Goal: Task Accomplishment & Management: Manage account settings

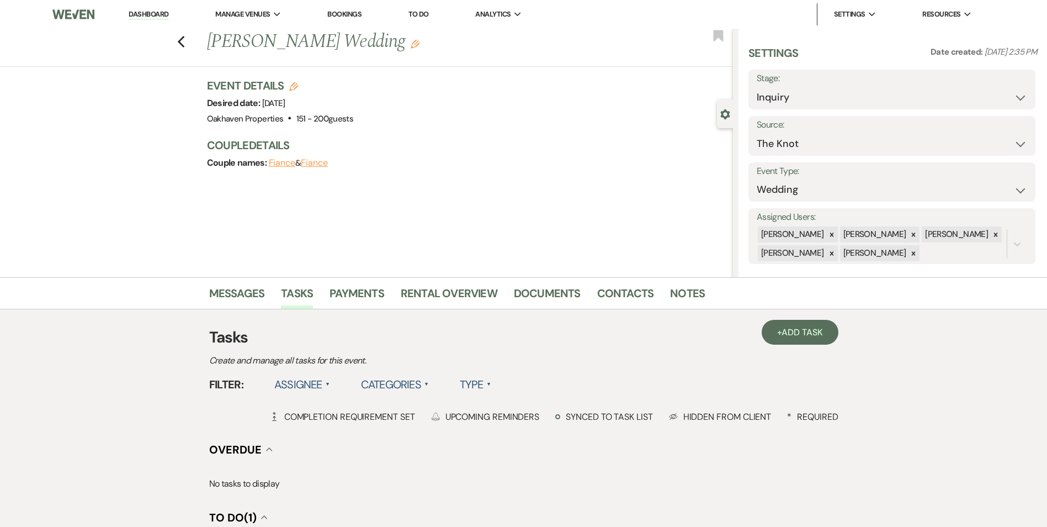
select select "2"
click at [161, 13] on link "Dashboard" at bounding box center [149, 14] width 40 height 10
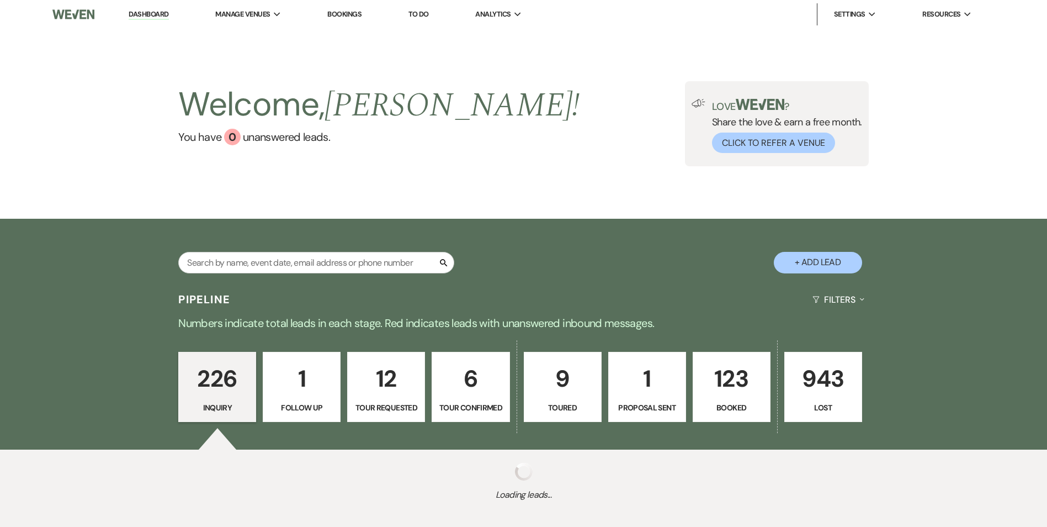
scroll to position [12, 0]
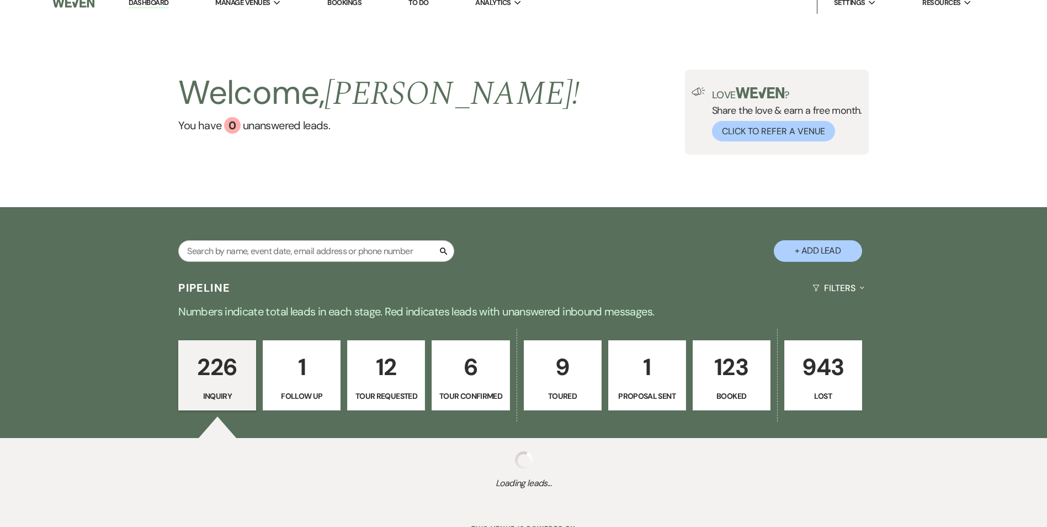
click at [739, 348] on p "123" at bounding box center [732, 366] width 64 height 37
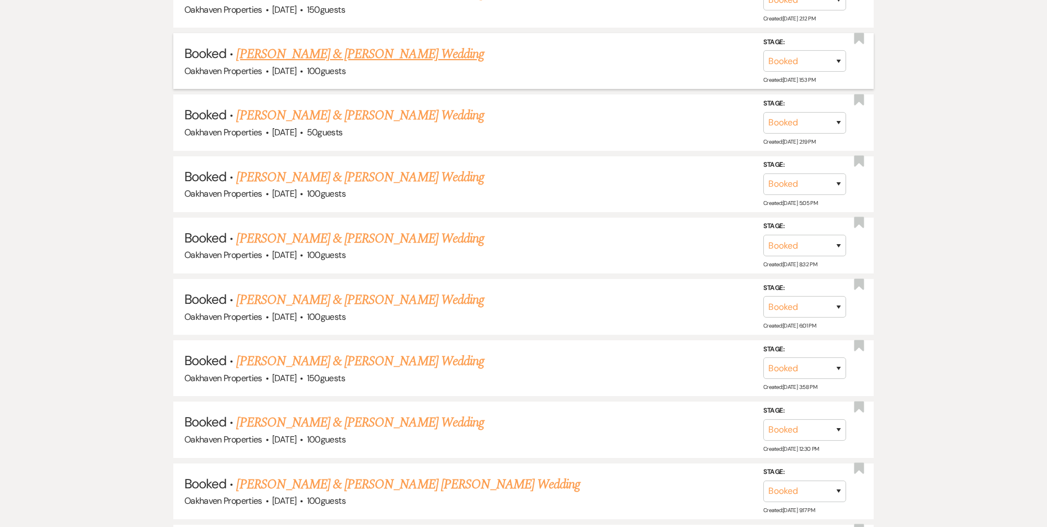
scroll to position [2599, 0]
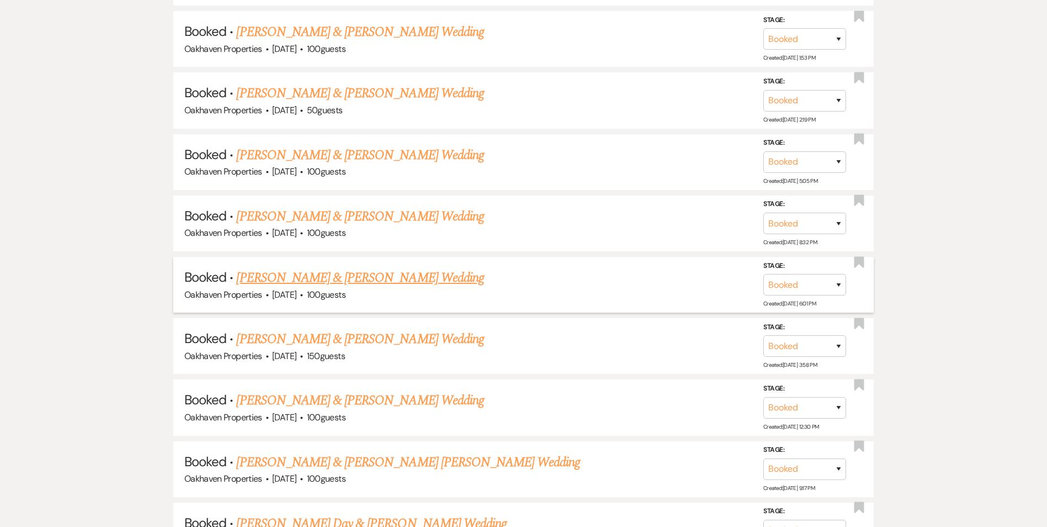
click at [401, 277] on link "Caulier Barker & Erin Pruitt's Wedding" at bounding box center [359, 278] width 247 height 20
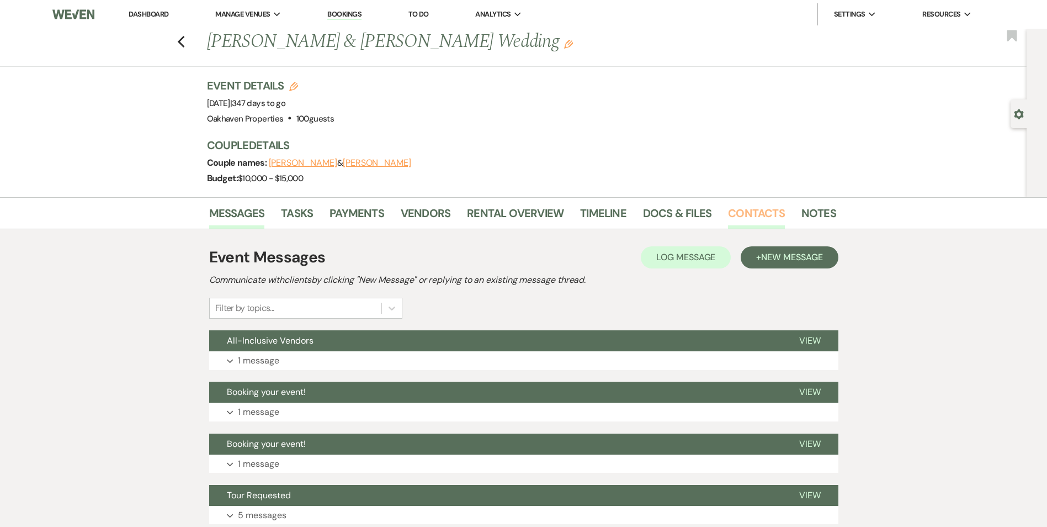
click at [742, 215] on link "Contacts" at bounding box center [756, 216] width 57 height 24
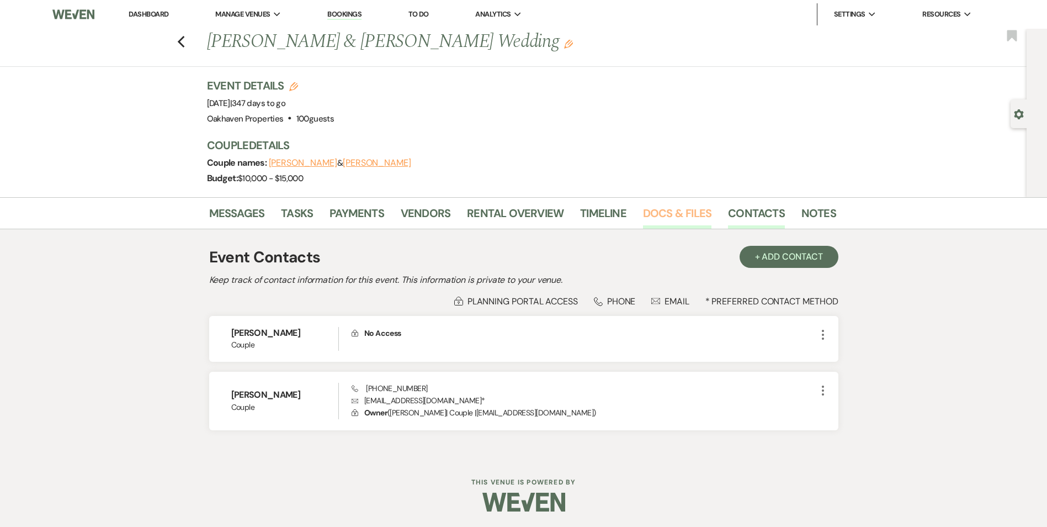
click at [649, 218] on link "Docs & Files" at bounding box center [677, 216] width 68 height 24
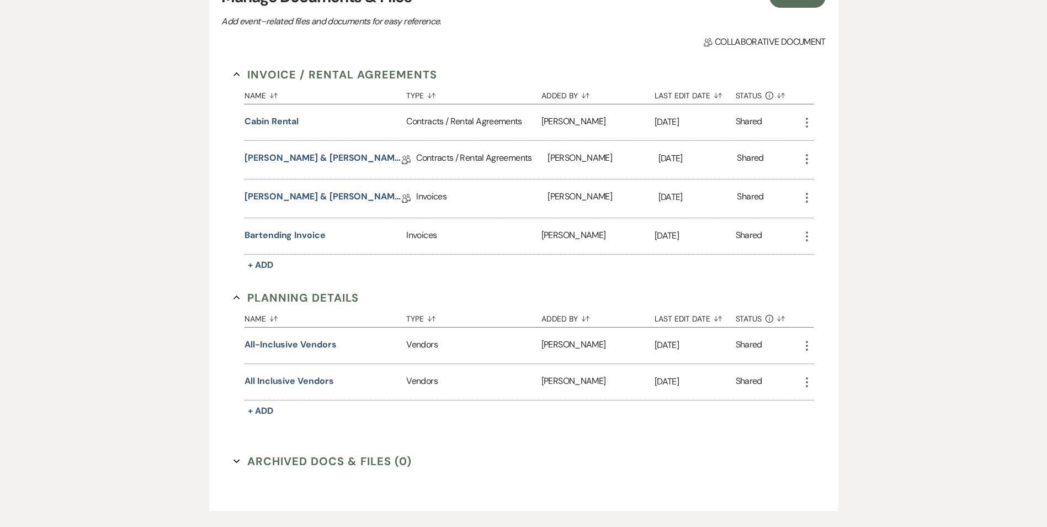
scroll to position [331, 0]
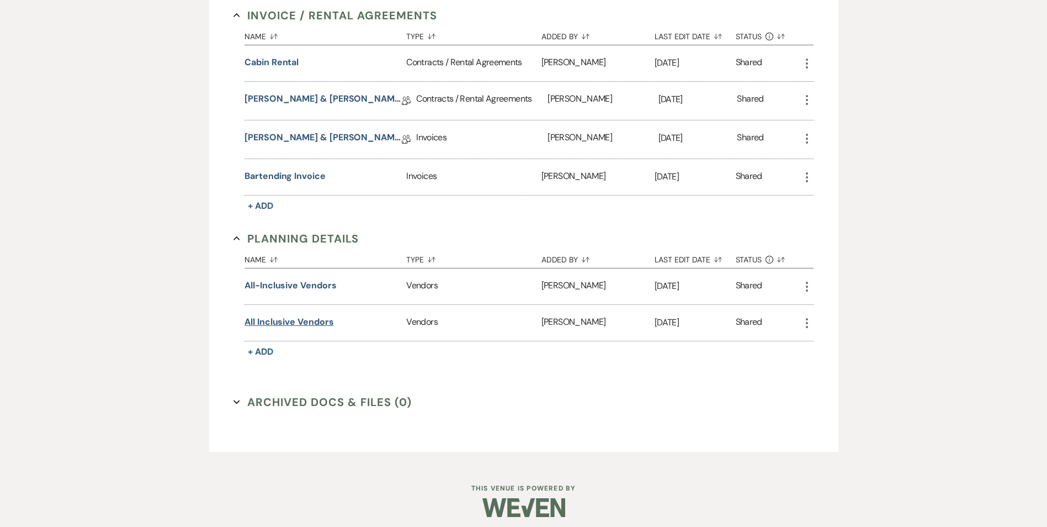
click at [298, 323] on button "All Inclusive Vendors" at bounding box center [289, 321] width 89 height 13
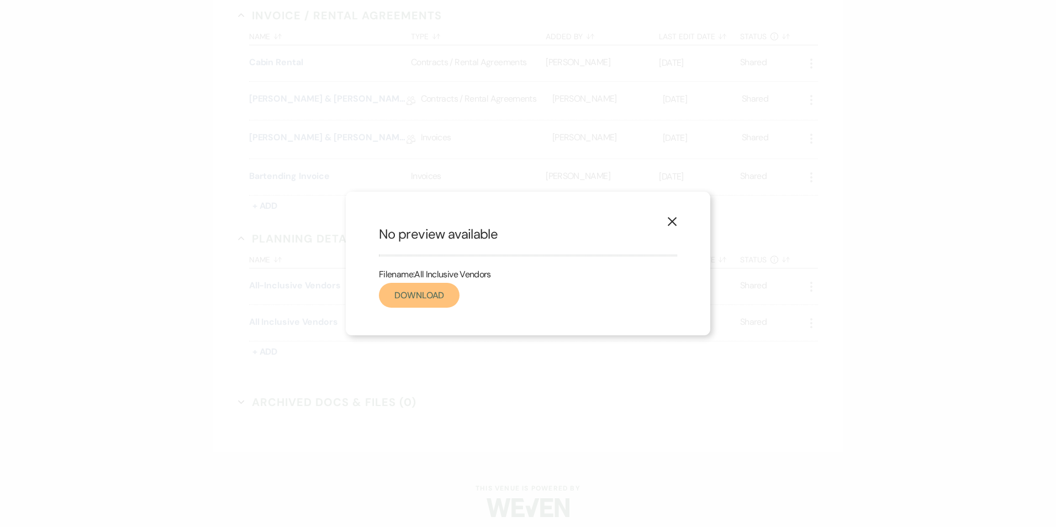
click at [449, 303] on link "Download" at bounding box center [419, 295] width 81 height 25
drag, startPoint x: 431, startPoint y: 304, endPoint x: 438, endPoint y: 308, distance: 8.2
click at [431, 304] on link "Download" at bounding box center [419, 295] width 81 height 25
click at [427, 290] on link "Download" at bounding box center [419, 295] width 81 height 25
click at [673, 225] on icon "X" at bounding box center [672, 221] width 10 height 10
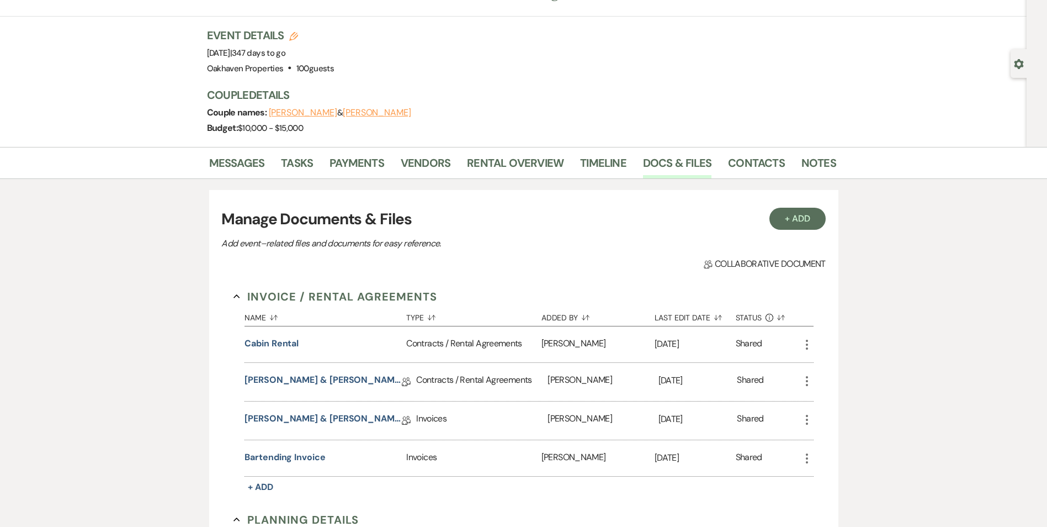
scroll to position [0, 0]
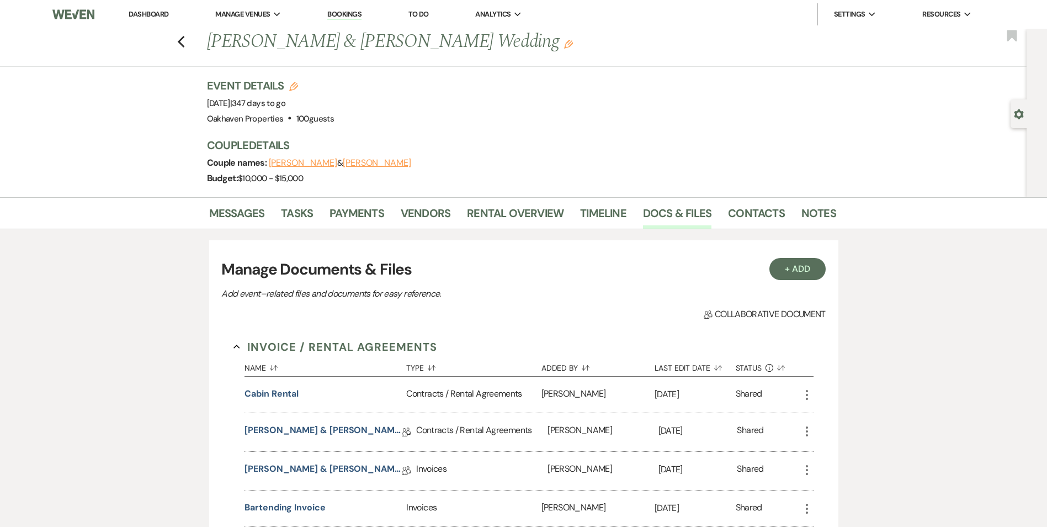
click at [146, 14] on link "Dashboard" at bounding box center [149, 13] width 40 height 9
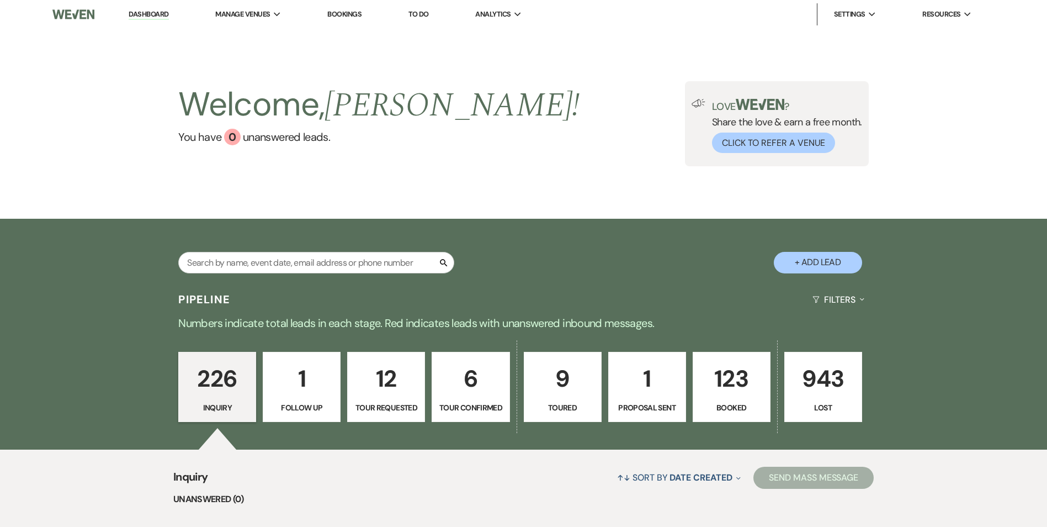
click at [486, 388] on p "6" at bounding box center [471, 378] width 64 height 37
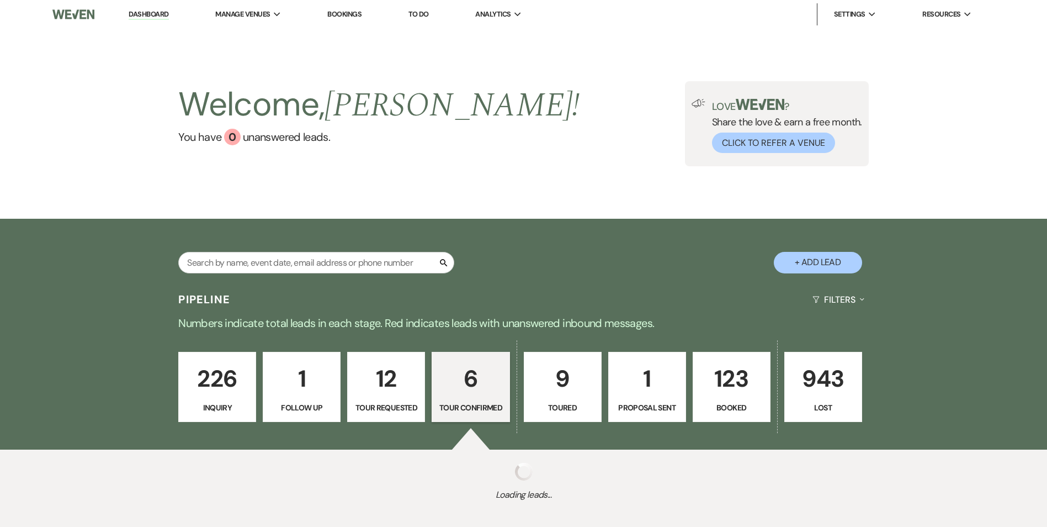
select select "4"
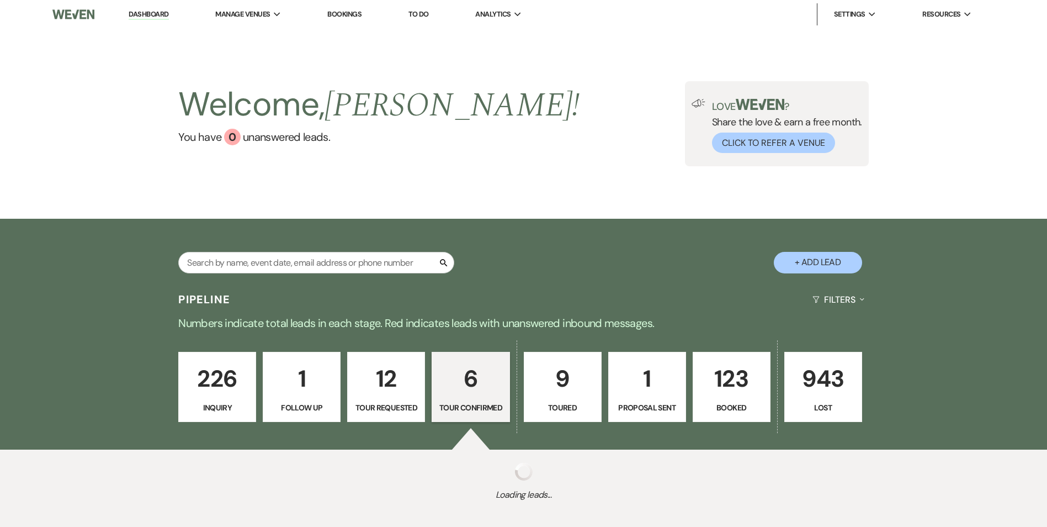
select select "4"
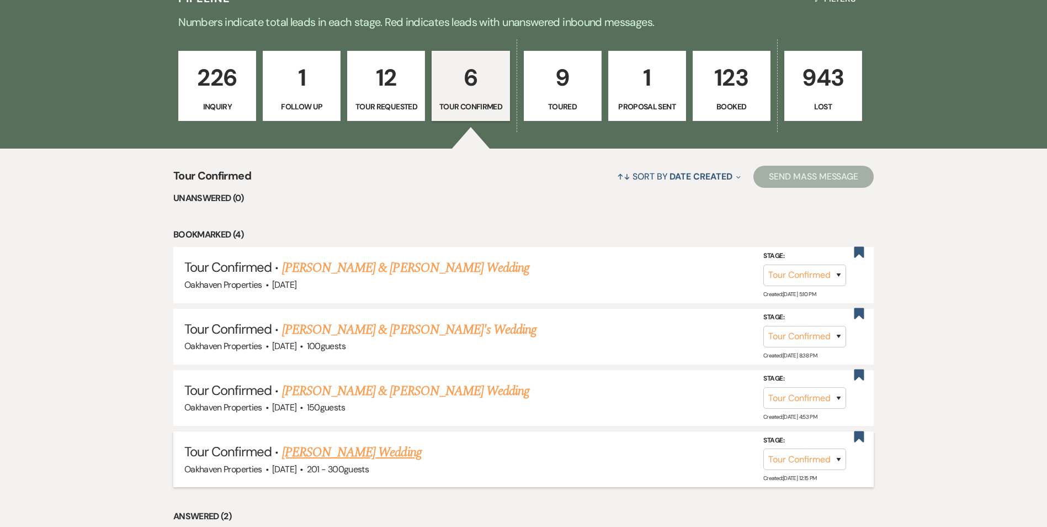
scroll to position [442, 0]
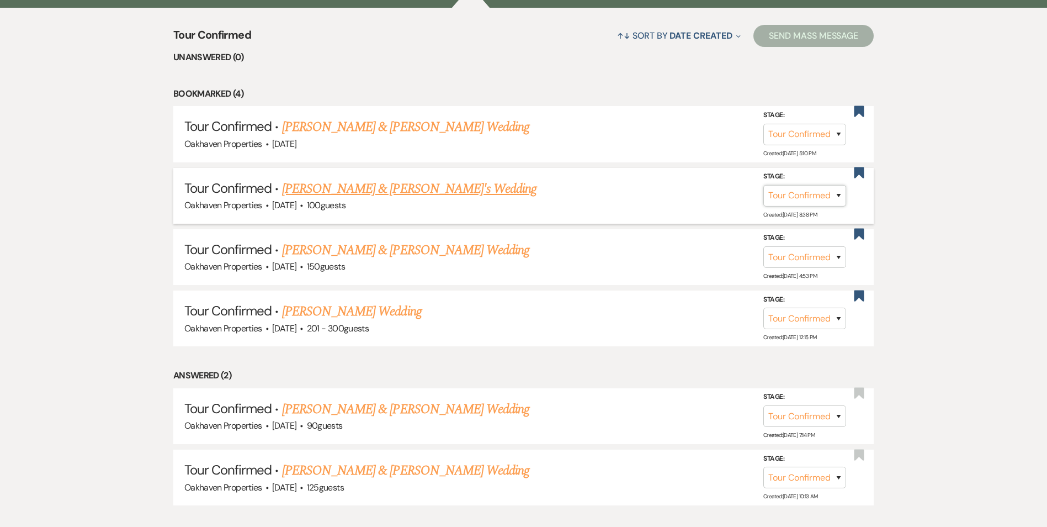
click at [838, 196] on select "Inquiry Follow Up Tour Requested Tour Confirmed Toured Proposal Sent Booked Lost" at bounding box center [805, 196] width 83 height 22
select select "5"
click at [764, 185] on select "Inquiry Follow Up Tour Requested Tour Confirmed Toured Proposal Sent Booked Lost" at bounding box center [805, 196] width 83 height 22
click at [832, 199] on button "Save" at bounding box center [824, 195] width 55 height 22
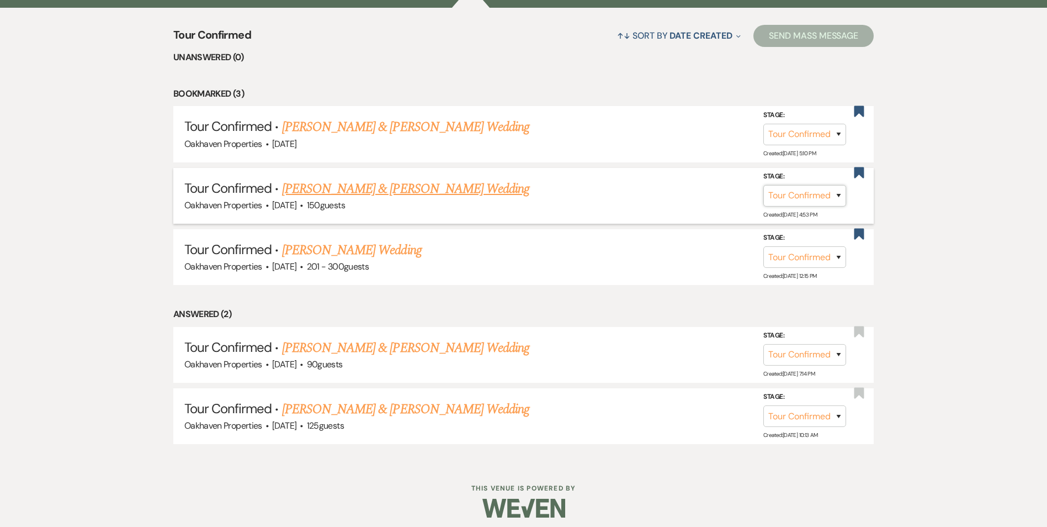
click at [839, 197] on select "Inquiry Follow Up Tour Requested Tour Confirmed Toured Proposal Sent Booked Lost" at bounding box center [805, 196] width 83 height 22
select select "5"
click at [764, 185] on select "Inquiry Follow Up Tour Requested Tour Confirmed Toured Proposal Sent Booked Lost" at bounding box center [805, 196] width 83 height 22
click at [835, 199] on button "Save" at bounding box center [824, 195] width 55 height 22
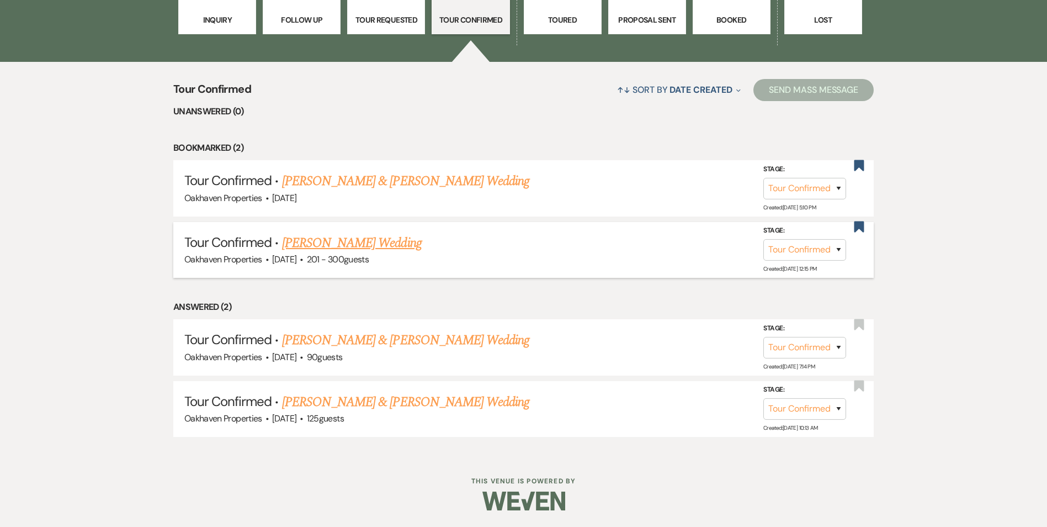
click at [353, 250] on link "Cindy Torres's Wedding" at bounding box center [352, 243] width 140 height 20
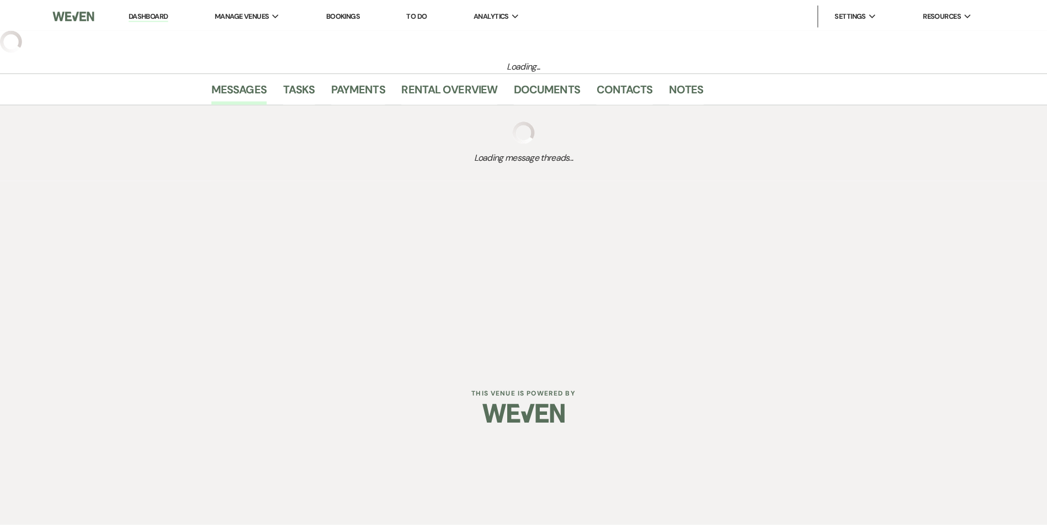
select select "4"
select select "2"
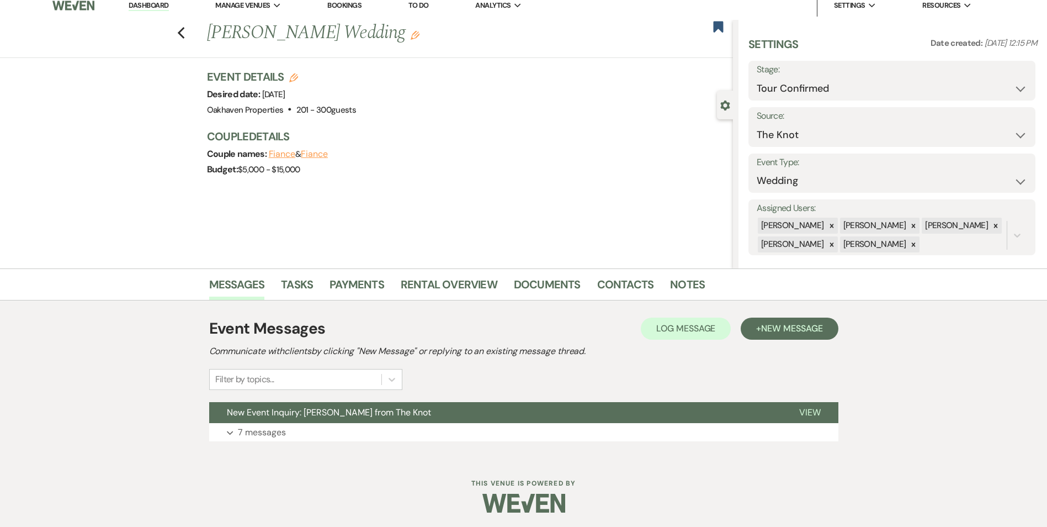
scroll to position [11, 0]
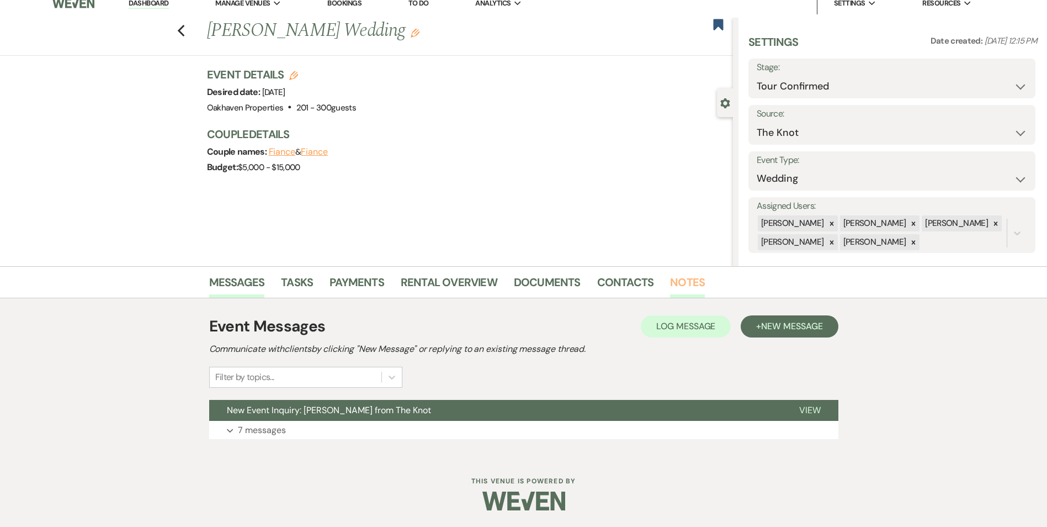
click at [673, 287] on link "Notes" at bounding box center [687, 285] width 35 height 24
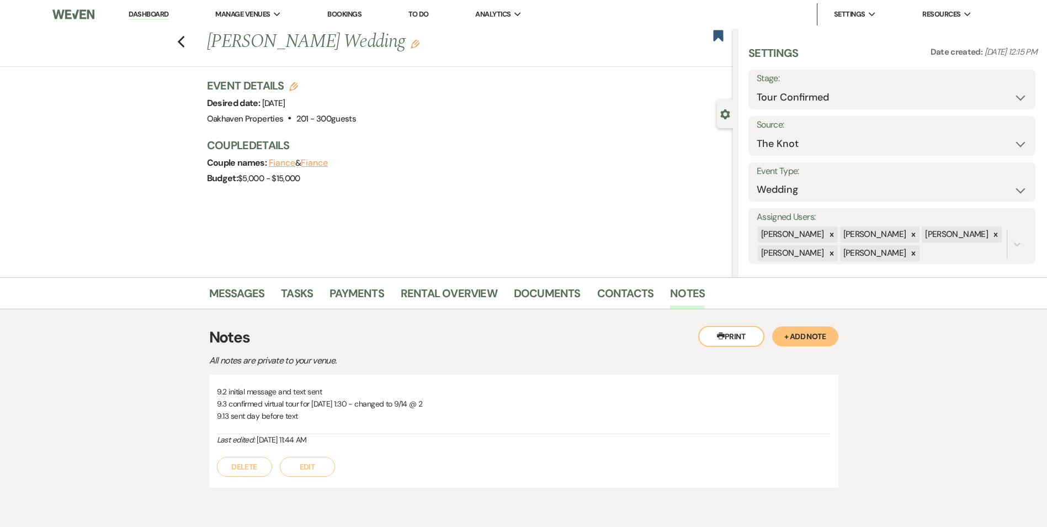
click at [322, 465] on button "Edit" at bounding box center [307, 467] width 55 height 20
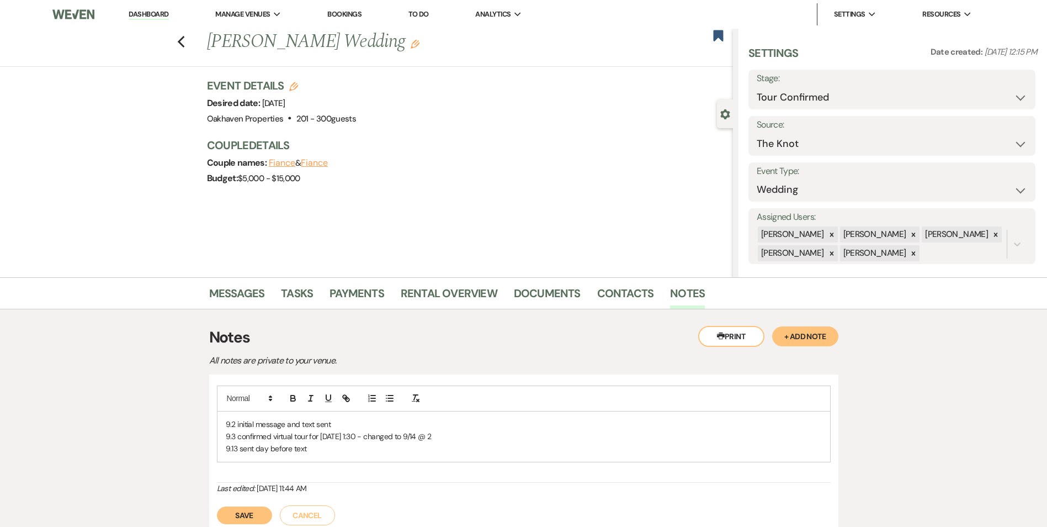
drag, startPoint x: 324, startPoint y: 465, endPoint x: 325, endPoint y: 470, distance: 5.6
click at [325, 470] on div "9.2 initial message and text sent 9.3 confirmed virtual tour for 9/7 @ 1:30 - c…" at bounding box center [524, 433] width 614 height 97
click at [328, 460] on div "9.2 initial message and text sent 9.3 confirmed virtual tour for 9/7 @ 1:30 - c…" at bounding box center [524, 436] width 613 height 50
click at [247, 512] on button "Save" at bounding box center [244, 515] width 55 height 18
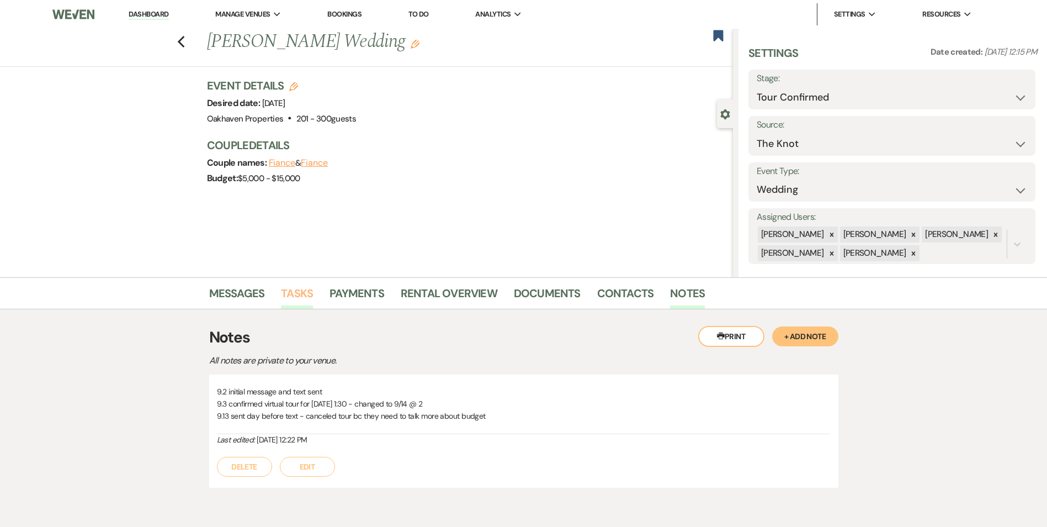
click at [310, 295] on link "Tasks" at bounding box center [297, 296] width 32 height 24
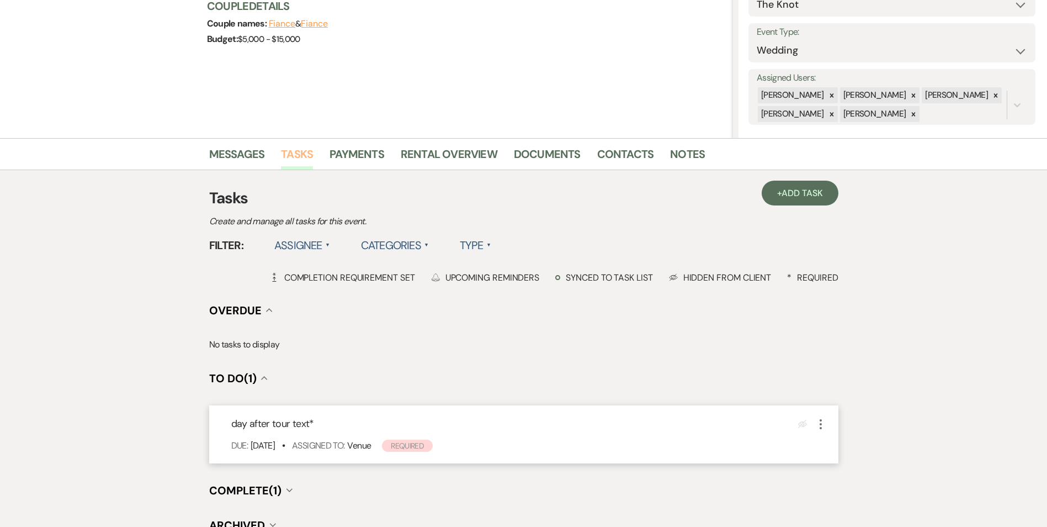
scroll to position [221, 0]
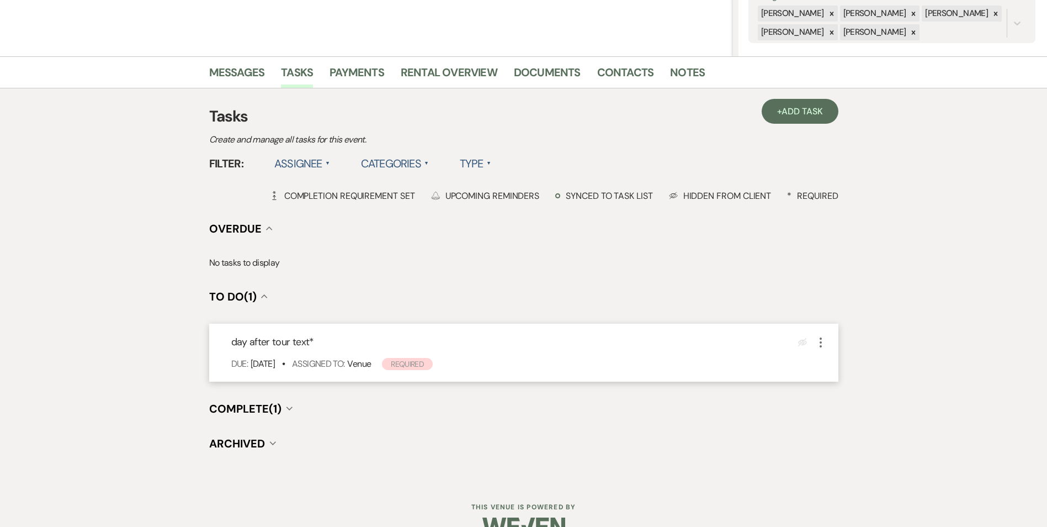
click at [818, 342] on icon "More" at bounding box center [820, 342] width 13 height 13
click at [839, 362] on link "Pencil Edit" at bounding box center [867, 363] width 106 height 17
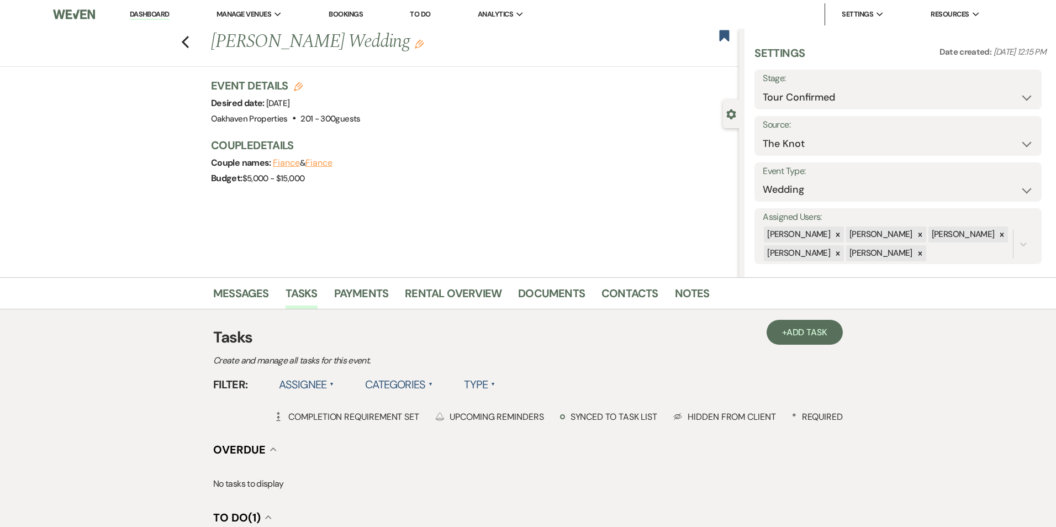
select select "true"
select select "31"
select select "venueHost"
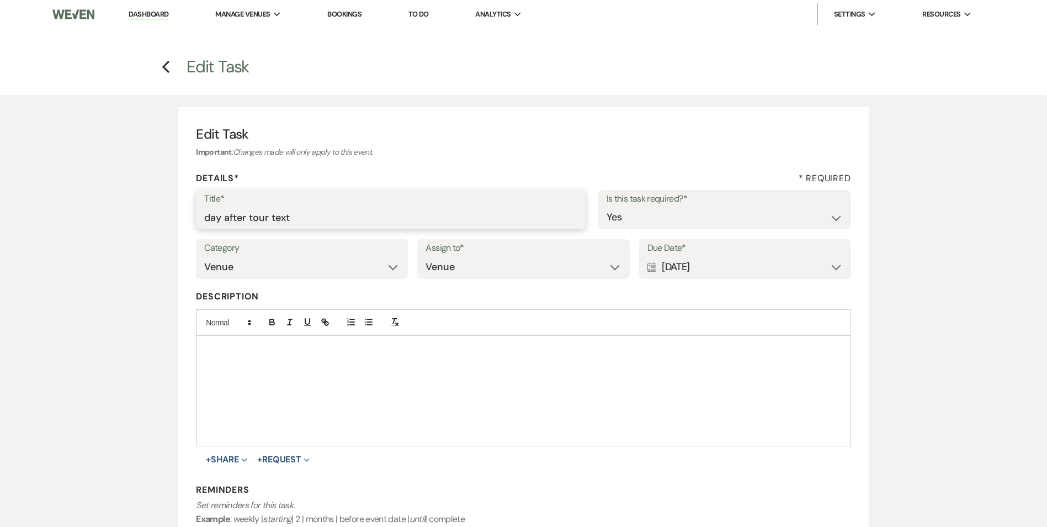
drag, startPoint x: 271, startPoint y: 221, endPoint x: 132, endPoint y: 219, distance: 139.2
click at [130, 218] on div "Edit Task Important : Changes made will only apply to this event. Details* * Re…" at bounding box center [523, 360] width 795 height 530
type input "follow up on tour reschedule or possible budget conversation"
click at [834, 268] on div "Calendar Sep 15, 2025 Expand" at bounding box center [745, 267] width 195 height 22
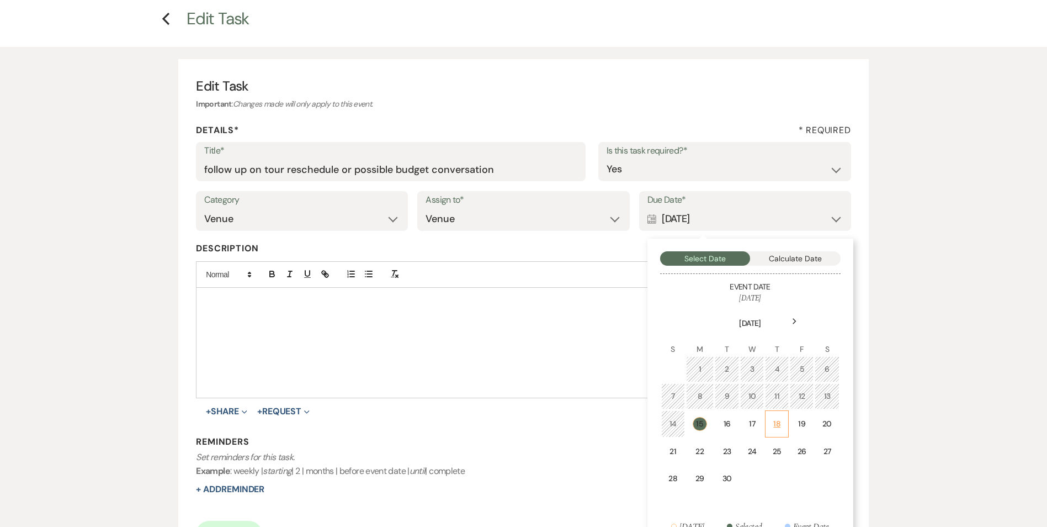
scroll to position [110, 0]
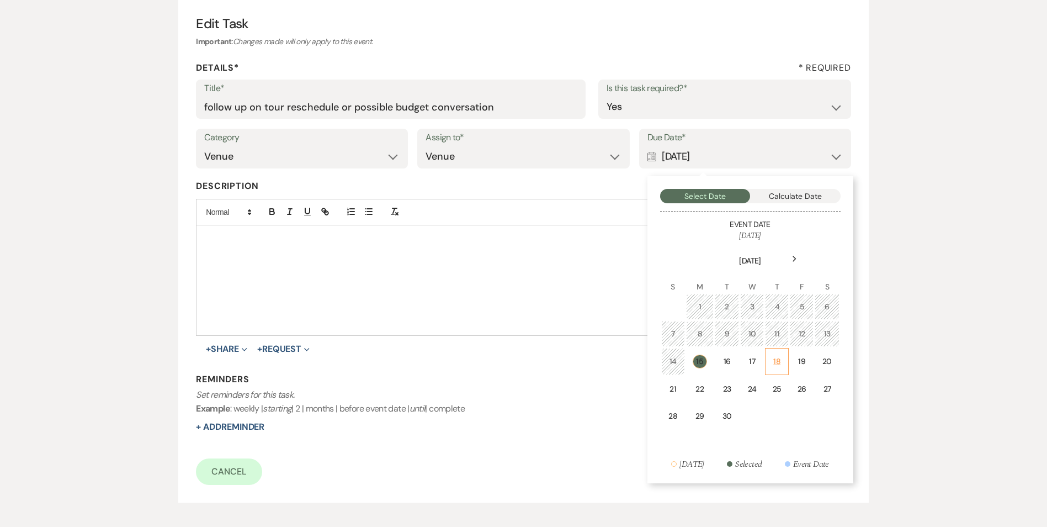
click at [786, 367] on td "18" at bounding box center [777, 361] width 24 height 27
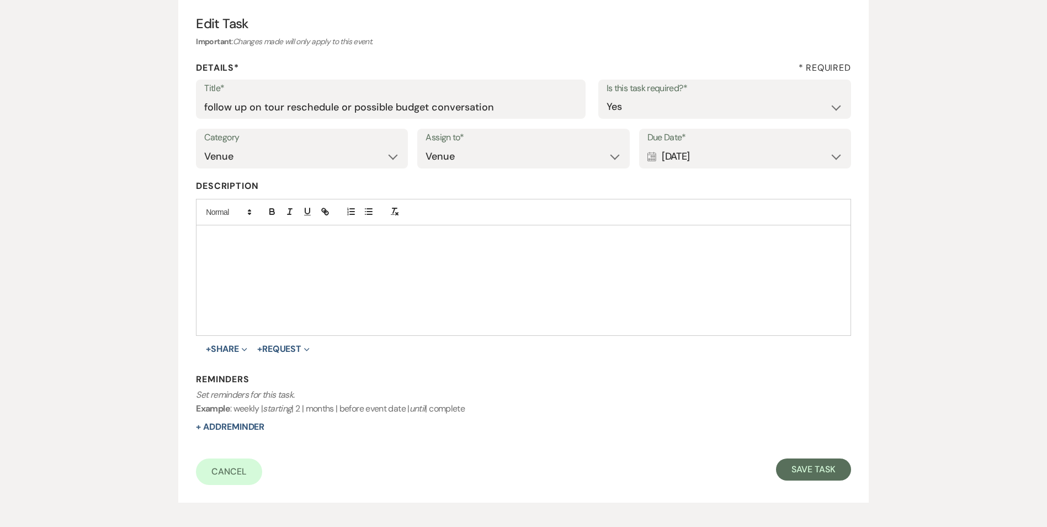
click at [834, 155] on div "Calendar Sep 18, 2025 Expand" at bounding box center [745, 157] width 195 height 22
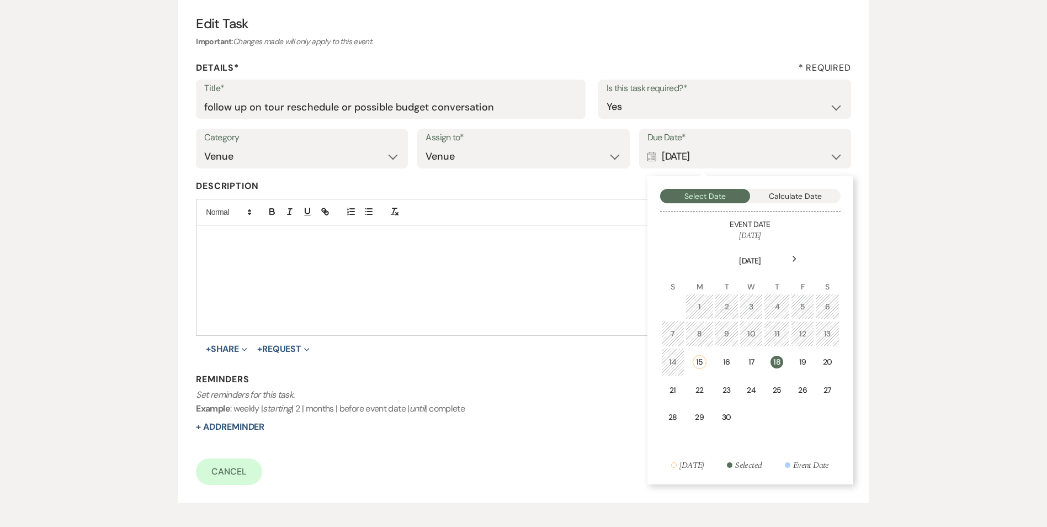
click at [802, 366] on div "19" at bounding box center [802, 362] width 9 height 12
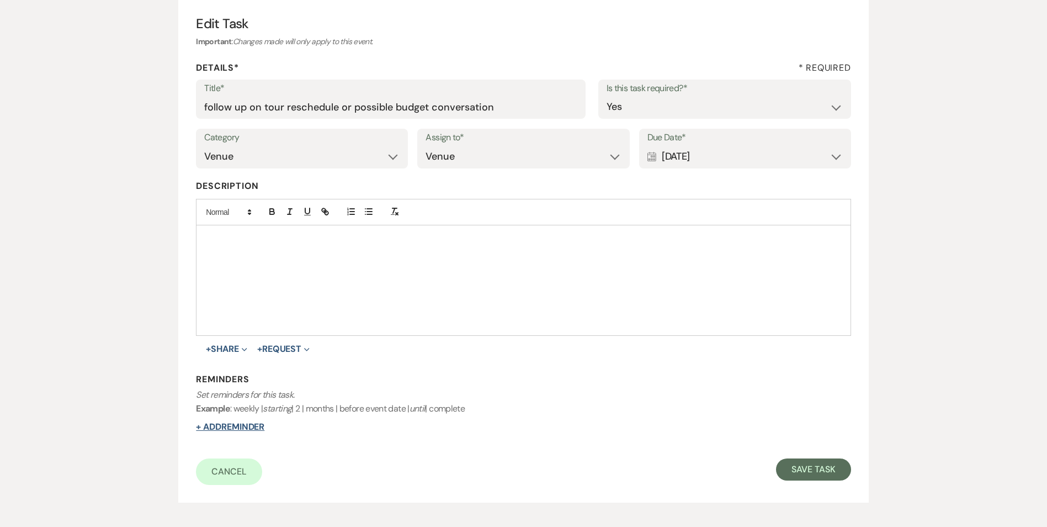
click at [211, 428] on button "+ Add Reminder" at bounding box center [230, 426] width 68 height 9
select select "host"
select select "days"
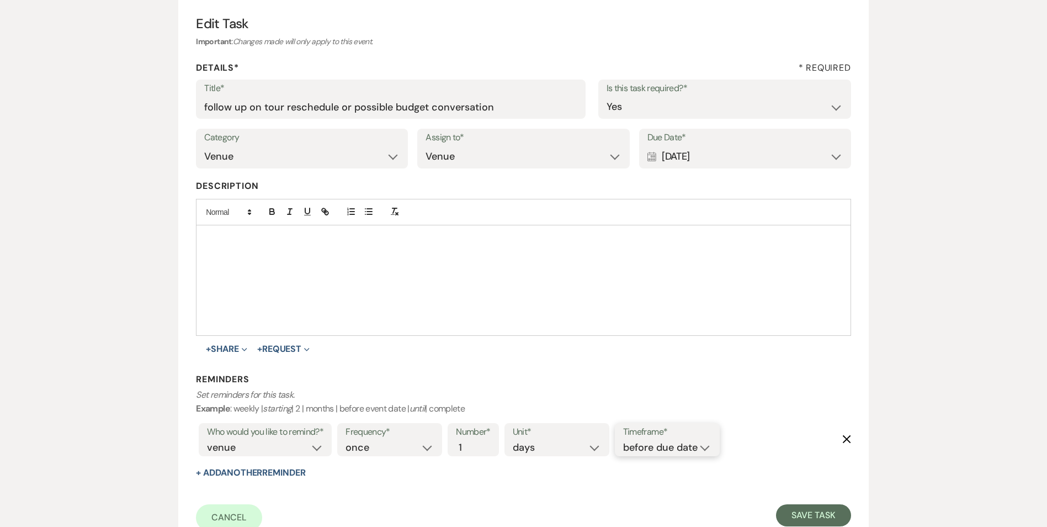
click at [681, 451] on select "before due date after due date on due date on custom date" at bounding box center [667, 447] width 88 height 15
select select "onDueDate"
click at [623, 440] on select "before due date after due date on due date on custom date" at bounding box center [667, 447] width 88 height 15
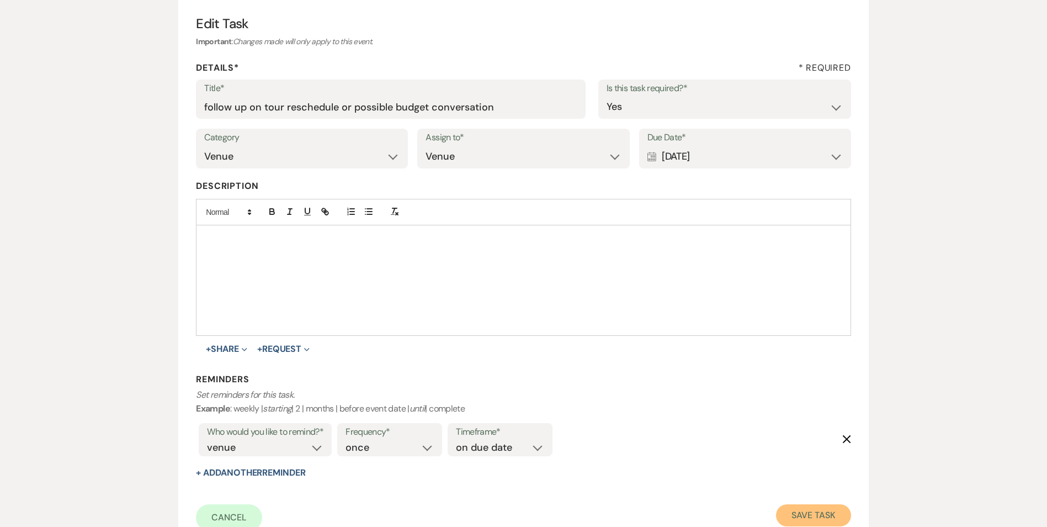
click at [809, 520] on button "Save Task" at bounding box center [813, 515] width 75 height 22
select select "4"
select select "2"
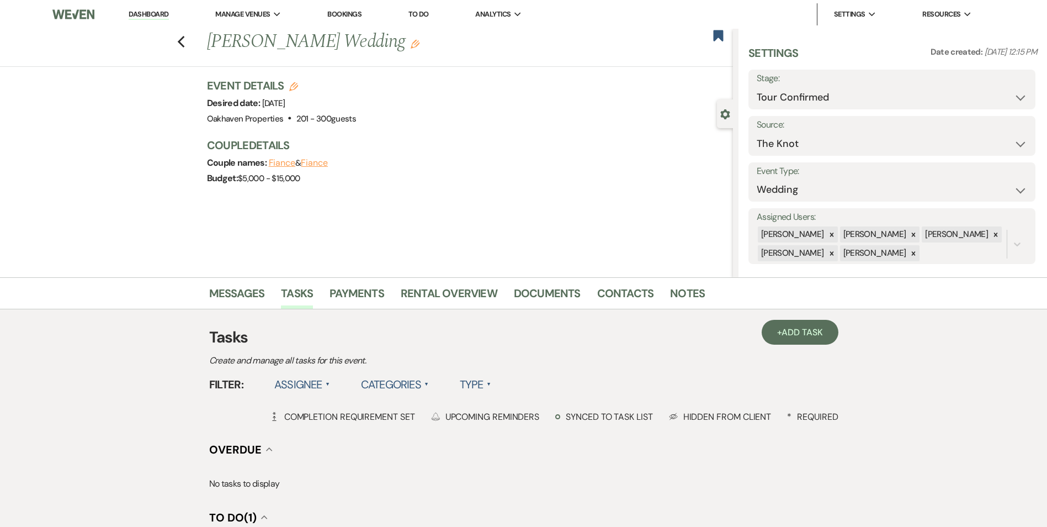
click at [167, 52] on div "Previous Cindy Torres's Wedding Edit Bookmark" at bounding box center [363, 48] width 739 height 38
click at [183, 40] on icon "Previous" at bounding box center [181, 41] width 8 height 13
select select "4"
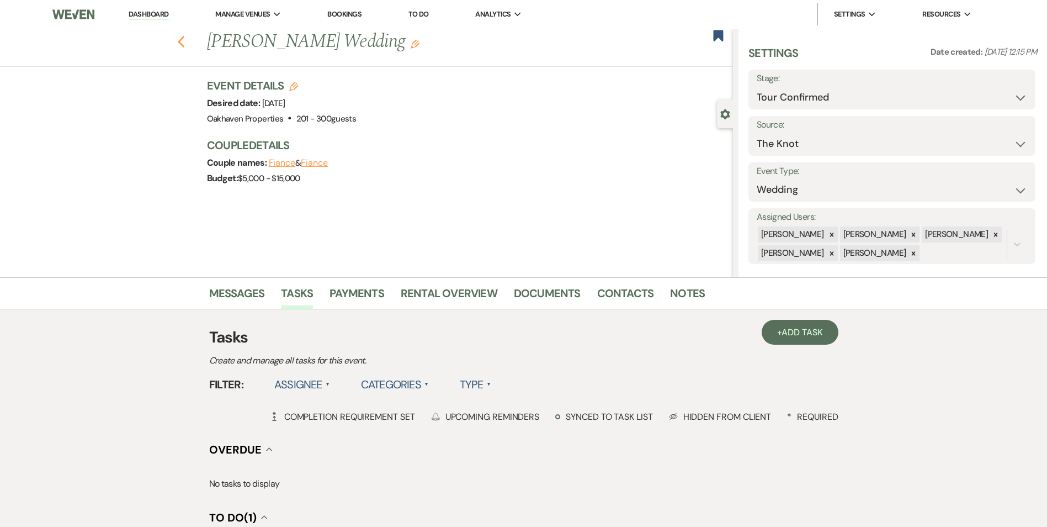
select select "4"
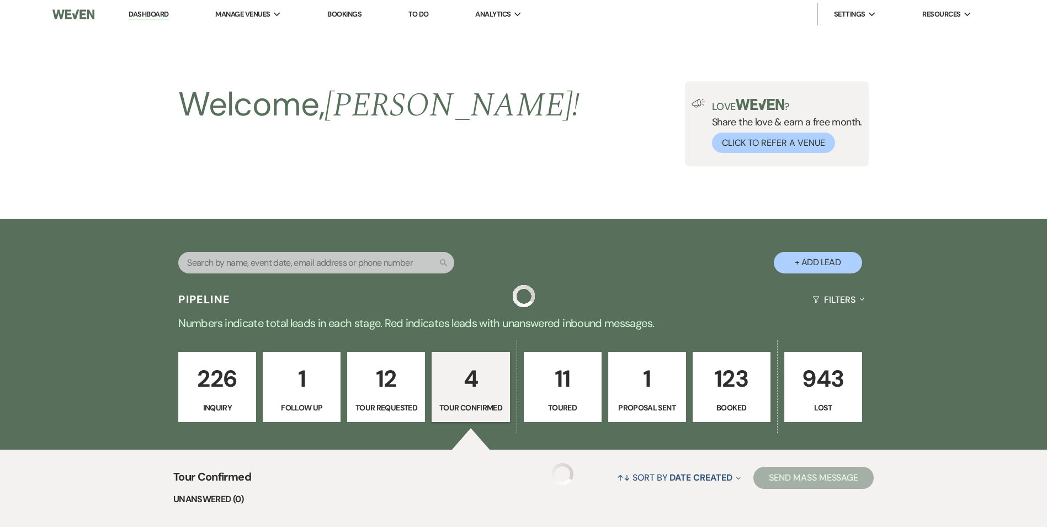
scroll to position [388, 0]
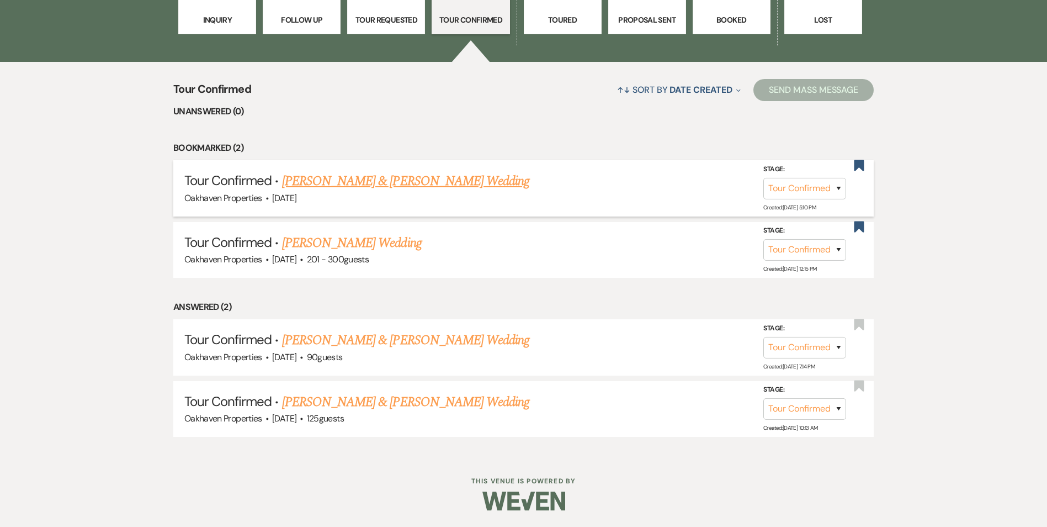
click at [366, 178] on link "Brandon Gordon & Alivia Hicks's Wedding" at bounding box center [405, 181] width 247 height 20
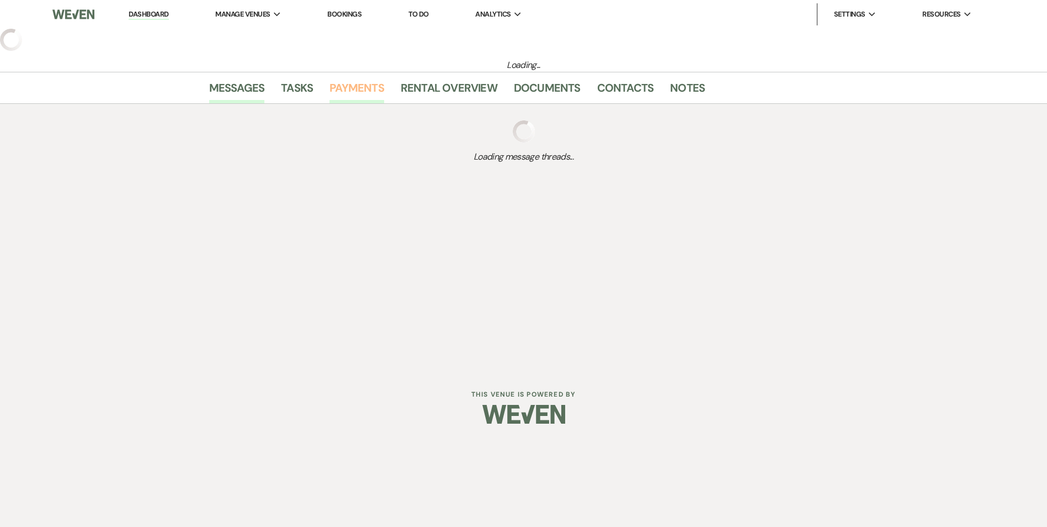
select select "4"
select select "5"
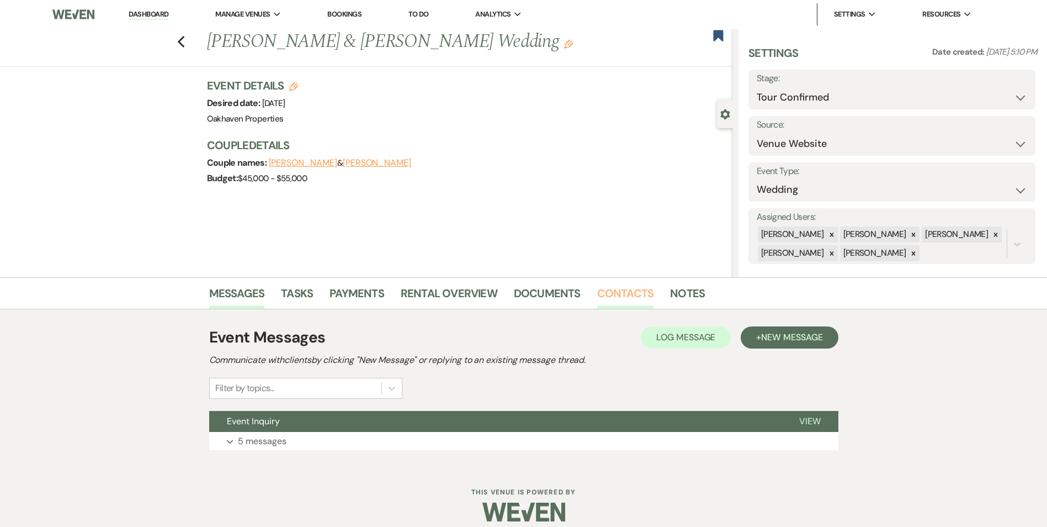
click at [622, 296] on link "Contacts" at bounding box center [625, 296] width 57 height 24
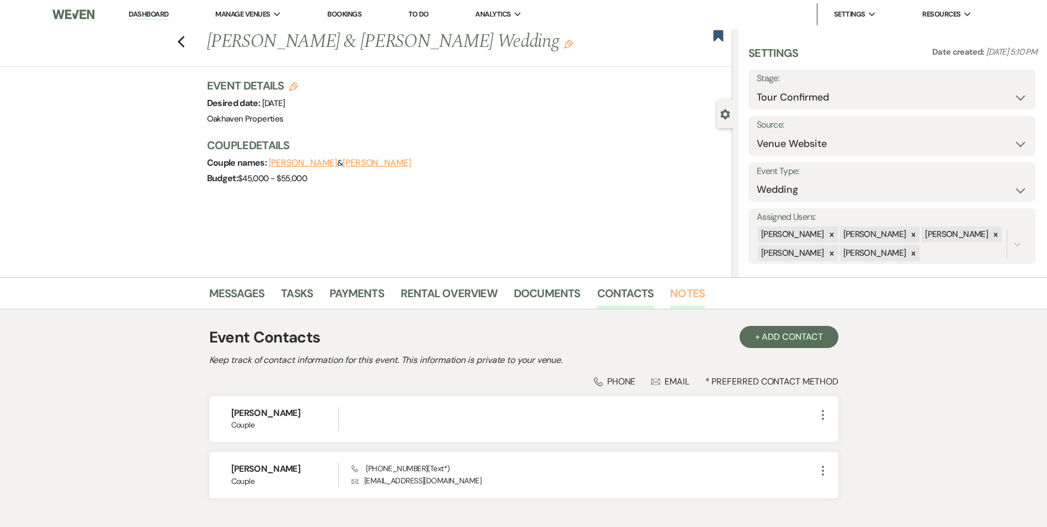
click at [700, 301] on link "Notes" at bounding box center [687, 296] width 35 height 24
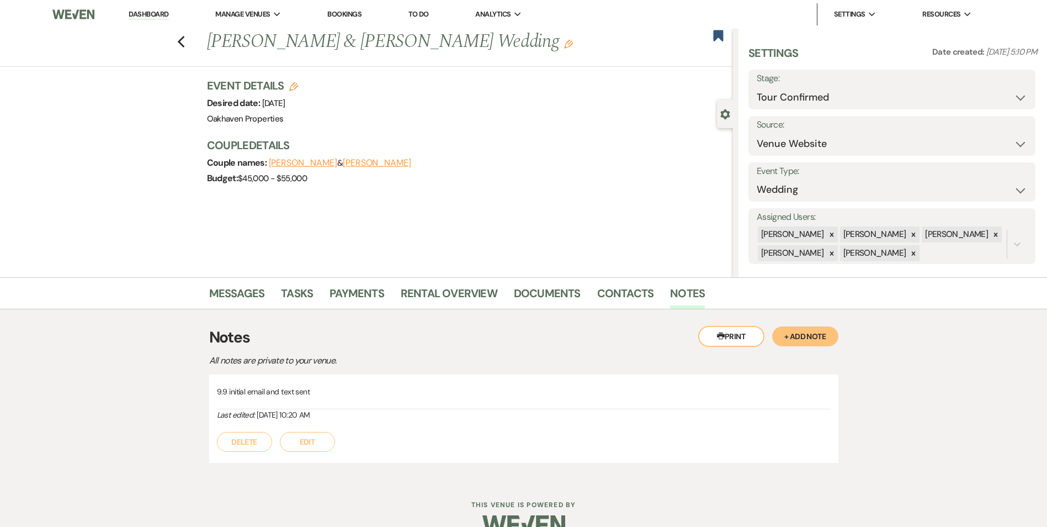
drag, startPoint x: 325, startPoint y: 446, endPoint x: 332, endPoint y: 438, distance: 11.0
click at [325, 445] on button "Edit" at bounding box center [307, 442] width 55 height 20
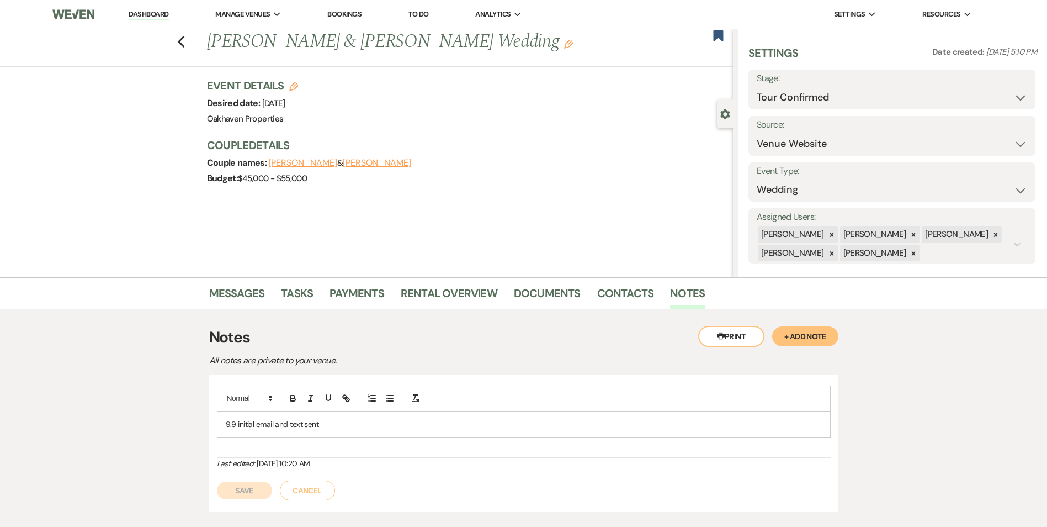
click at [337, 432] on div "9.9 initial email and text sent" at bounding box center [524, 423] width 613 height 25
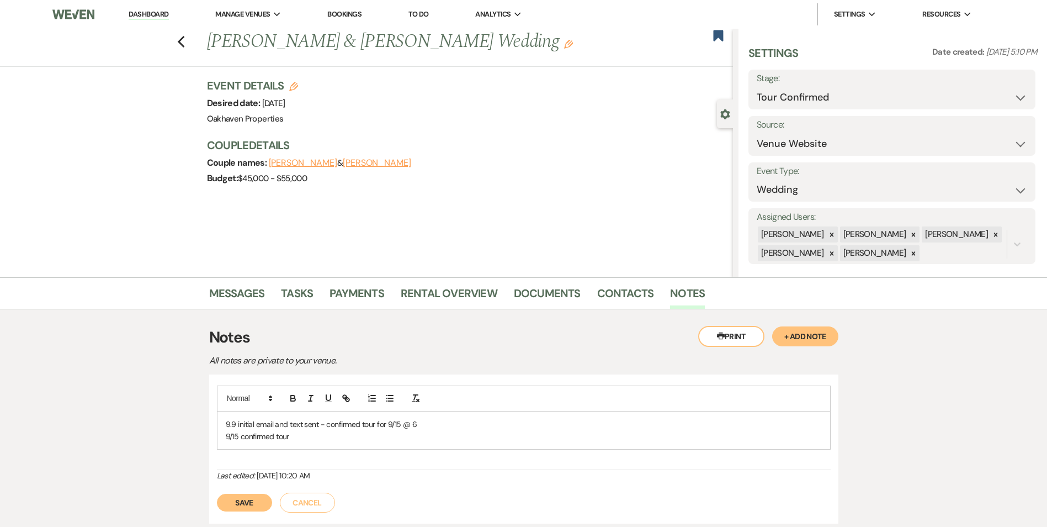
click at [237, 493] on div "Save Cancel" at bounding box center [524, 496] width 614 height 31
click at [256, 507] on button "Save" at bounding box center [244, 503] width 55 height 18
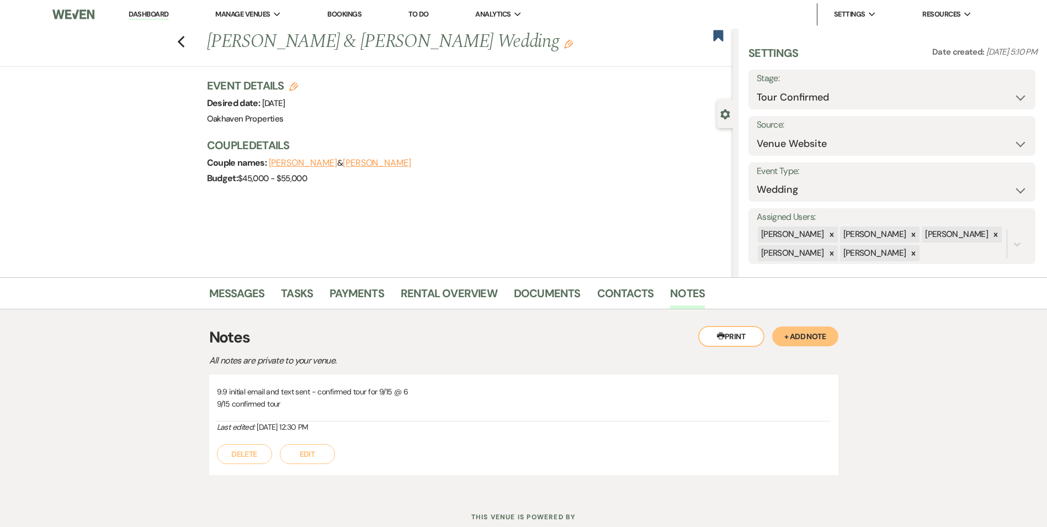
click at [304, 283] on li "Tasks" at bounding box center [305, 295] width 49 height 27
click at [301, 290] on link "Tasks" at bounding box center [297, 296] width 32 height 24
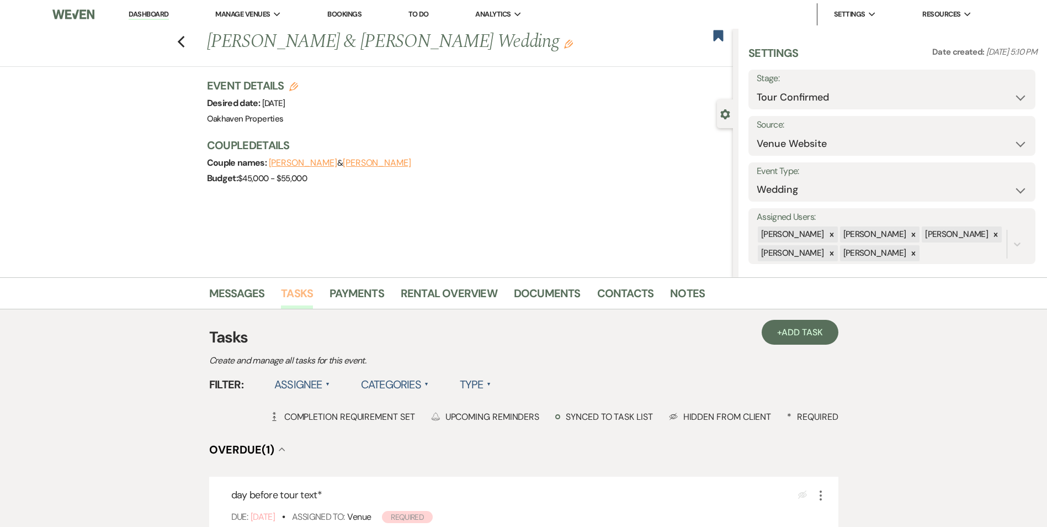
scroll to position [221, 0]
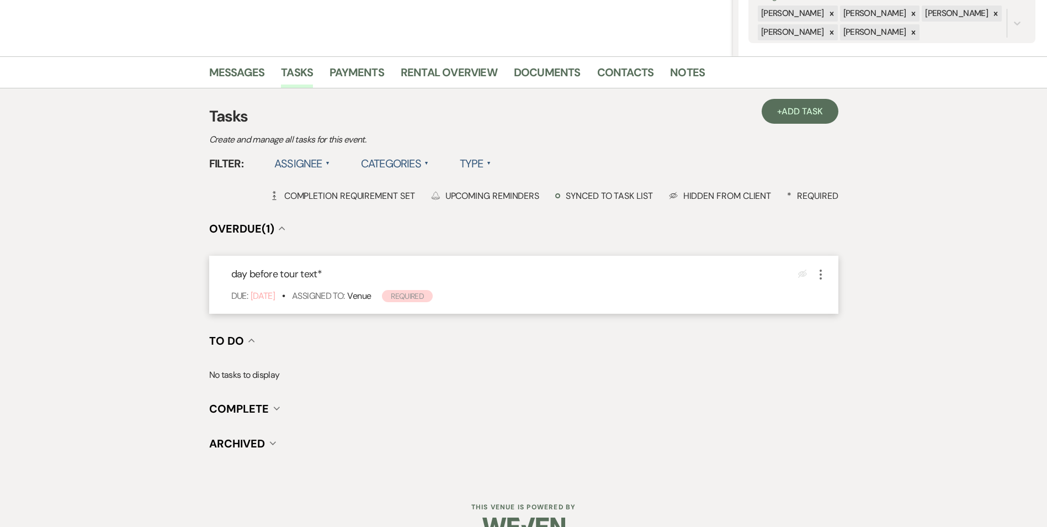
click at [820, 275] on icon "More" at bounding box center [820, 274] width 13 height 13
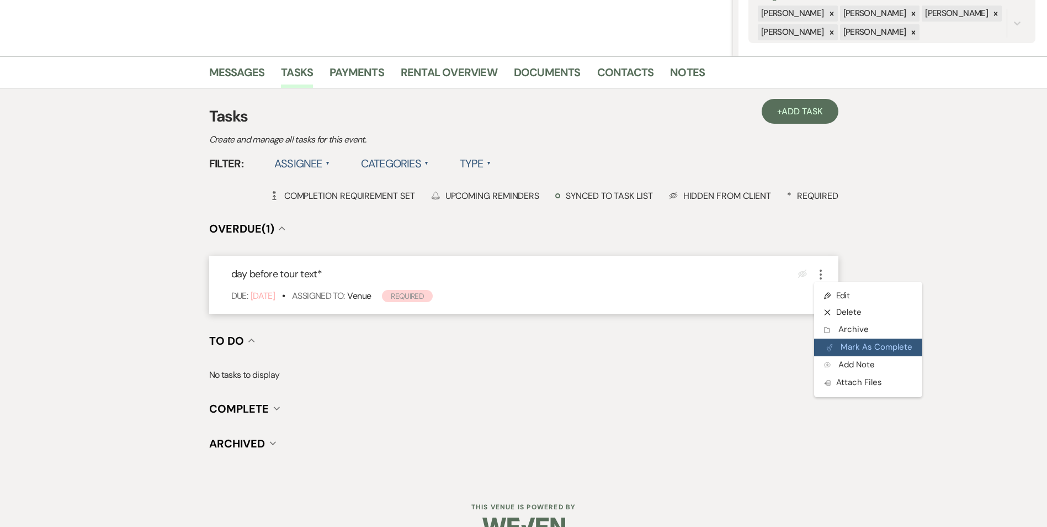
click at [835, 346] on button "Plan Portal Link Mark As Complete" at bounding box center [868, 347] width 108 height 18
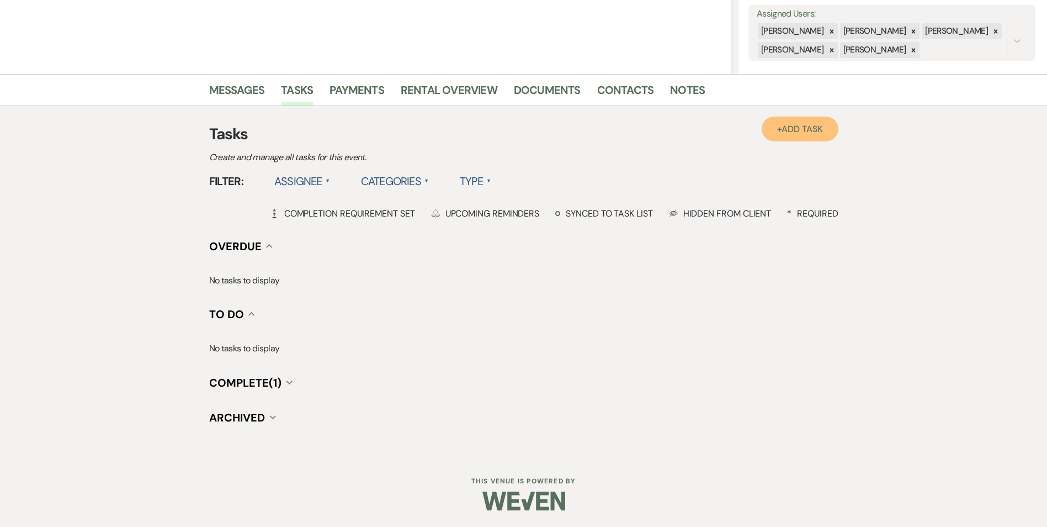
click at [797, 131] on span "Add Task" at bounding box center [802, 129] width 41 height 12
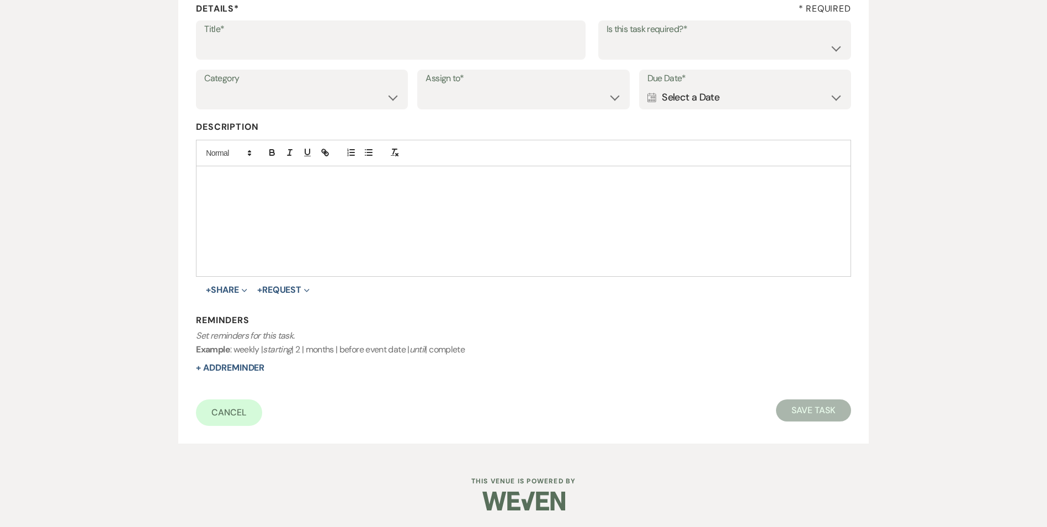
scroll to position [170, 0]
click at [241, 50] on input "Title*" at bounding box center [390, 48] width 373 height 22
type input "day after tour text"
drag, startPoint x: 678, startPoint y: 46, endPoint x: 678, endPoint y: 57, distance: 11.1
click at [678, 46] on select "Yes No" at bounding box center [725, 48] width 236 height 22
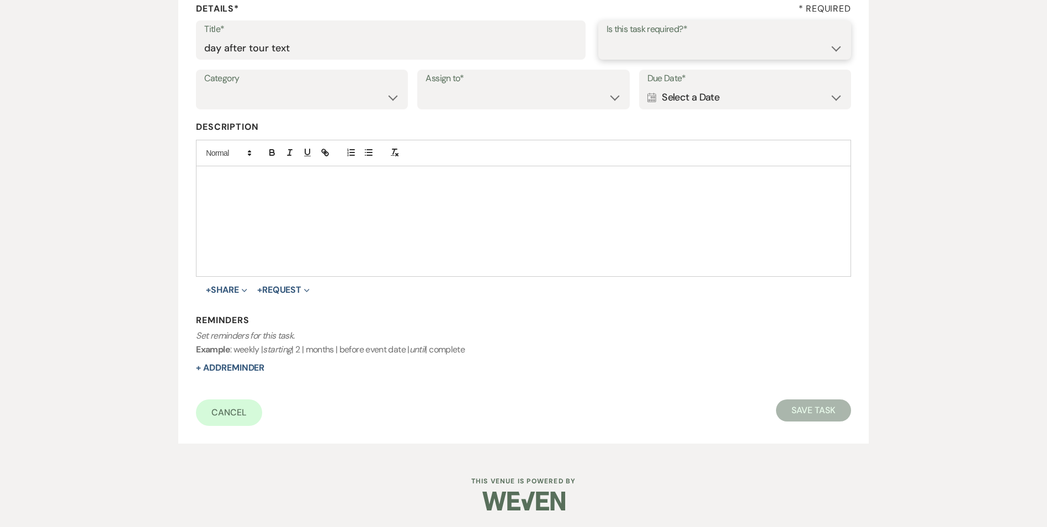
select select "true"
click at [607, 37] on select "Yes No" at bounding box center [725, 48] width 236 height 22
click at [277, 100] on select "Venue Vendors Guests Details Finalize & Share" at bounding box center [301, 98] width 195 height 22
select select "31"
click at [204, 87] on select "Venue Vendors Guests Details Finalize & Share" at bounding box center [301, 98] width 195 height 22
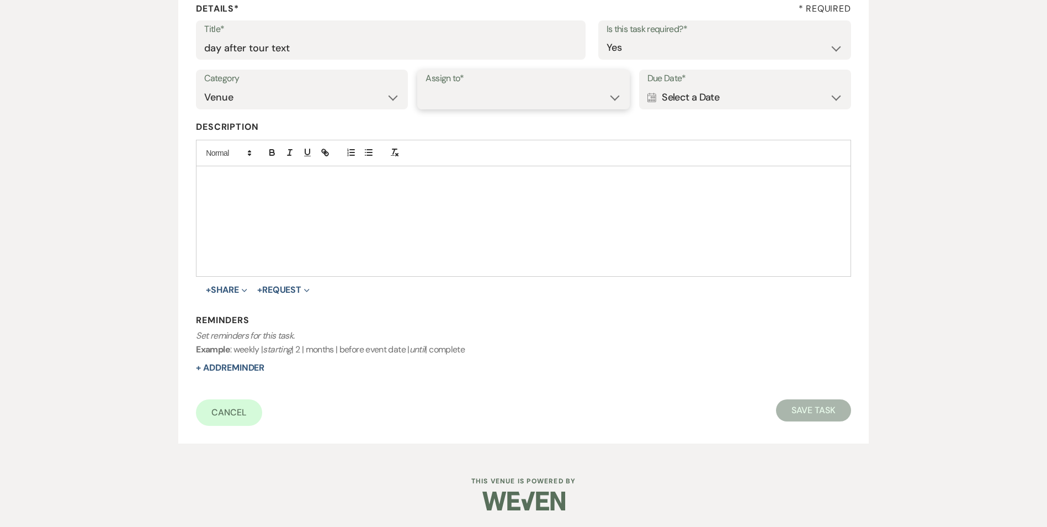
drag, startPoint x: 522, startPoint y: 91, endPoint x: 511, endPoint y: 110, distance: 21.8
click at [522, 91] on select "Venue Client" at bounding box center [523, 98] width 195 height 22
select select "venueHost"
click at [426, 87] on select "Venue Client" at bounding box center [523, 98] width 195 height 22
click at [684, 96] on div "Calendar Select a Date Expand" at bounding box center [745, 98] width 195 height 22
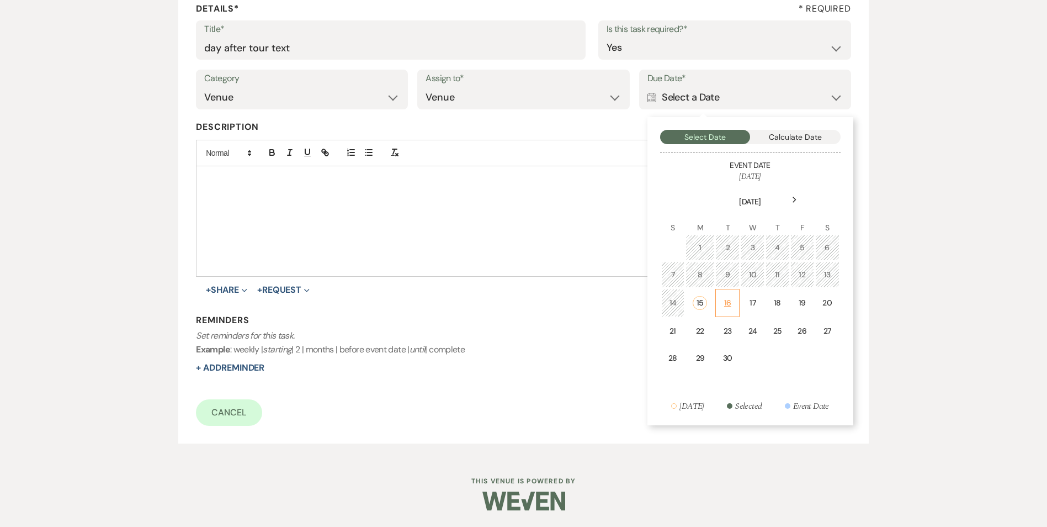
click at [724, 310] on td "16" at bounding box center [728, 303] width 24 height 28
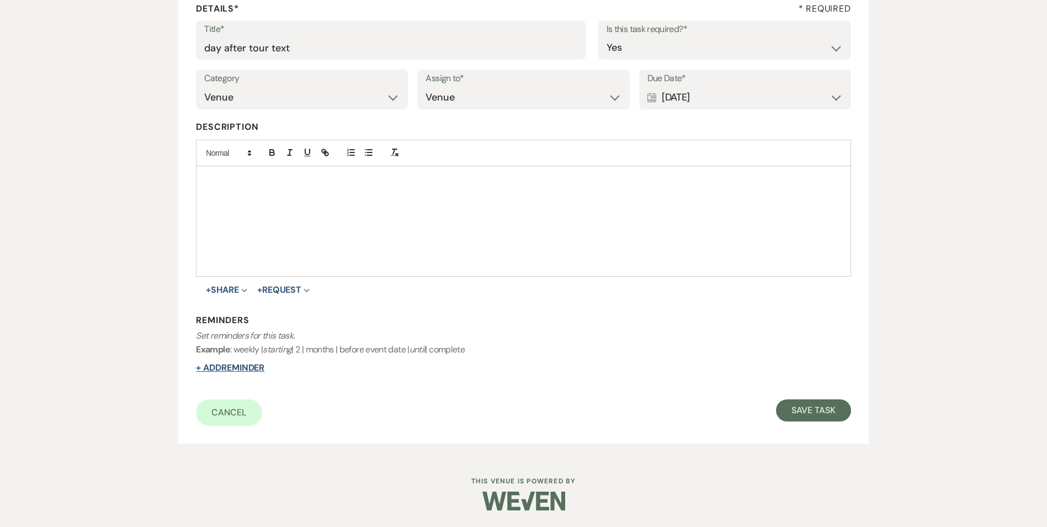
drag, startPoint x: 212, startPoint y: 369, endPoint x: 544, endPoint y: 415, distance: 335.6
click at [219, 366] on button "+ Add Reminder" at bounding box center [230, 367] width 68 height 9
select select "host"
select select "days"
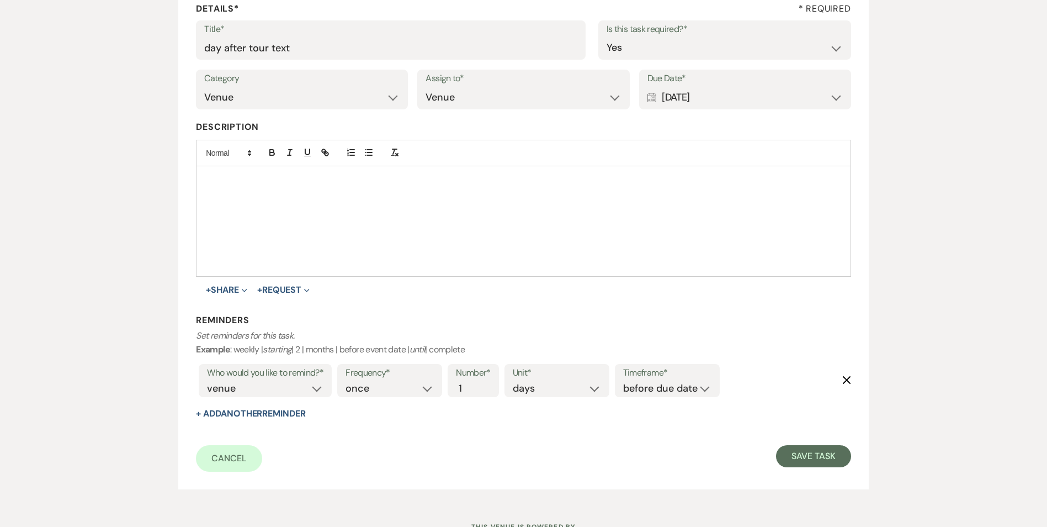
click at [679, 397] on div "Frequency* once daily weekly monthly Number* 1 Unit* days weeks months Timefram…" at bounding box center [529, 384] width 388 height 46
click at [676, 396] on div "Timeframe* before due date after due date on due date on custom date" at bounding box center [667, 380] width 105 height 33
click at [659, 394] on select "before due date after due date on due date on custom date" at bounding box center [667, 388] width 88 height 15
select select "onDueDate"
click at [623, 381] on select "before due date after due date on due date on custom date" at bounding box center [667, 388] width 88 height 15
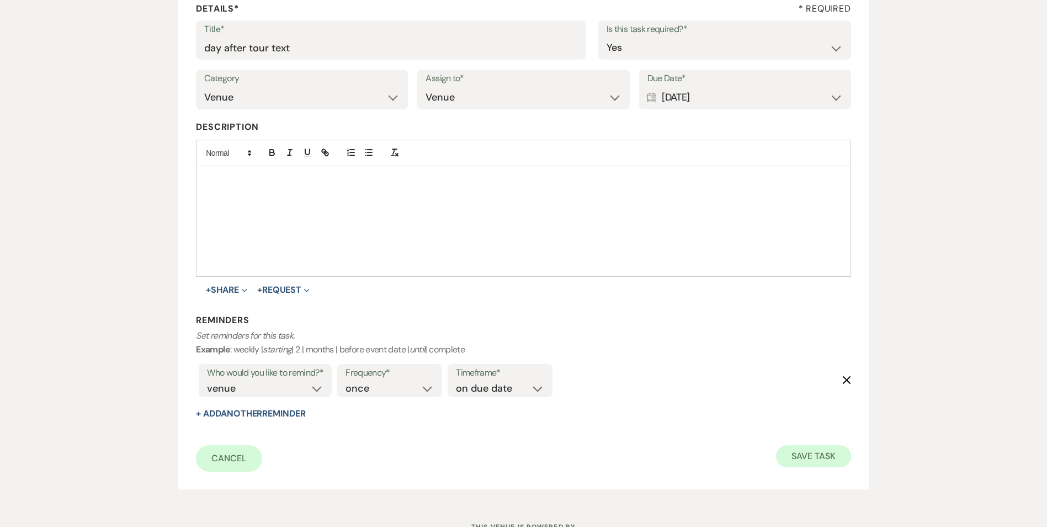
drag, startPoint x: 846, startPoint y: 474, endPoint x: 817, endPoint y: 450, distance: 38.5
click at [841, 469] on div "Add Task Important : Changes made will only apply to this event. Details* * Req…" at bounding box center [523, 214] width 690 height 552
click at [813, 446] on button "Save Task" at bounding box center [813, 456] width 75 height 22
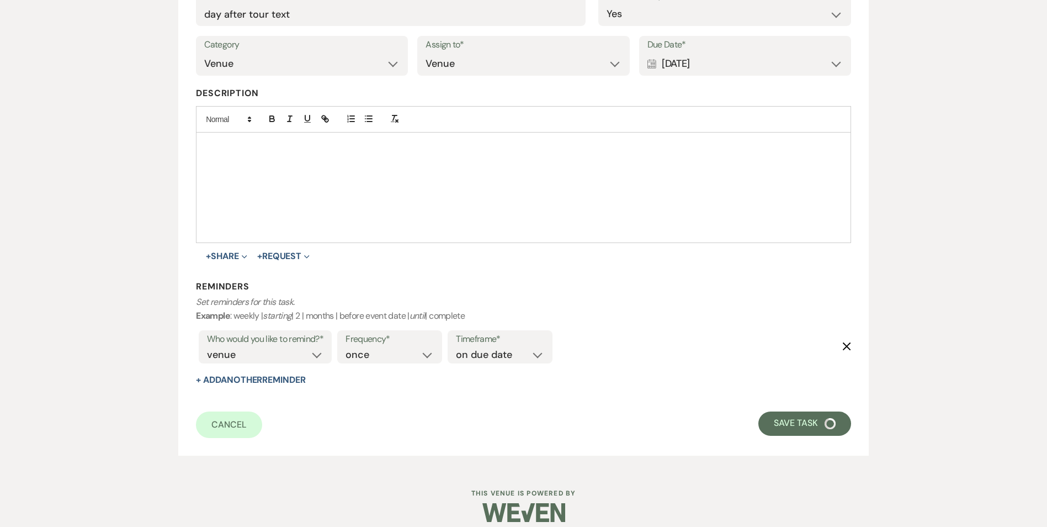
select select "4"
select select "5"
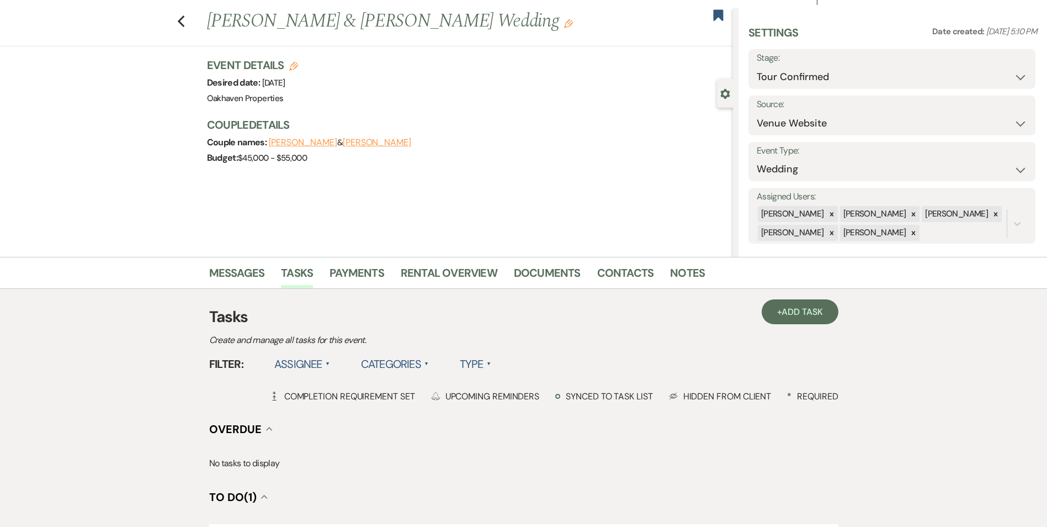
scroll to position [0, 0]
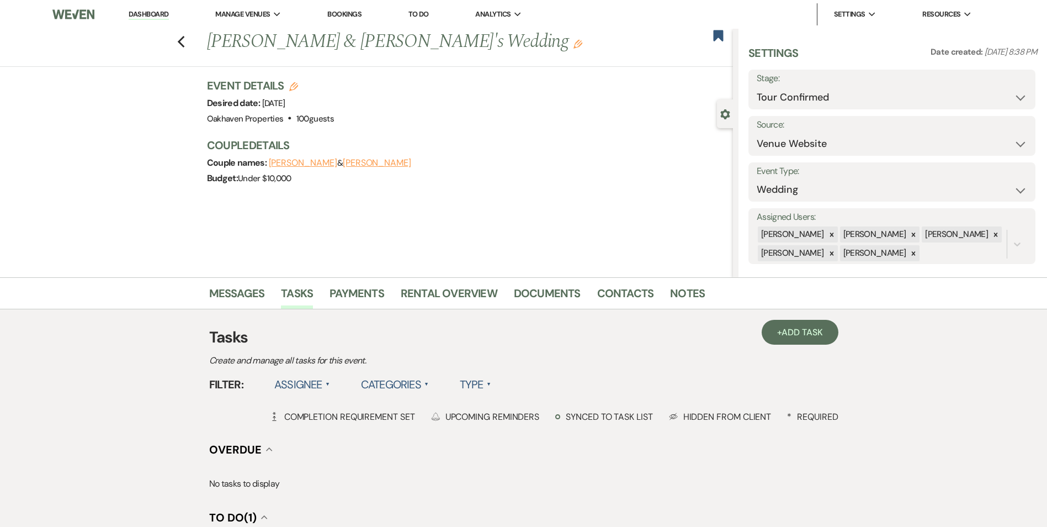
select select "4"
select select "5"
select select "4"
select select "5"
click at [684, 294] on link "Notes" at bounding box center [687, 296] width 35 height 24
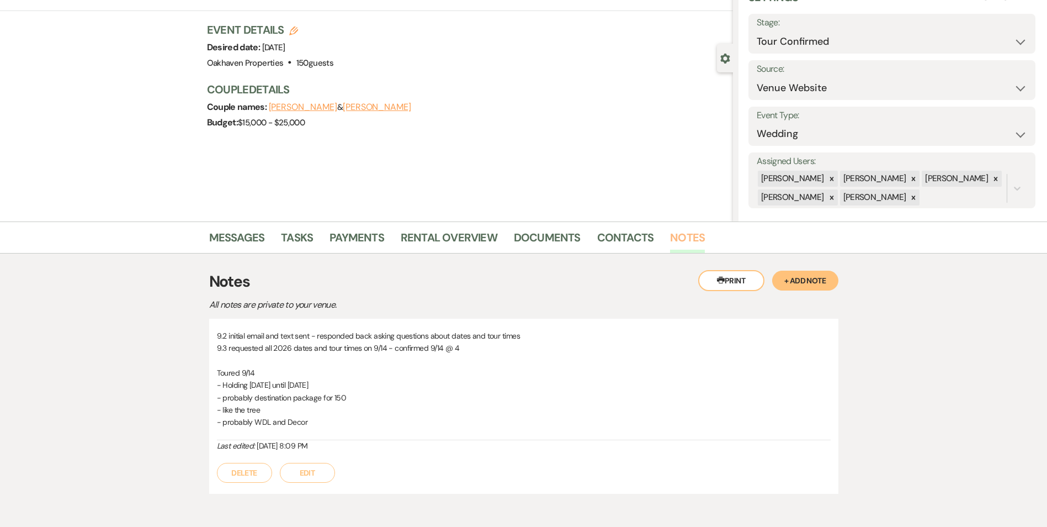
scroll to position [55, 0]
click at [313, 467] on button "Edit" at bounding box center [307, 473] width 55 height 20
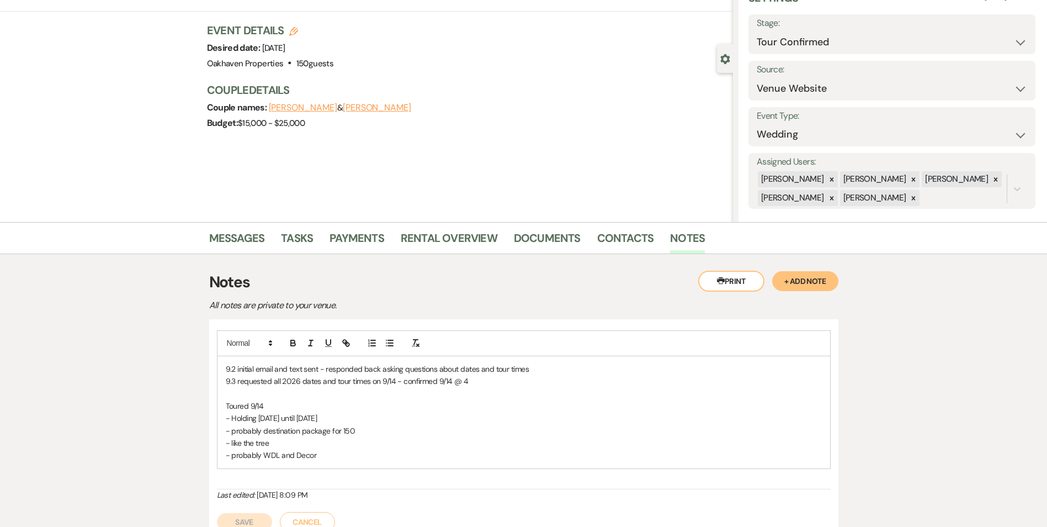
click at [316, 452] on p "- probably WDL and Decor" at bounding box center [524, 455] width 596 height 12
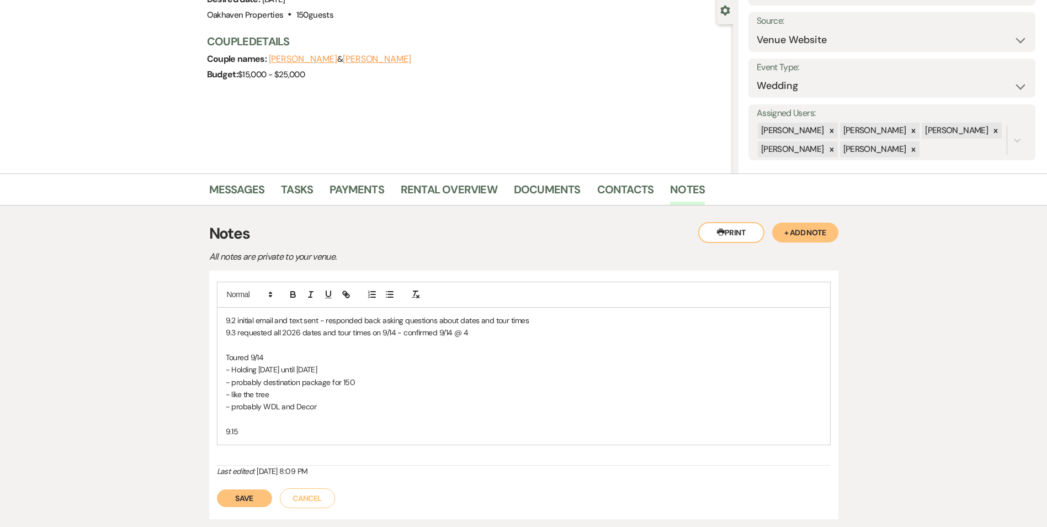
scroll to position [104, 0]
click at [240, 491] on button "Save" at bounding box center [244, 498] width 55 height 18
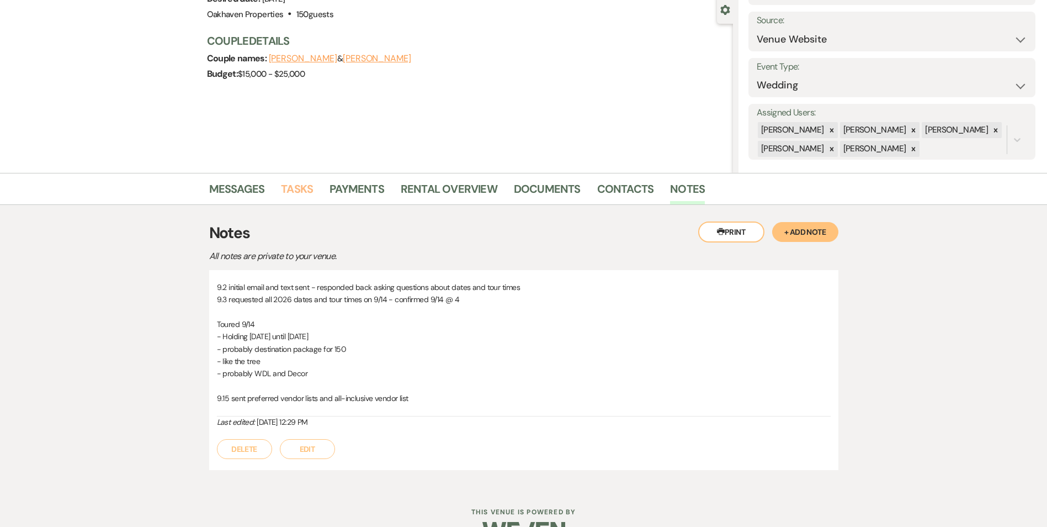
click at [289, 191] on link "Tasks" at bounding box center [297, 192] width 32 height 24
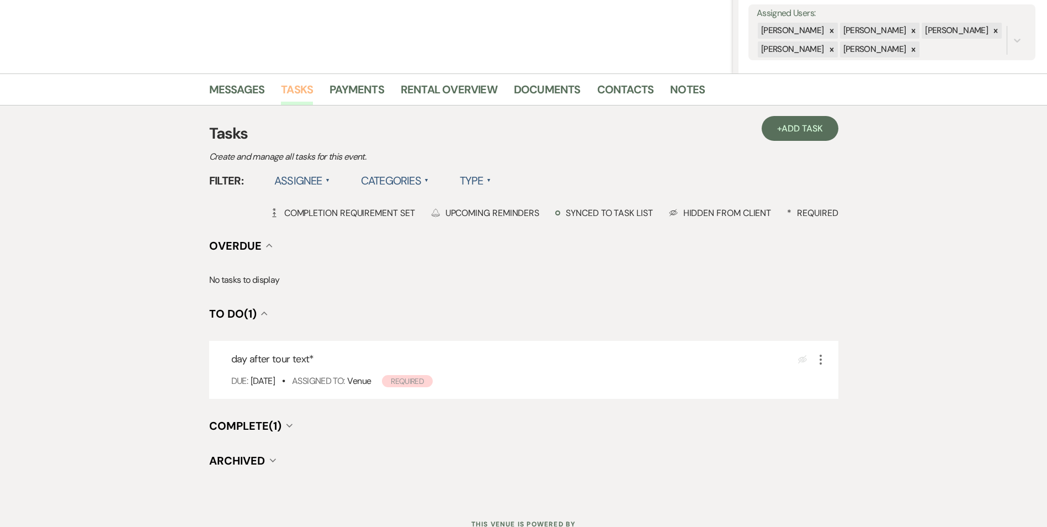
scroll to position [247, 0]
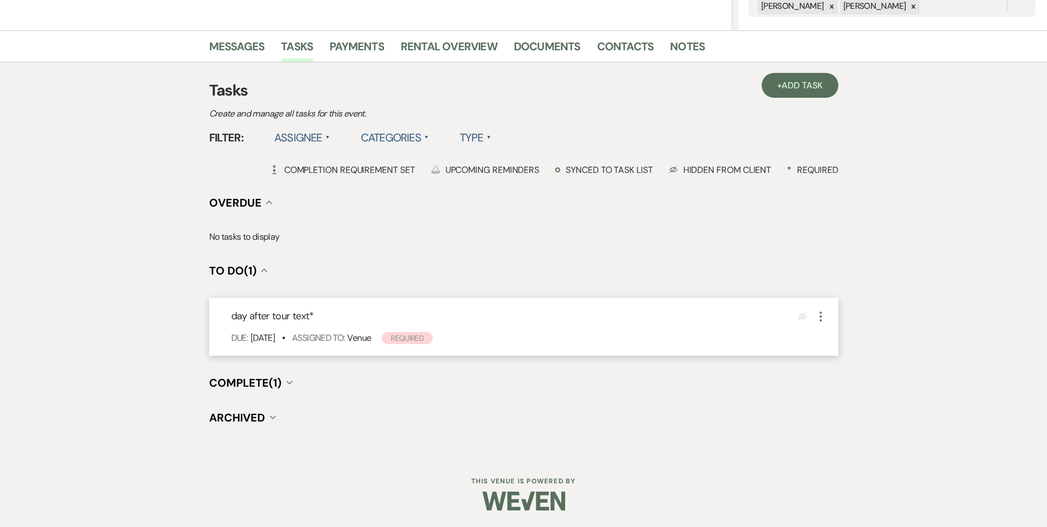
click at [820, 314] on icon "More" at bounding box center [820, 316] width 13 height 13
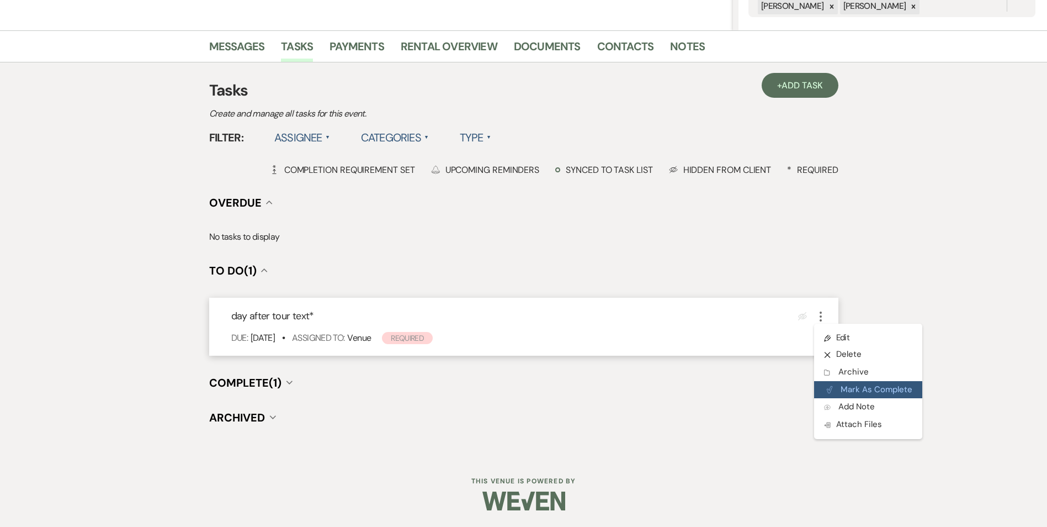
click at [845, 383] on button "Plan Portal Link Mark As Complete" at bounding box center [868, 390] width 108 height 18
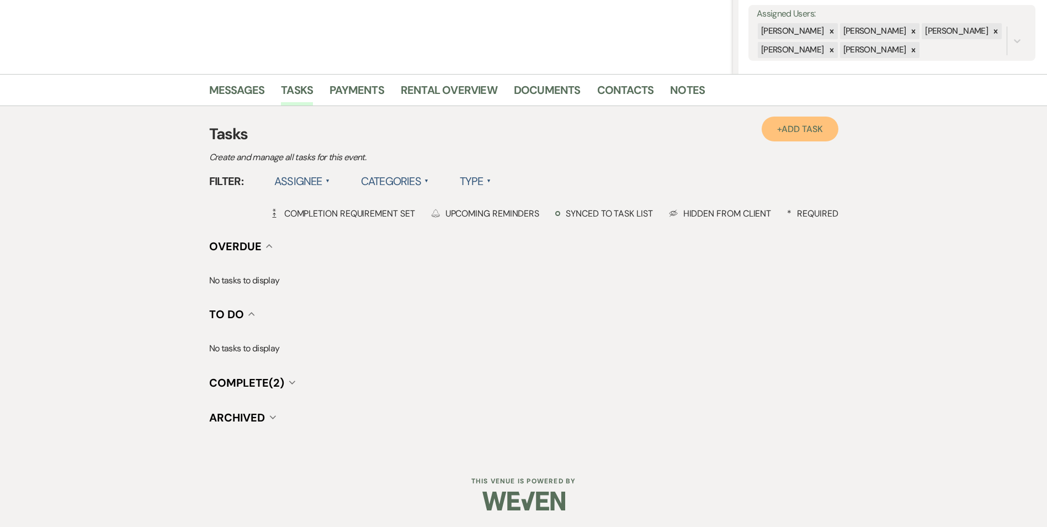
click at [820, 137] on link "+ Add Task" at bounding box center [800, 129] width 76 height 25
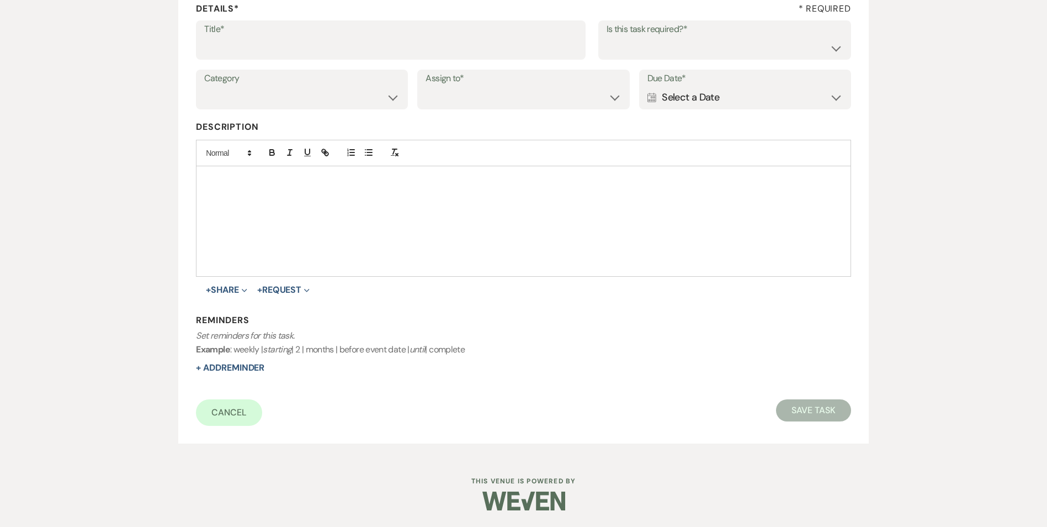
scroll to position [170, 0]
click at [251, 55] on input "Title*" at bounding box center [390, 48] width 373 height 22
type input "mid week check in"
click at [627, 48] on select "Yes No" at bounding box center [725, 48] width 236 height 22
select select "true"
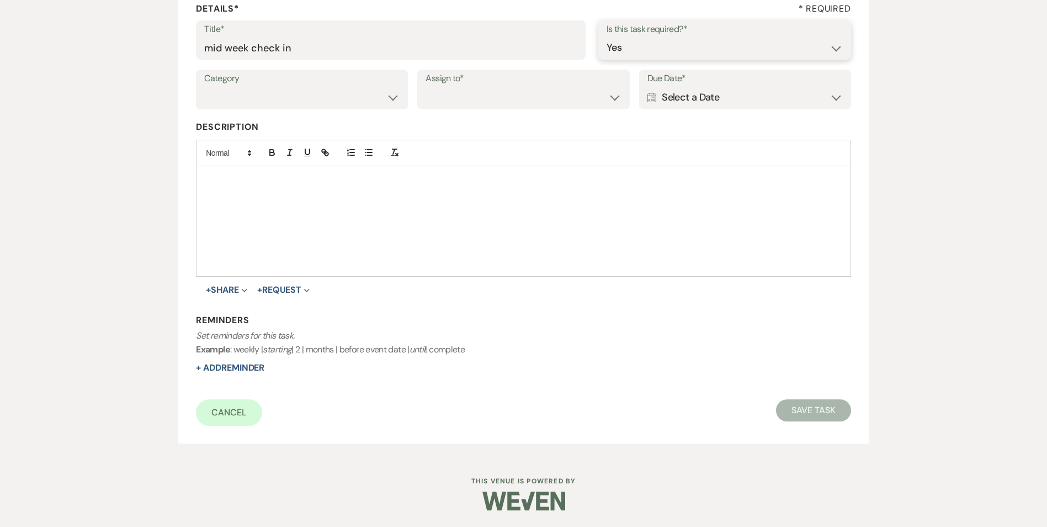
click at [607, 37] on select "Yes No" at bounding box center [725, 48] width 236 height 22
click at [285, 105] on select "Venue Vendors Guests Details Finalize & Share" at bounding box center [301, 98] width 195 height 22
select select "31"
click at [204, 87] on select "Venue Vendors Guests Details Finalize & Share" at bounding box center [301, 98] width 195 height 22
click at [474, 99] on select "Venue Client" at bounding box center [523, 98] width 195 height 22
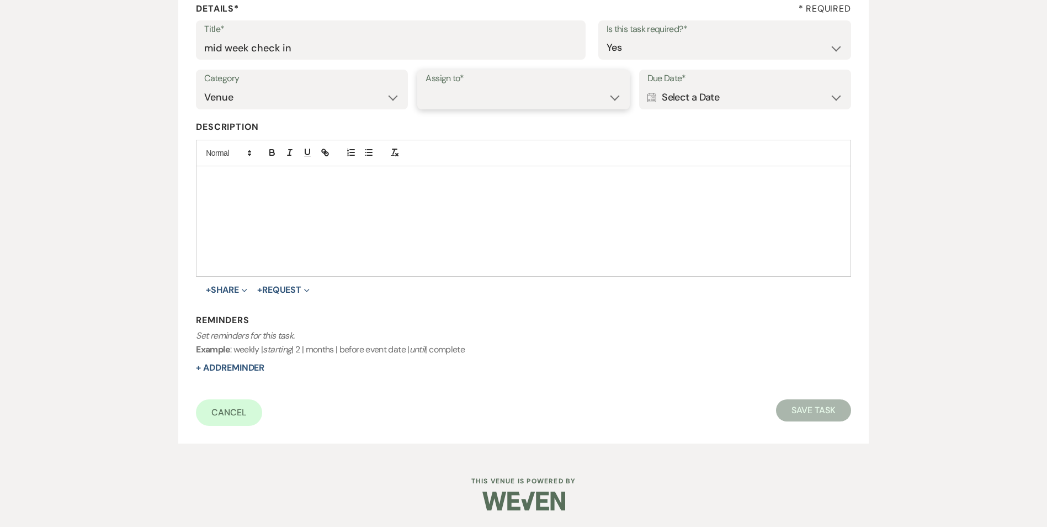
click at [426, 87] on select "Venue Client" at bounding box center [523, 98] width 195 height 22
click at [465, 97] on select "Venue Client" at bounding box center [523, 98] width 195 height 22
select select "venueHost"
click at [426, 87] on select "Venue Client" at bounding box center [523, 98] width 195 height 22
drag, startPoint x: 691, startPoint y: 96, endPoint x: 697, endPoint y: 97, distance: 5.5
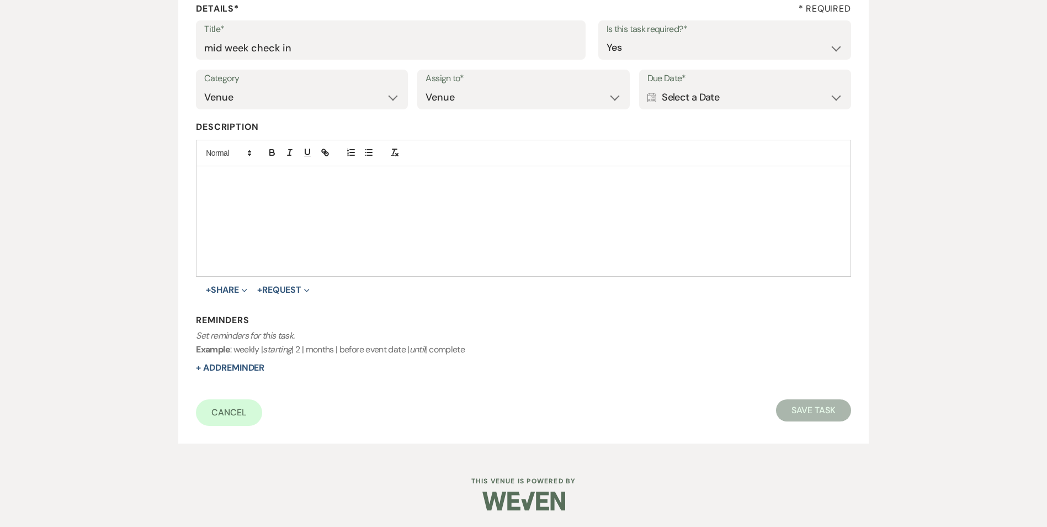
click at [692, 97] on div "Calendar Select a Date Expand" at bounding box center [745, 98] width 195 height 22
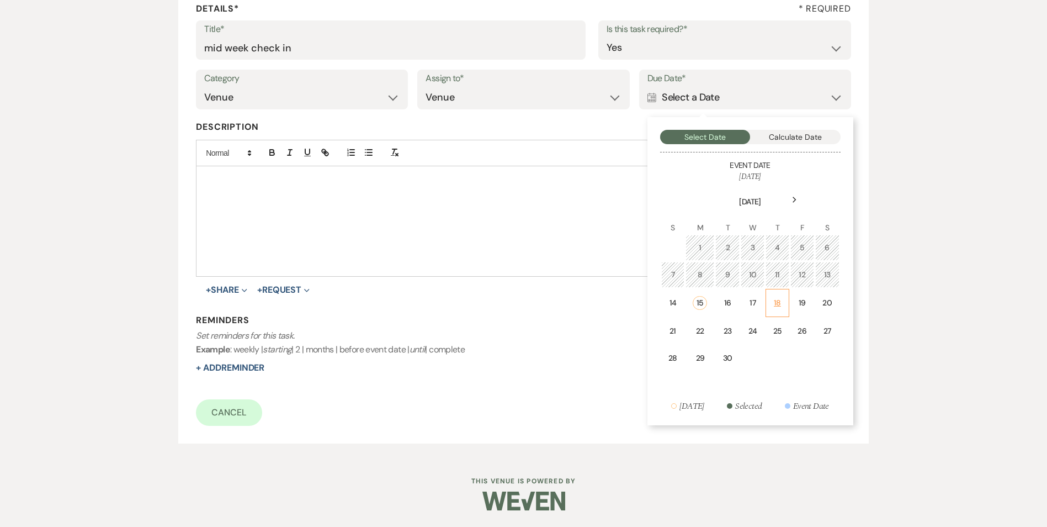
click at [774, 299] on div "18" at bounding box center [777, 303] width 9 height 12
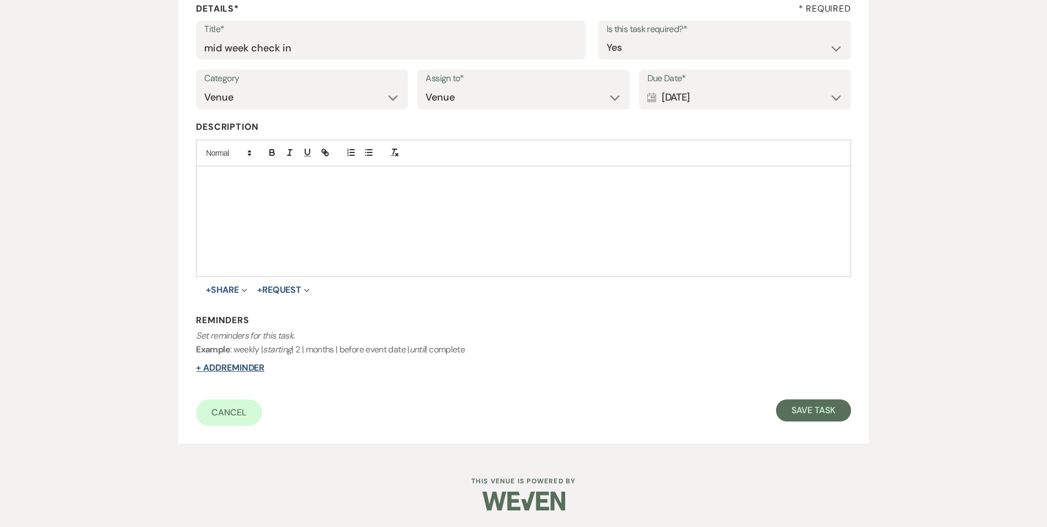
click at [263, 363] on button "+ Add Reminder" at bounding box center [230, 367] width 68 height 9
select select "host"
select select "days"
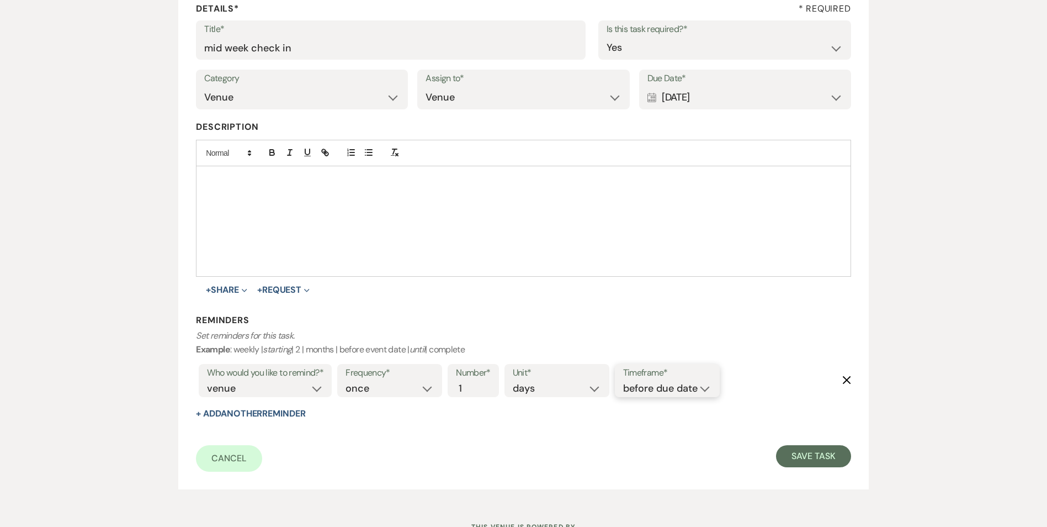
drag, startPoint x: 670, startPoint y: 386, endPoint x: 678, endPoint y: 397, distance: 13.2
click at [670, 386] on select "before due date after due date on due date on custom date" at bounding box center [667, 388] width 88 height 15
select select "onDueDate"
click at [623, 381] on select "before due date after due date on due date on custom date" at bounding box center [667, 388] width 88 height 15
click at [792, 467] on div "Cancel Save Task" at bounding box center [523, 458] width 655 height 27
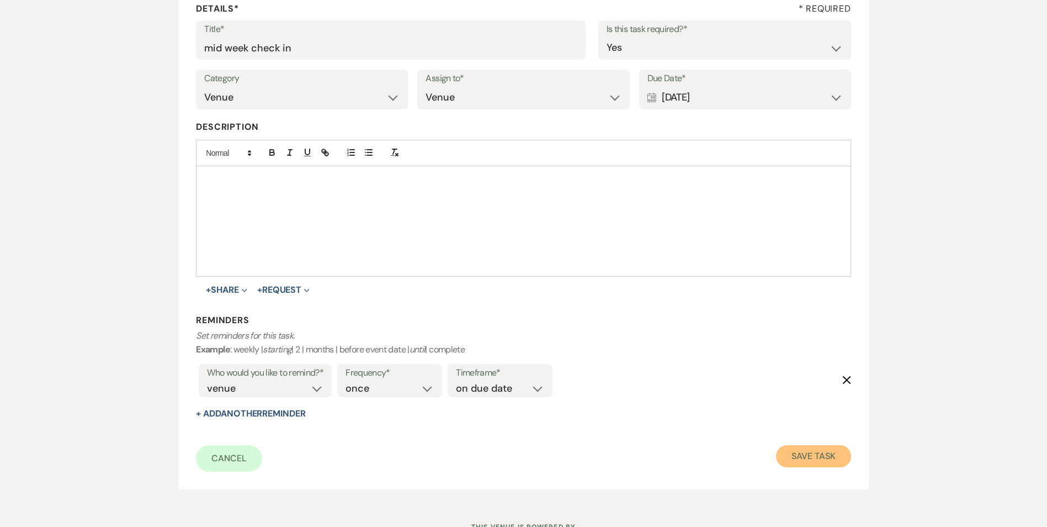
click at [800, 459] on button "Save Task" at bounding box center [813, 456] width 75 height 22
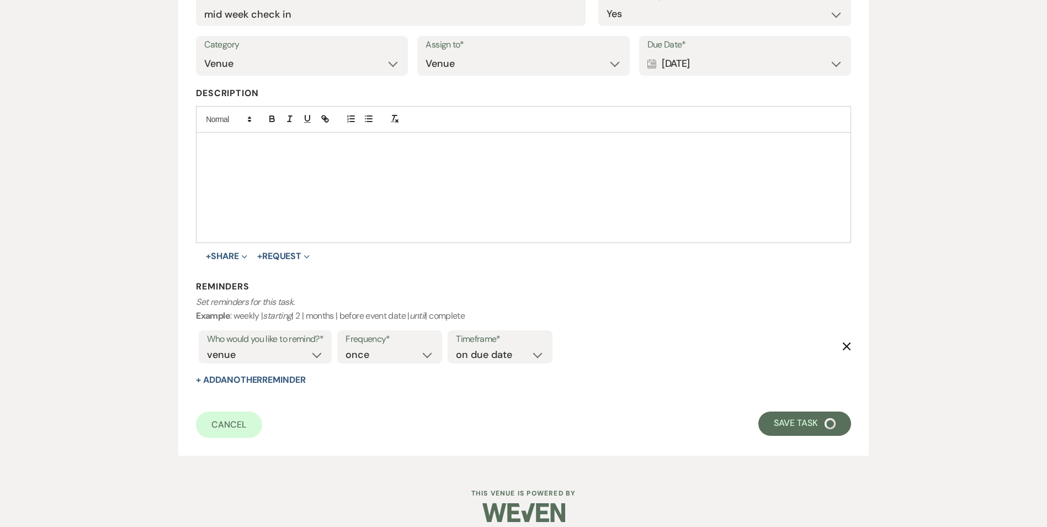
select select "4"
select select "5"
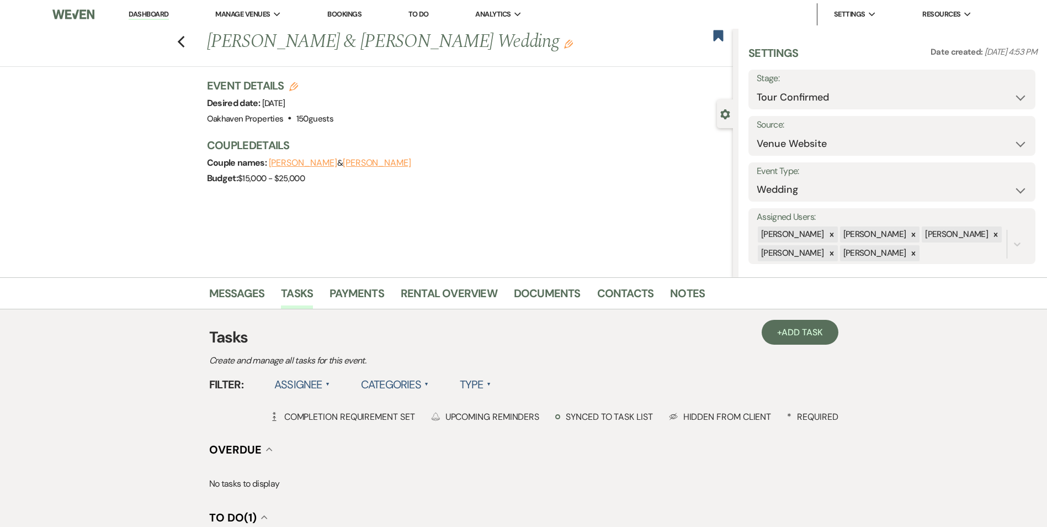
click at [193, 39] on div "Previous Dustin Felts & Grace Danieley's Wedding Edit Bookmark" at bounding box center [363, 48] width 739 height 38
click at [184, 39] on icon "Previous" at bounding box center [181, 41] width 8 height 13
select select "4"
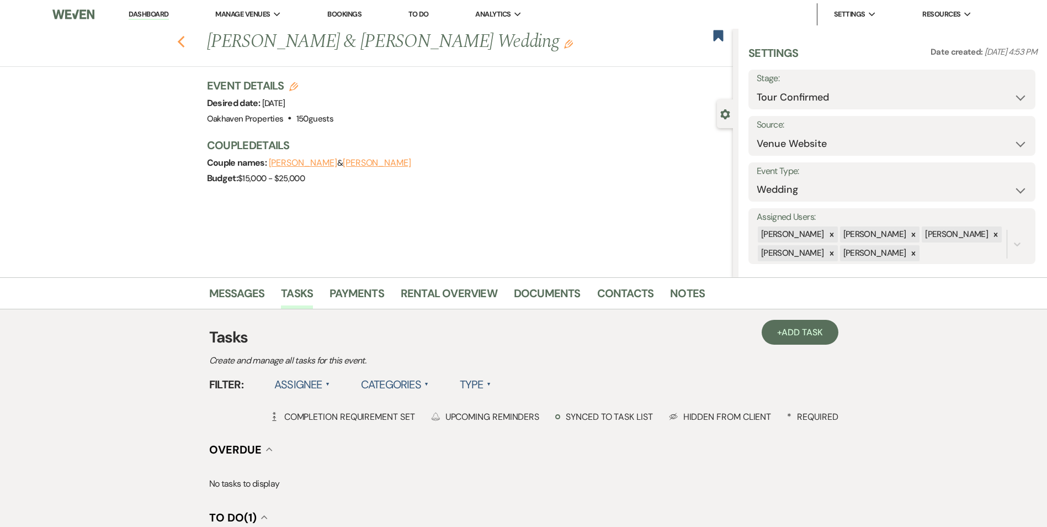
select select "4"
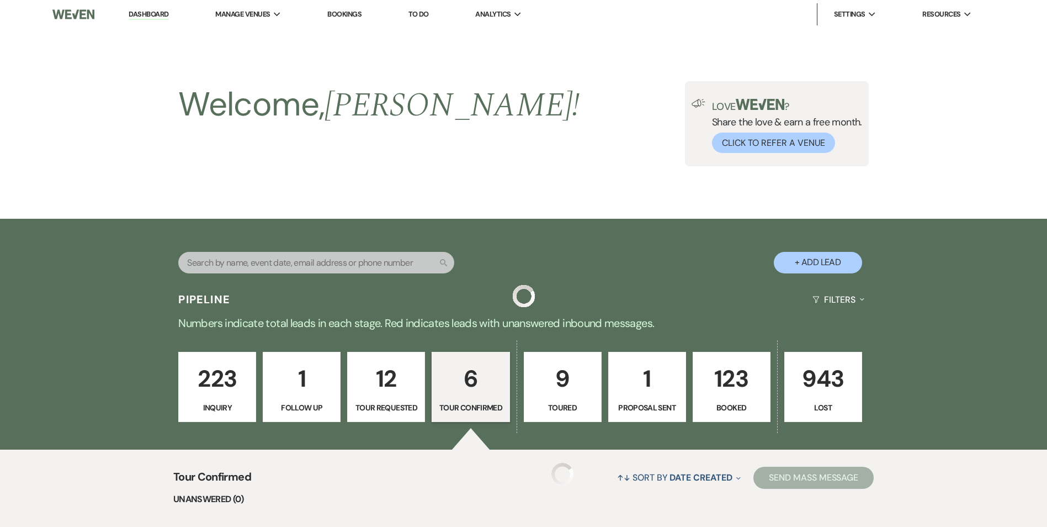
scroll to position [331, 0]
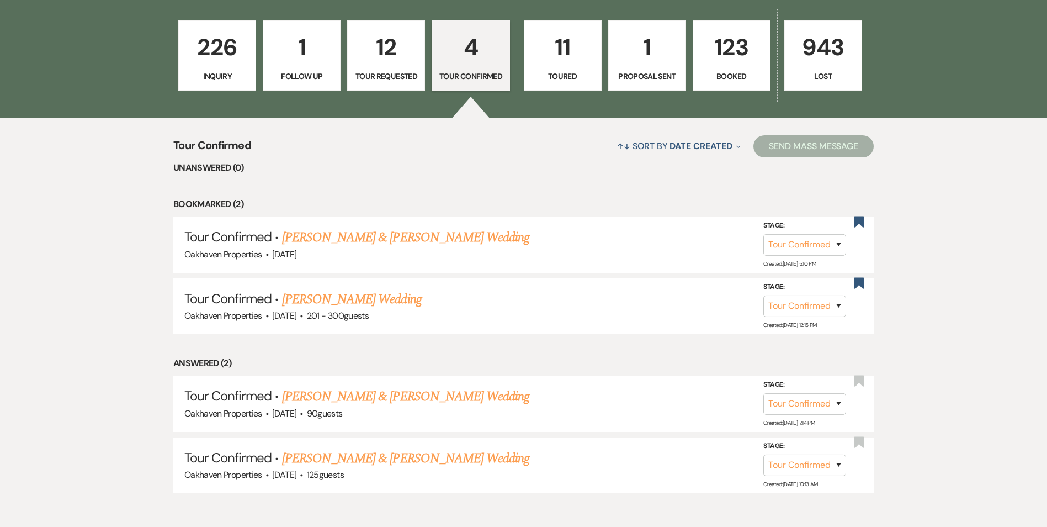
click at [583, 71] on p "Toured" at bounding box center [563, 76] width 64 height 12
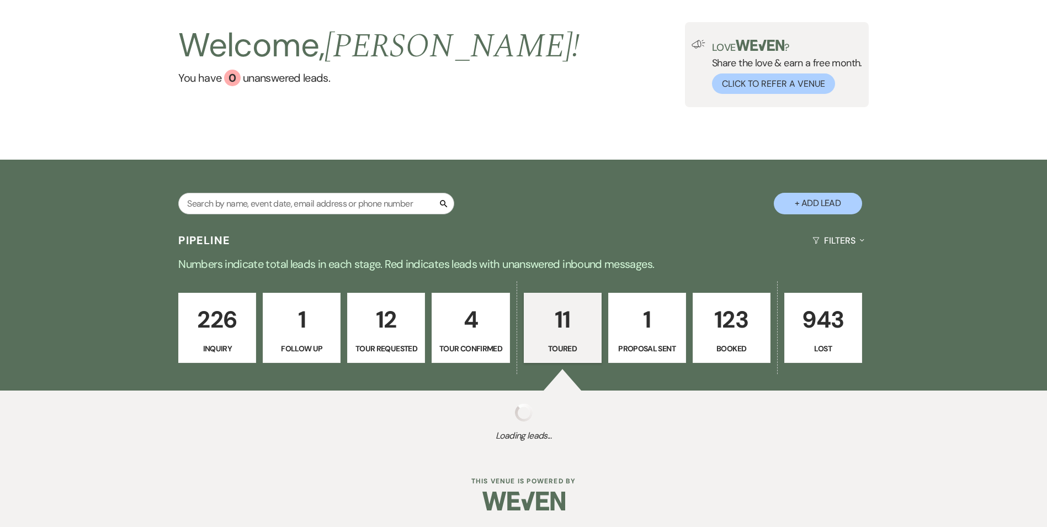
select select "5"
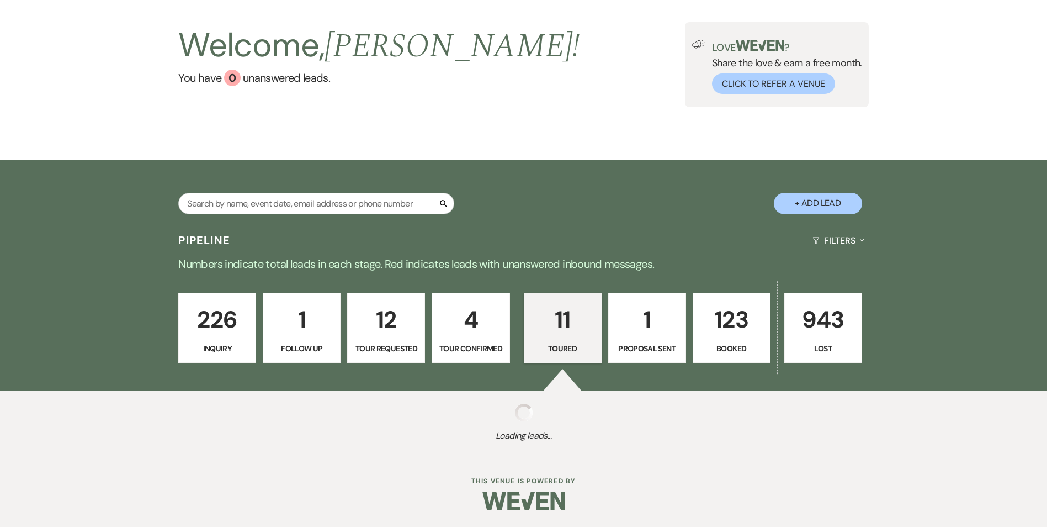
select select "5"
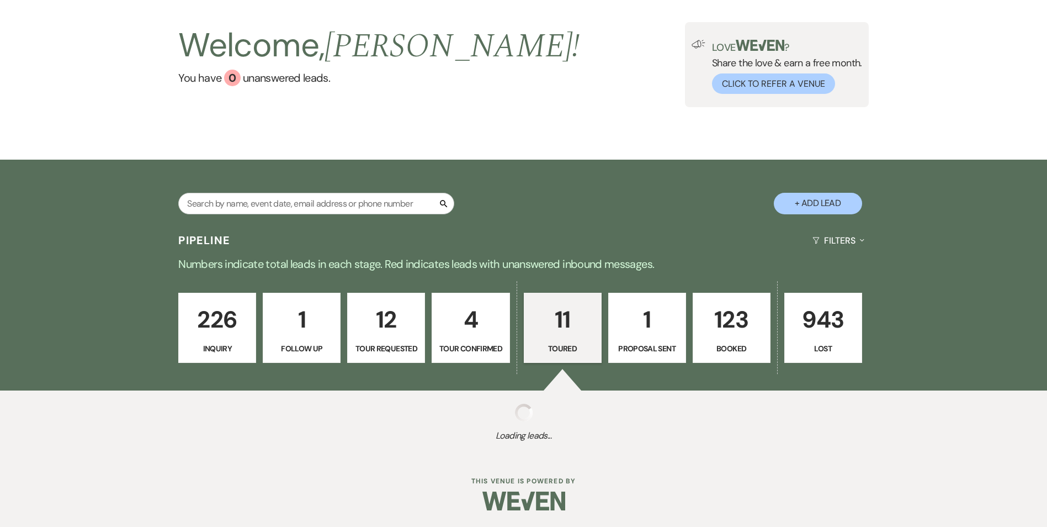
select select "5"
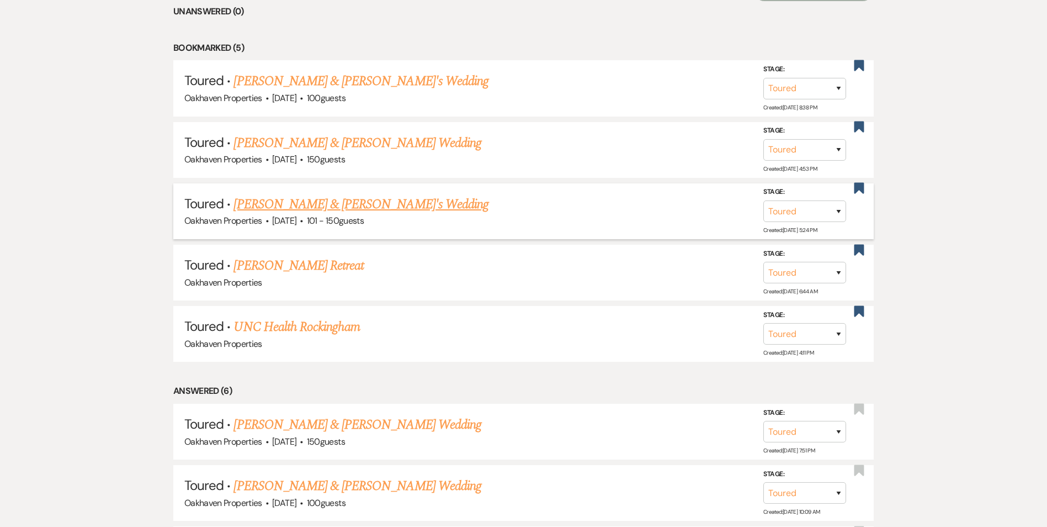
scroll to position [552, 0]
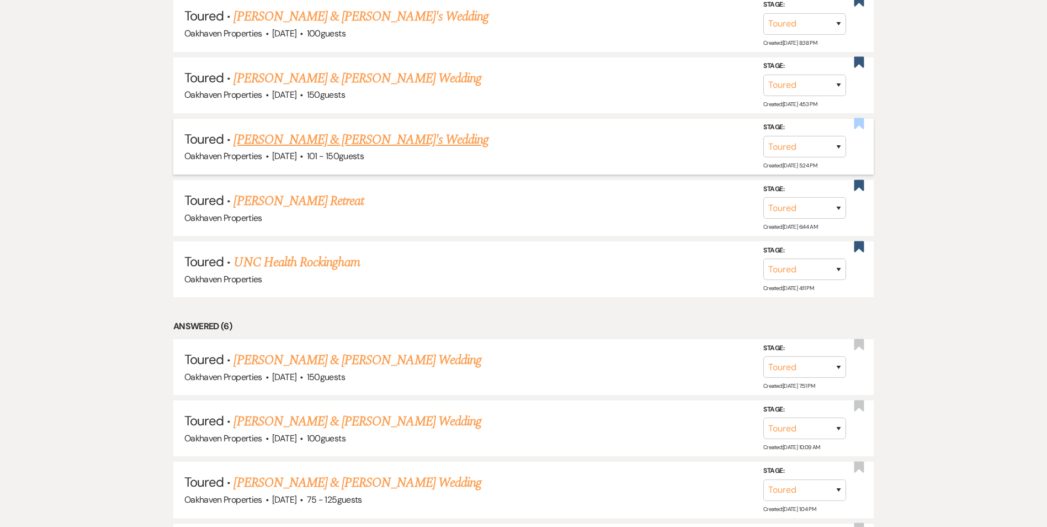
click at [861, 128] on icon "Bookmark" at bounding box center [860, 123] width 12 height 13
select select "5"
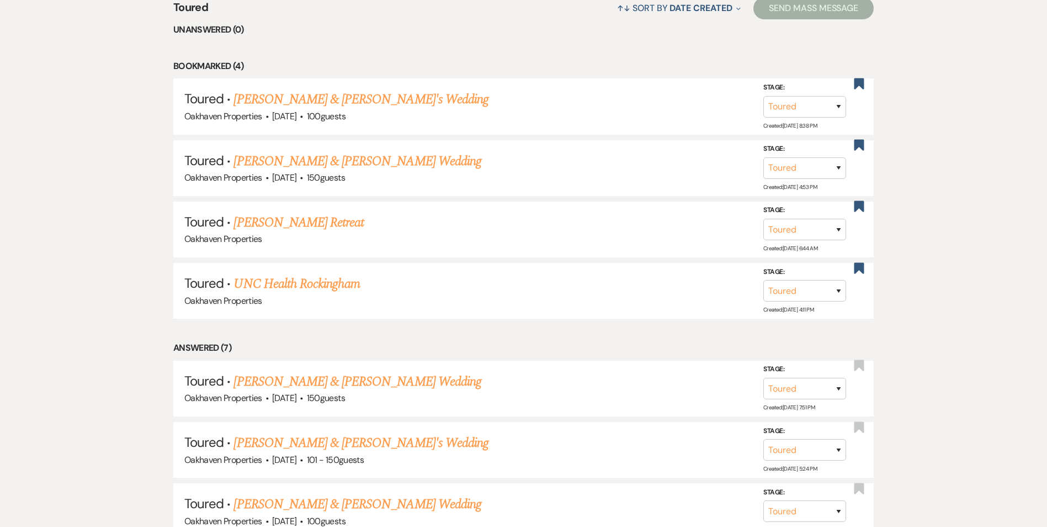
scroll to position [431, 0]
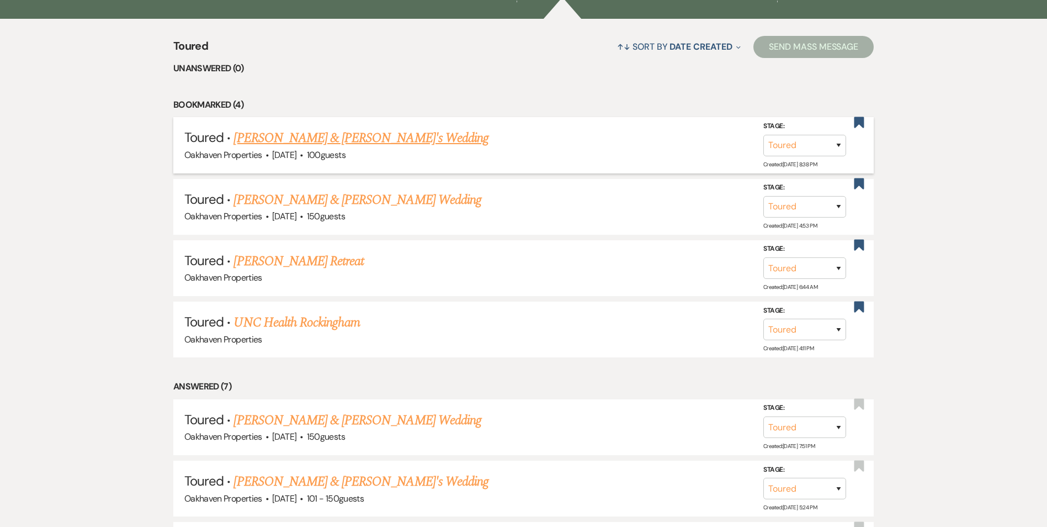
click at [367, 139] on link "Troy Hancock & Madison Vernon's Wedding" at bounding box center [361, 138] width 255 height 20
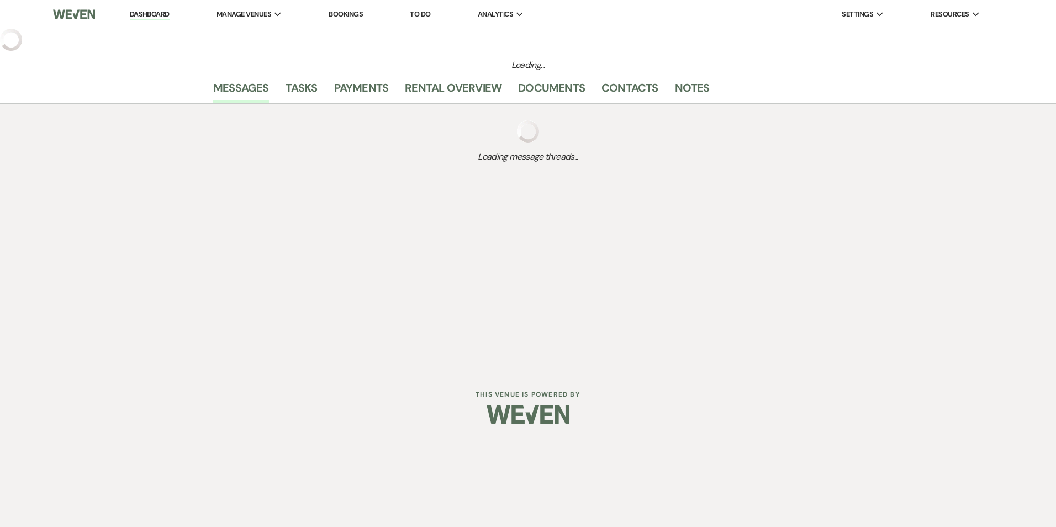
select select "5"
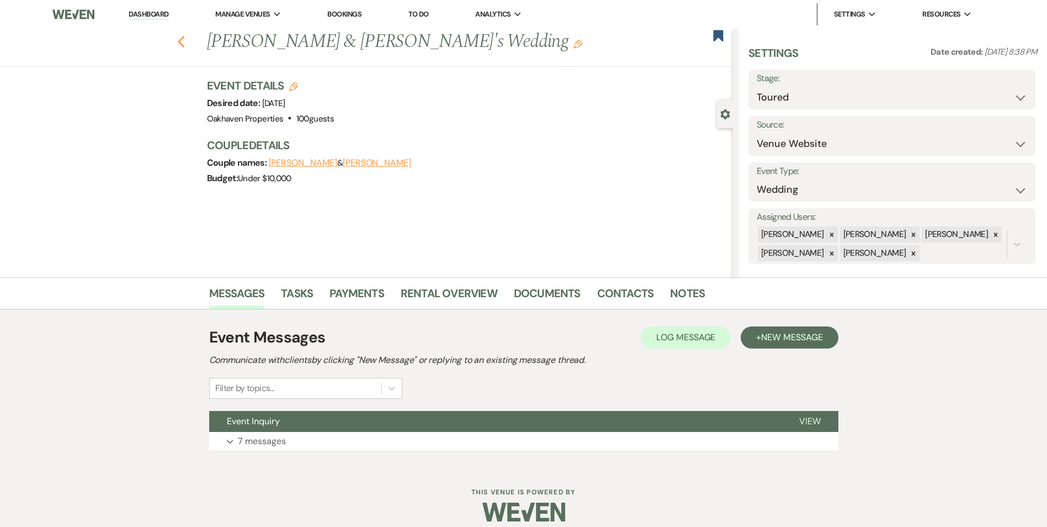
click at [182, 36] on icon "Previous" at bounding box center [181, 41] width 8 height 13
select select "5"
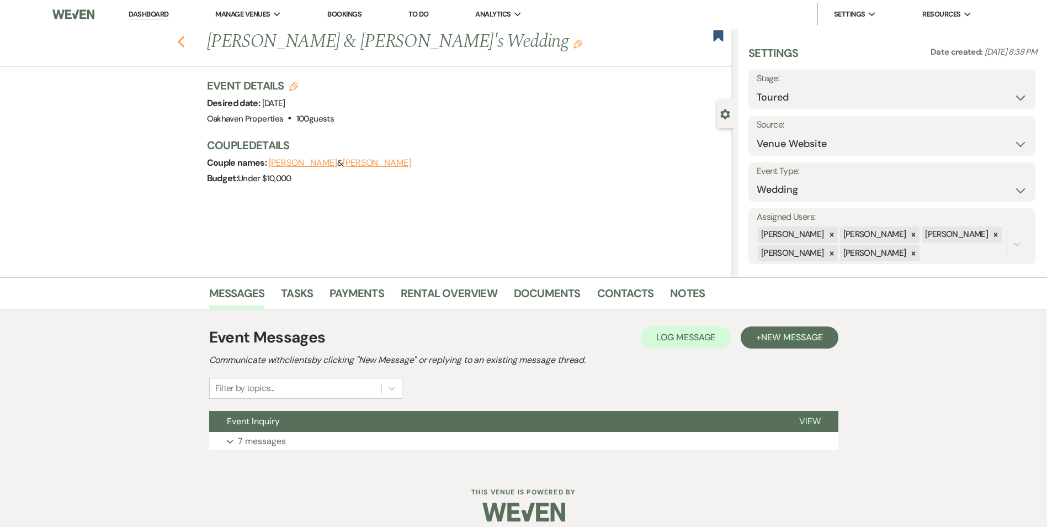
select select "5"
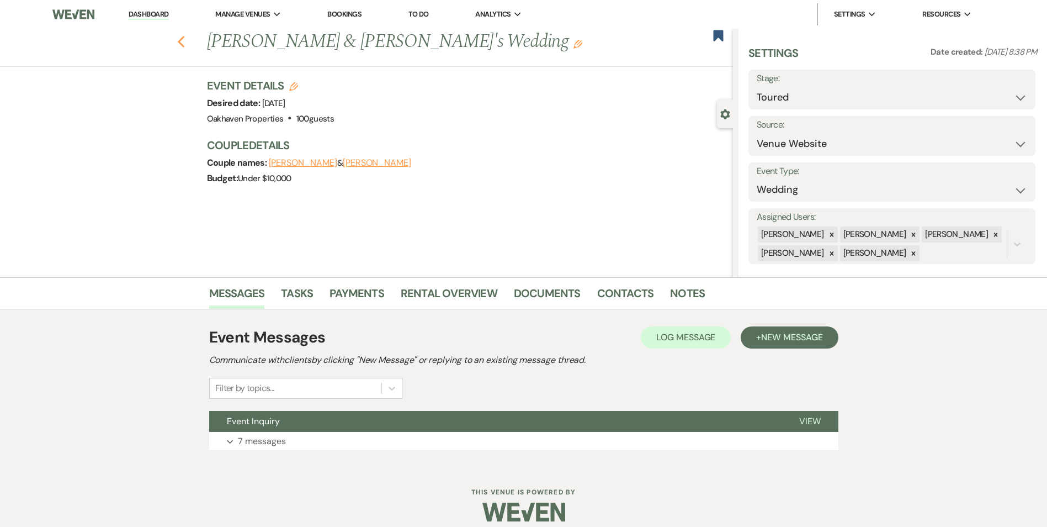
select select "5"
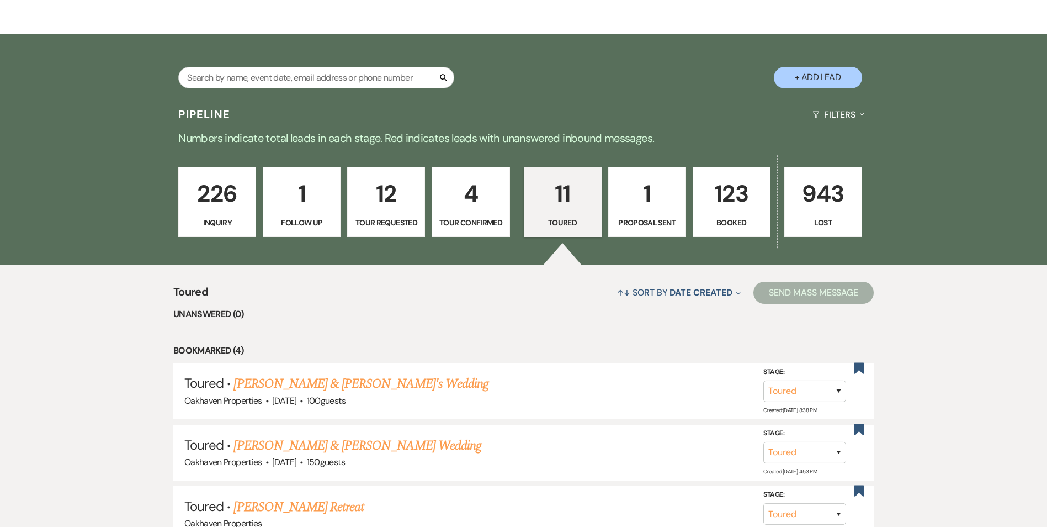
scroll to position [44, 0]
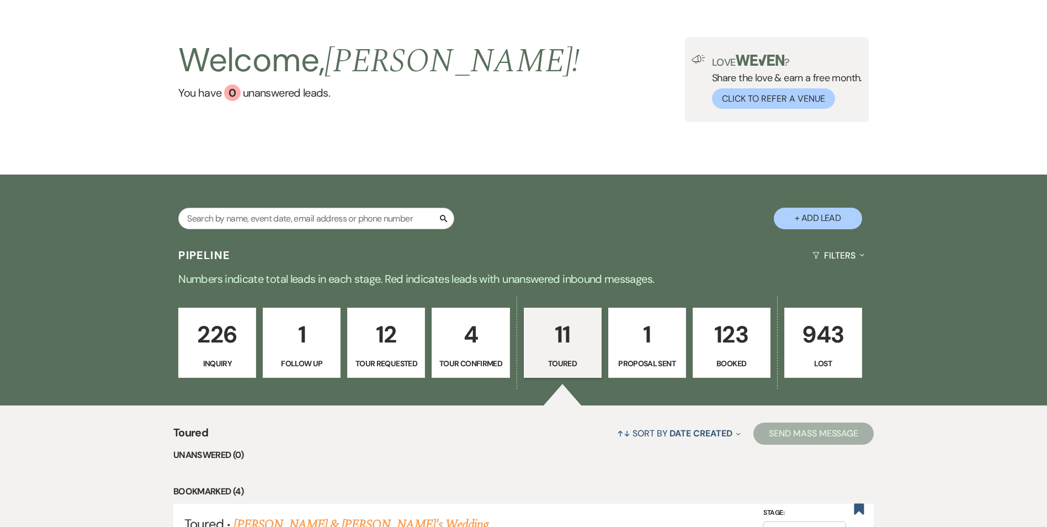
click at [720, 344] on p "123" at bounding box center [732, 334] width 64 height 37
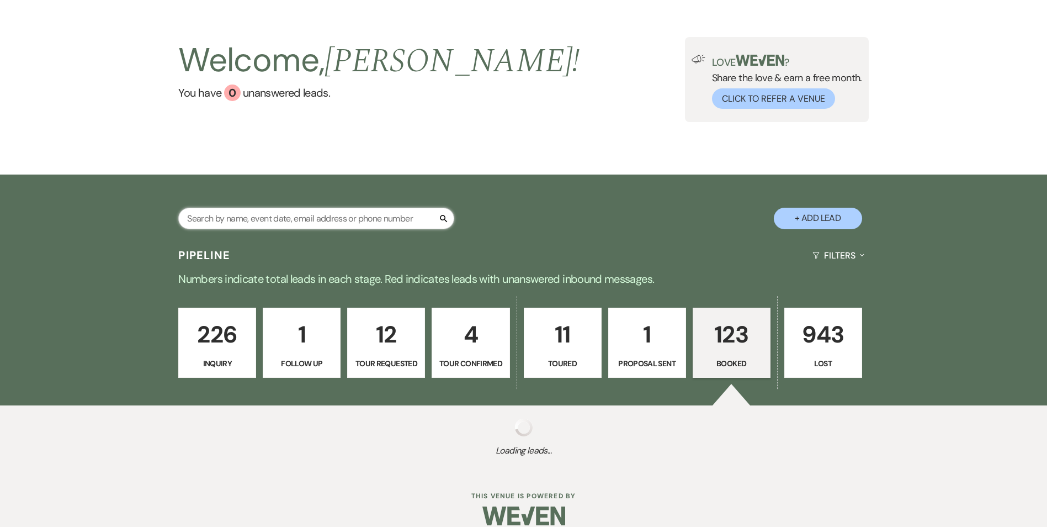
click at [359, 218] on input "text" at bounding box center [316, 219] width 276 height 22
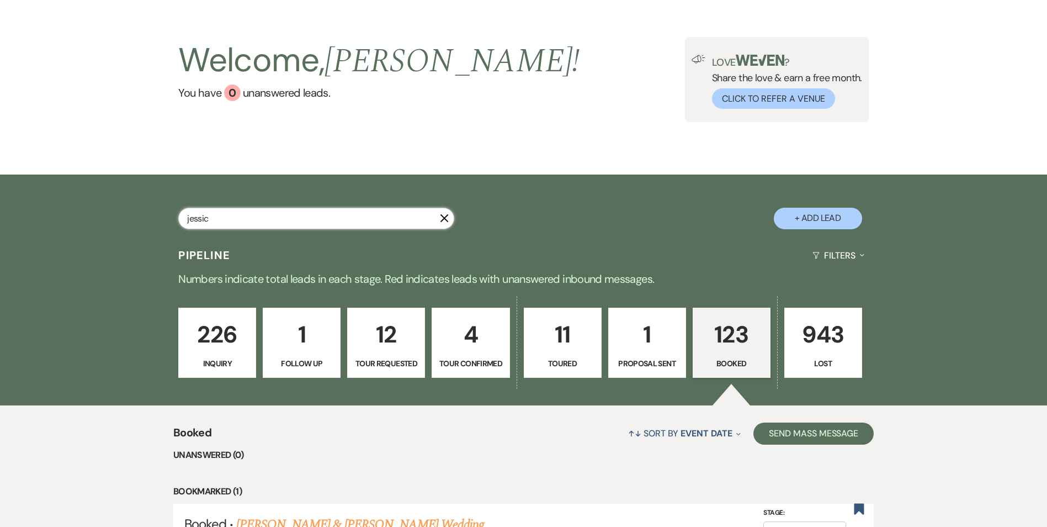
type input "jessicA"
select select "8"
select select "4"
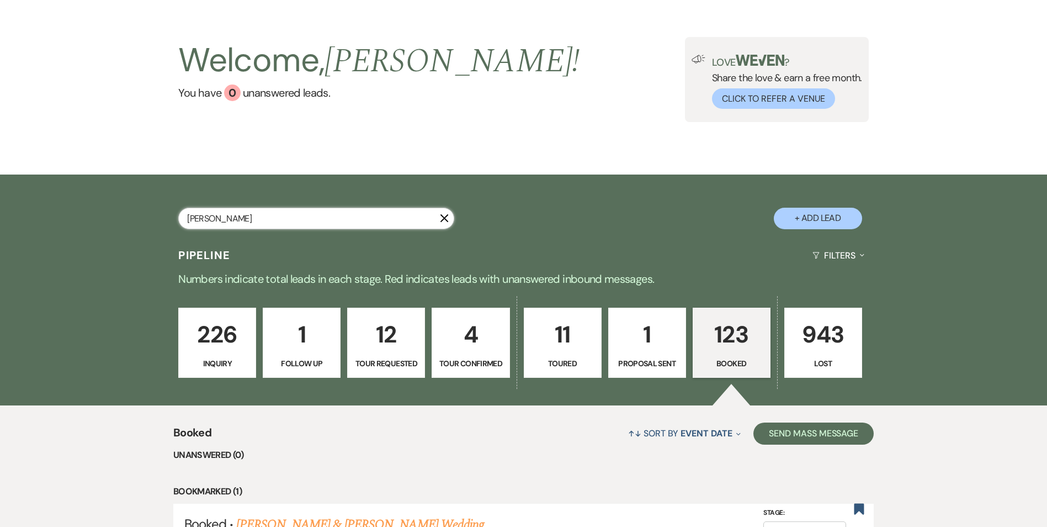
select select "8"
select select "4"
select select "8"
select select "4"
select select "8"
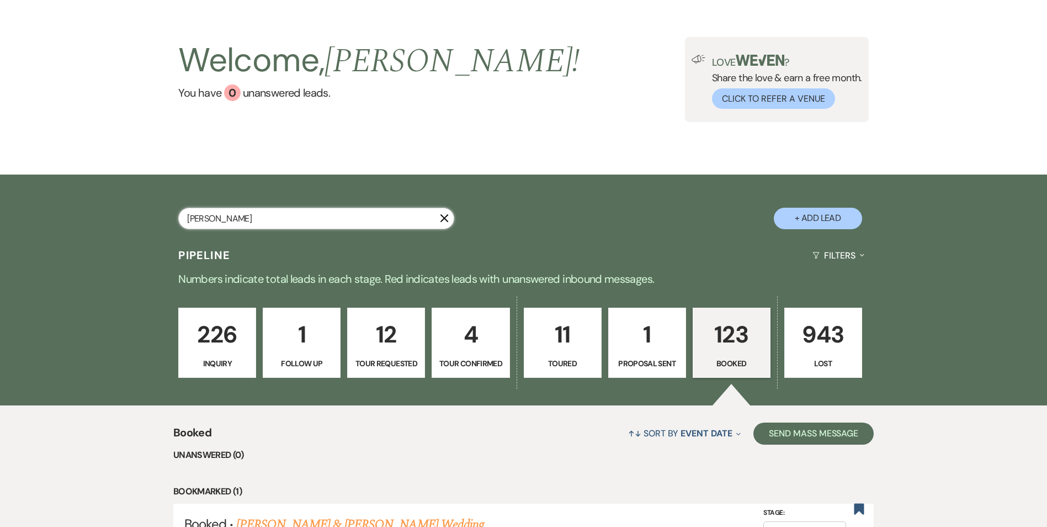
select select "8"
select select "5"
select select "8"
select select "6"
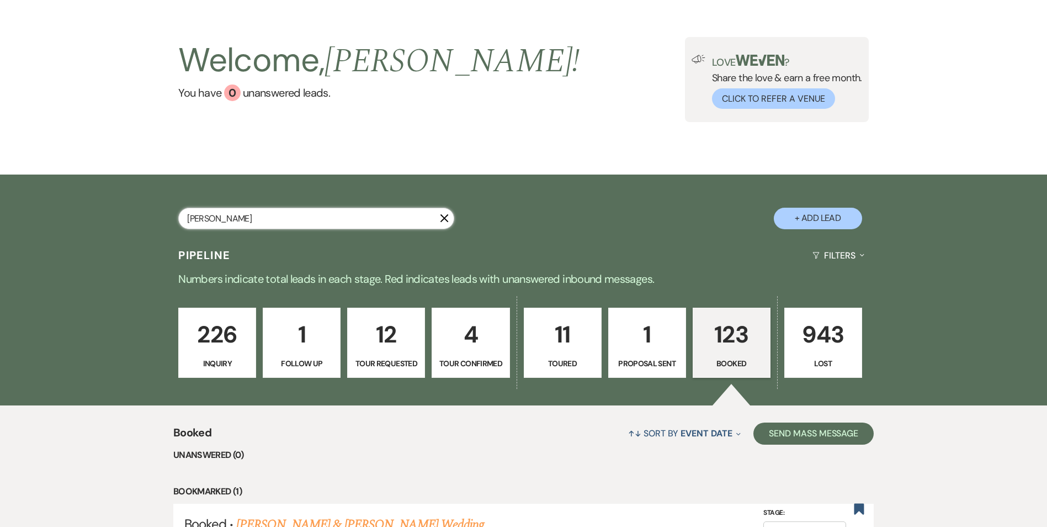
select select "8"
select select "6"
select select "8"
select select "5"
select select "8"
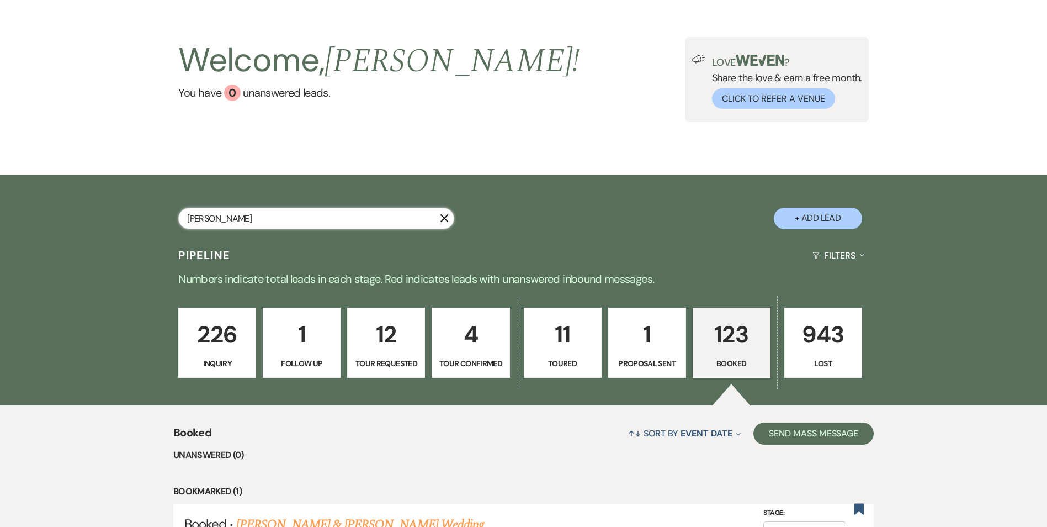
select select "1"
select select "8"
select select "5"
select select "8"
select select "5"
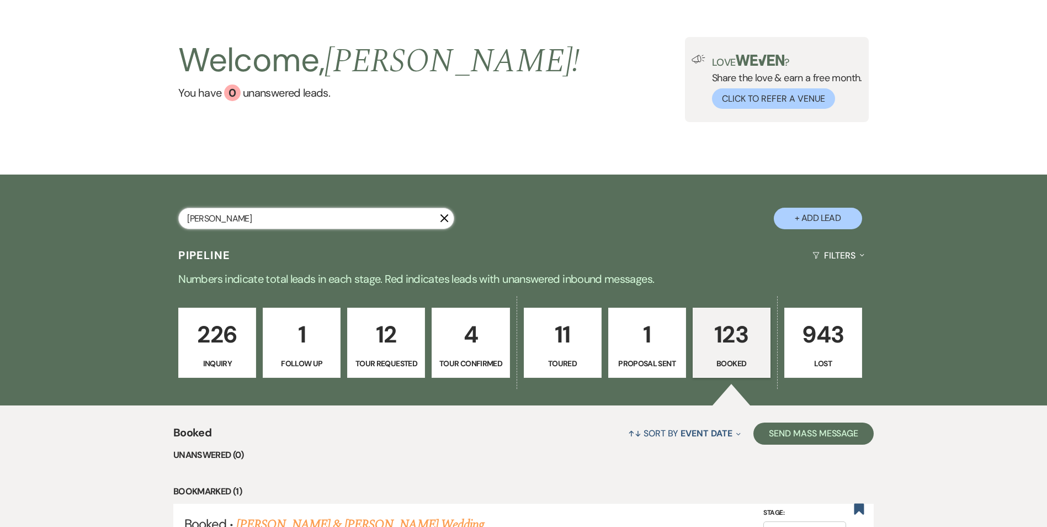
select select "8"
select select "1"
select select "8"
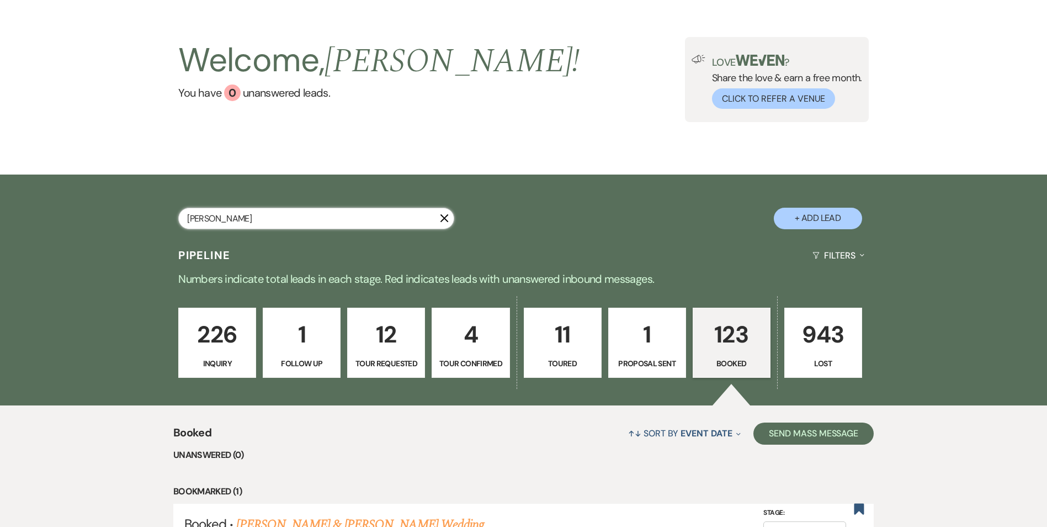
select select "5"
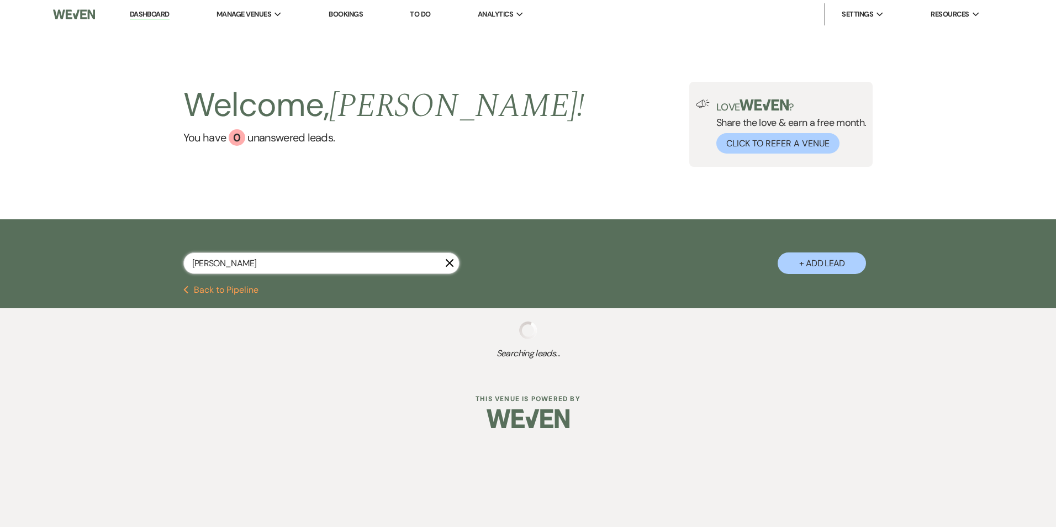
select select "8"
select select "4"
select select "8"
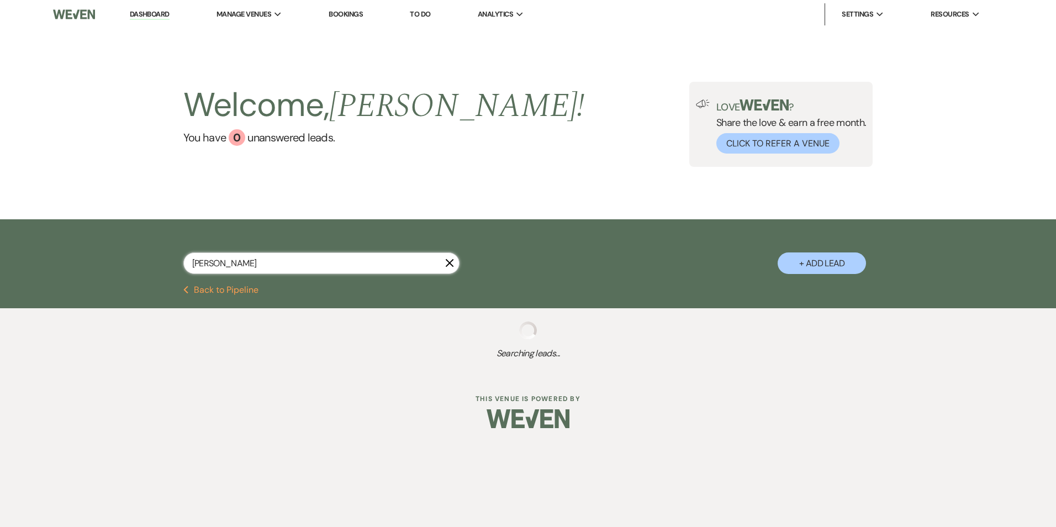
select select "4"
select select "8"
select select "4"
select select "8"
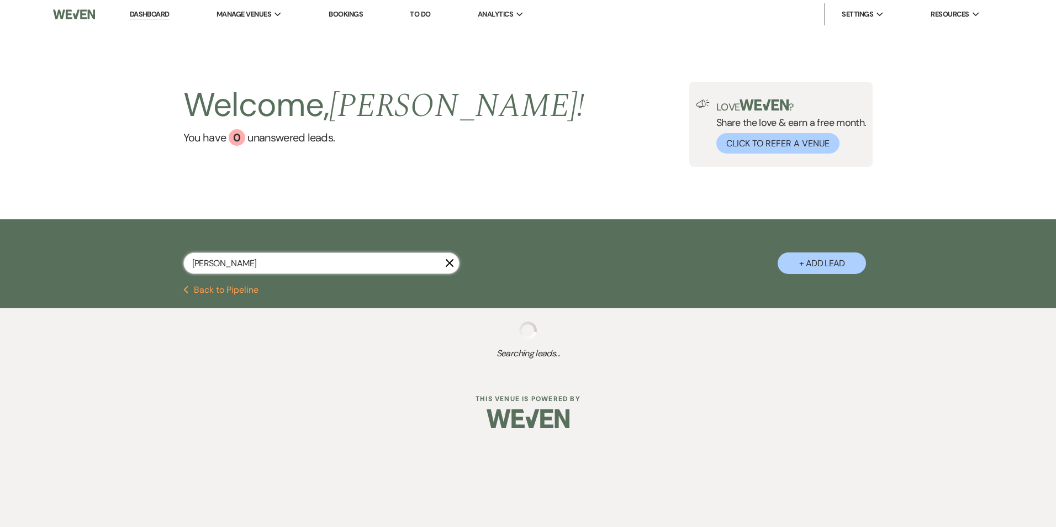
select select "8"
select select "5"
select select "8"
select select "6"
select select "8"
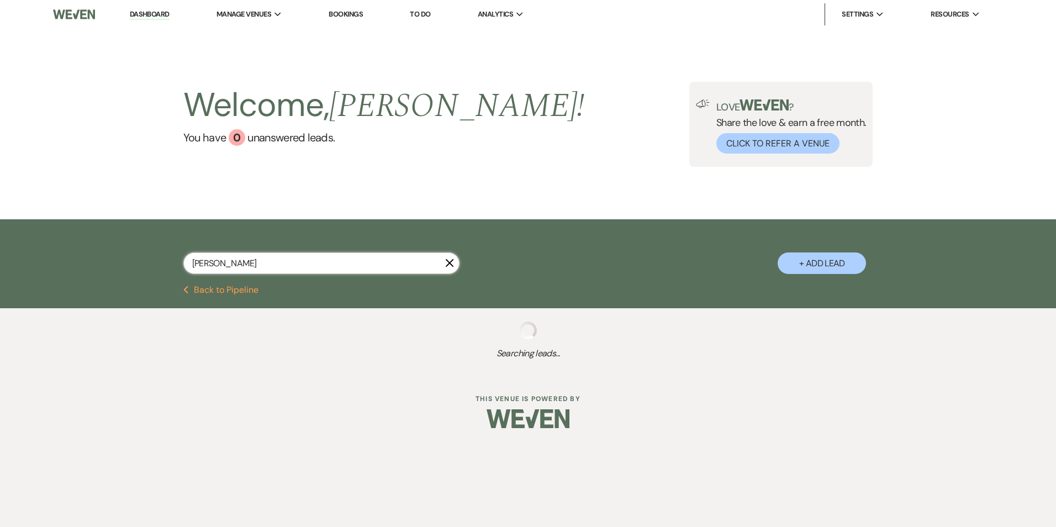
select select "6"
select select "8"
select select "5"
select select "8"
select select "1"
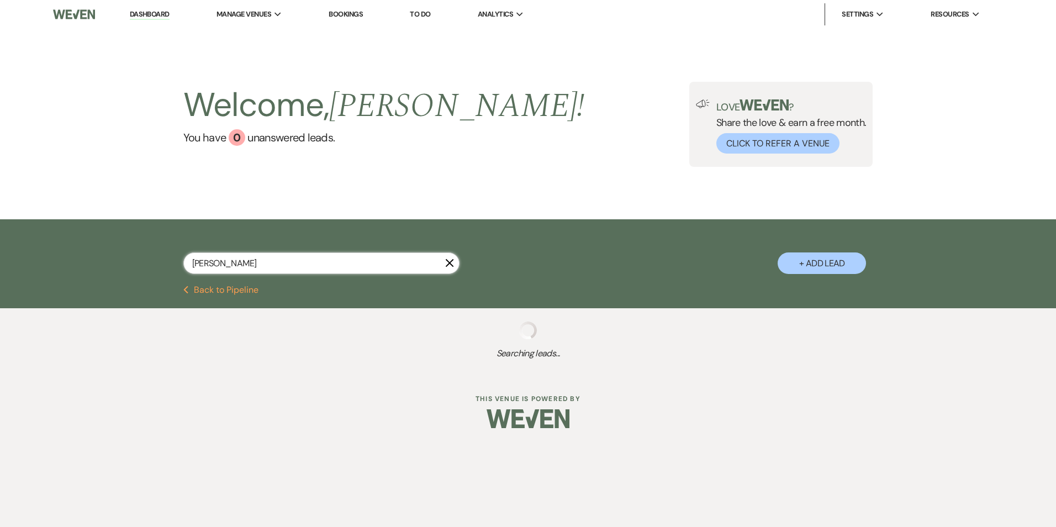
select select "8"
select select "5"
select select "8"
select select "5"
select select "8"
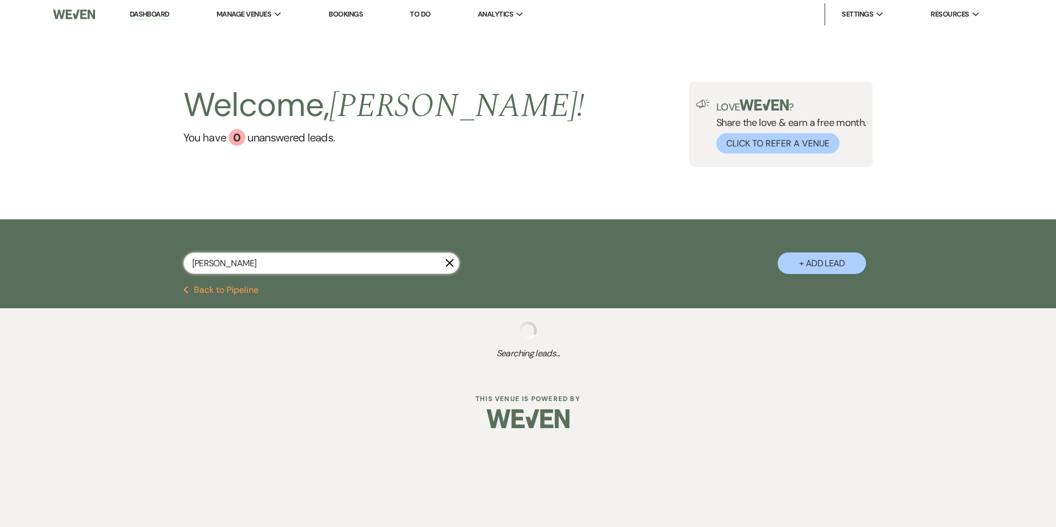
select select "1"
select select "8"
select select "5"
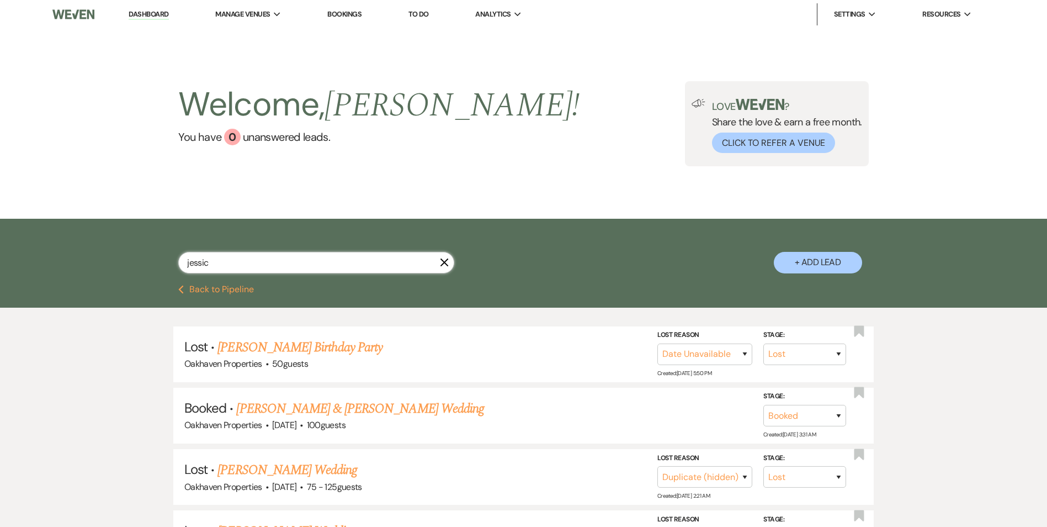
type input "jessica"
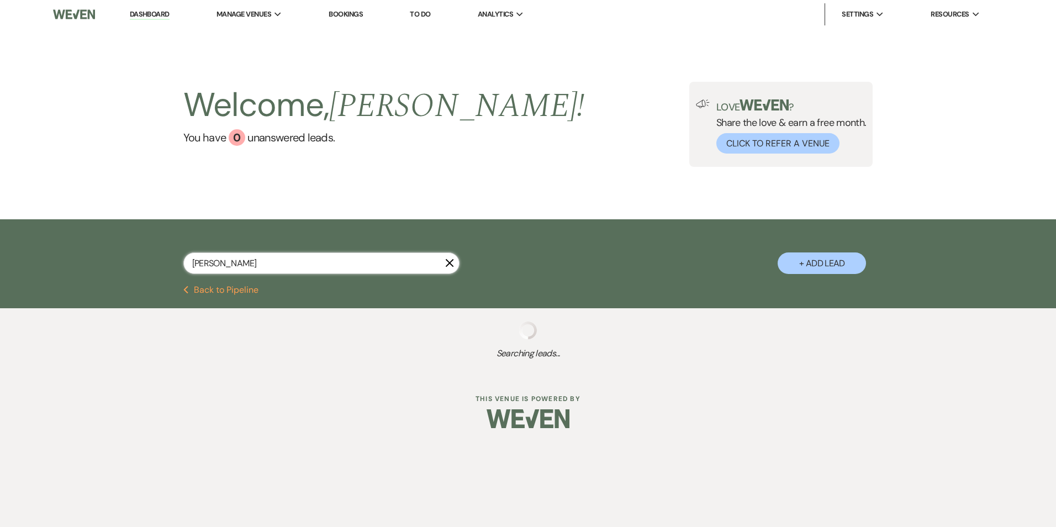
select select "8"
select select "4"
select select "8"
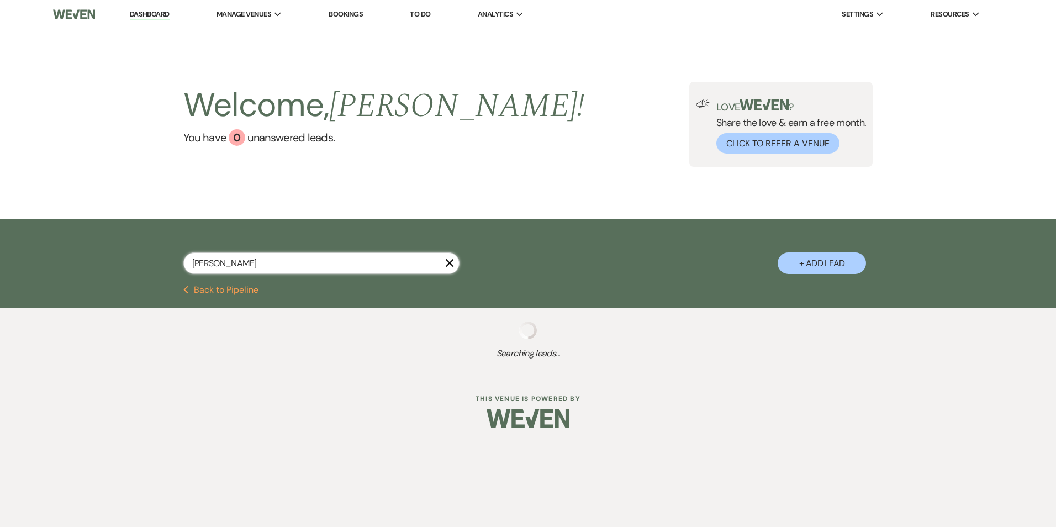
select select "4"
select select "8"
select select "4"
select select "8"
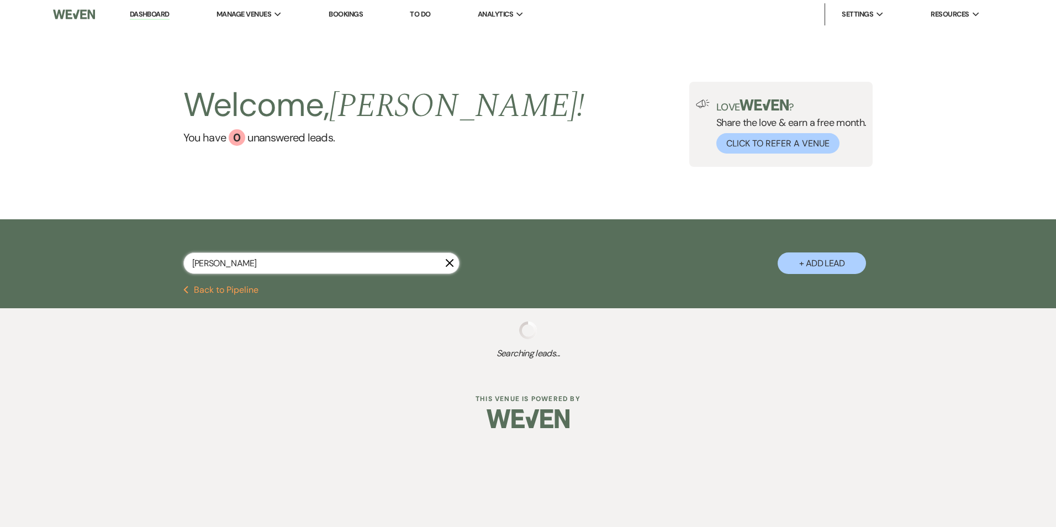
select select "8"
select select "5"
select select "8"
select select "6"
select select "8"
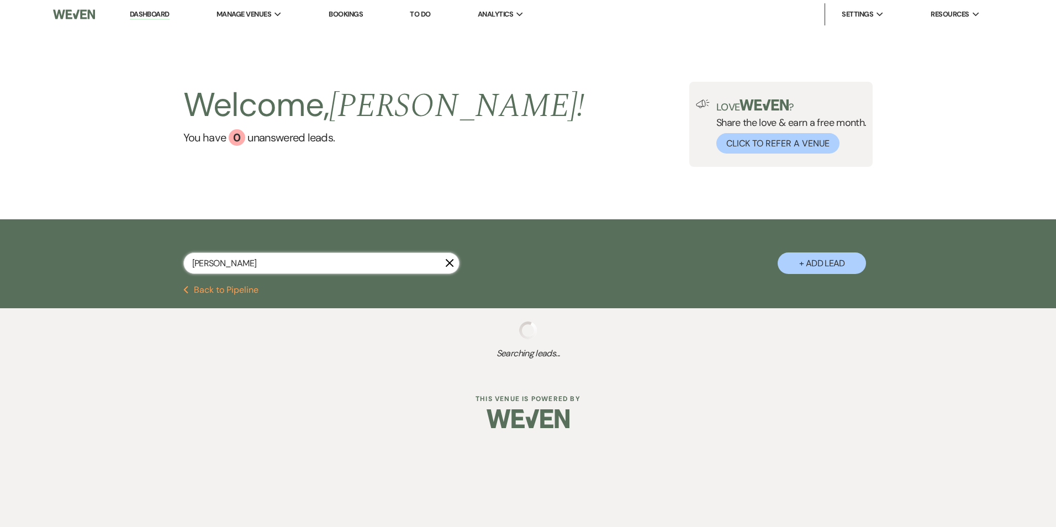
select select "6"
select select "8"
select select "5"
select select "8"
select select "1"
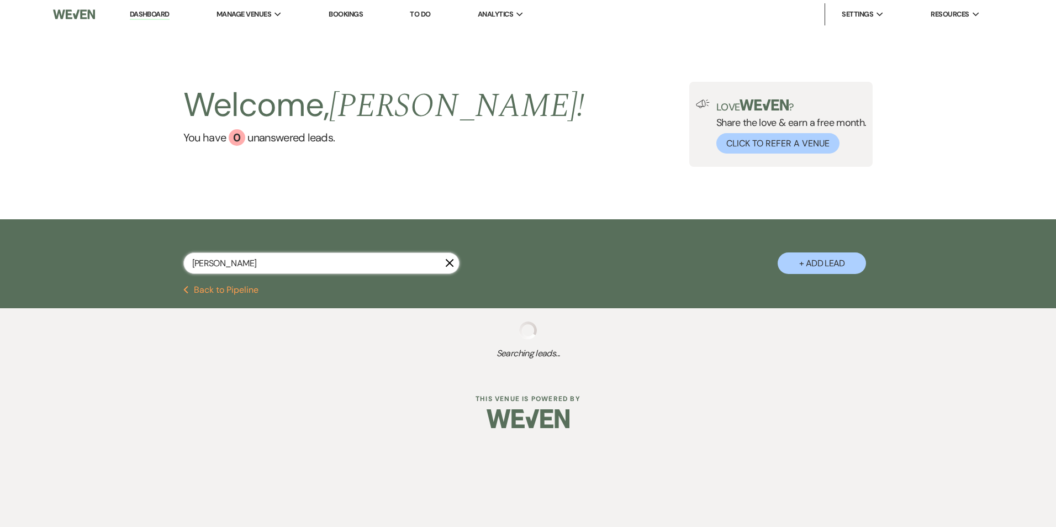
select select "8"
select select "5"
select select "8"
select select "5"
select select "8"
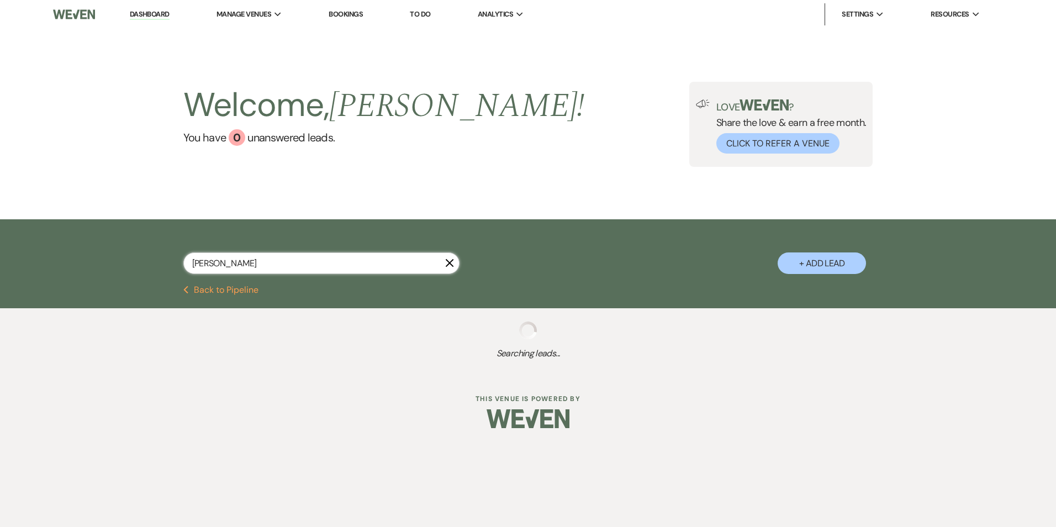
select select "1"
select select "8"
select select "5"
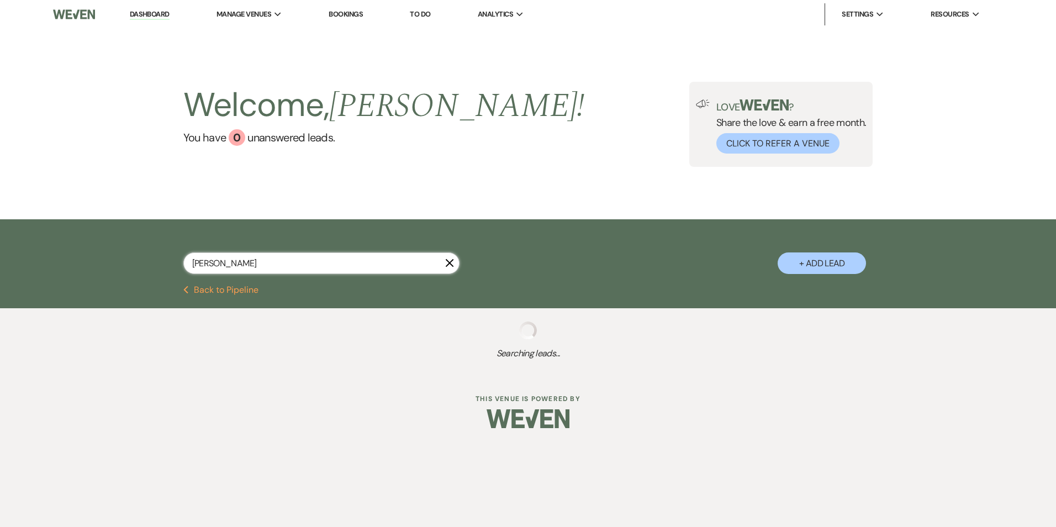
click at [269, 258] on input "jessica" at bounding box center [321, 263] width 276 height 22
type input "jessica"
select select "8"
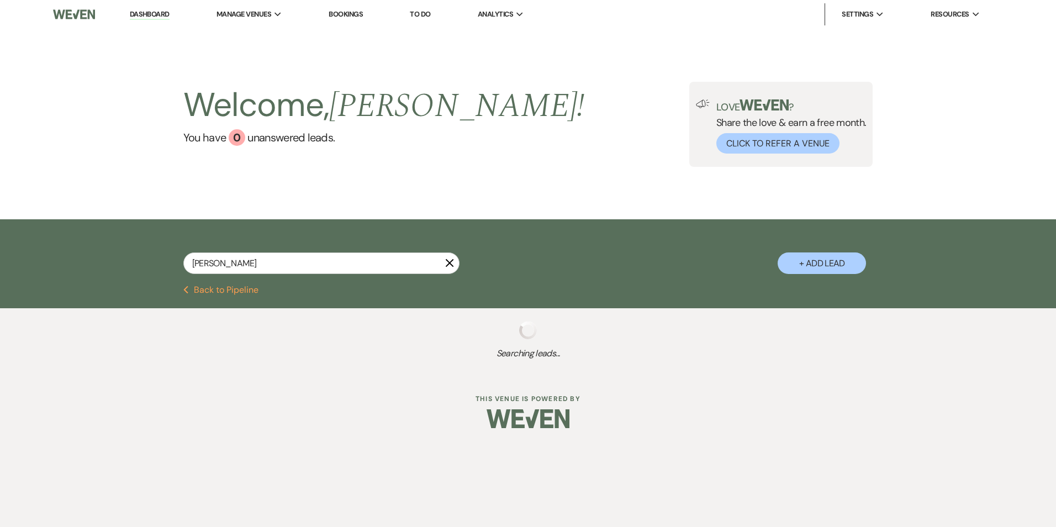
select select "4"
select select "8"
select select "4"
select select "8"
select select "4"
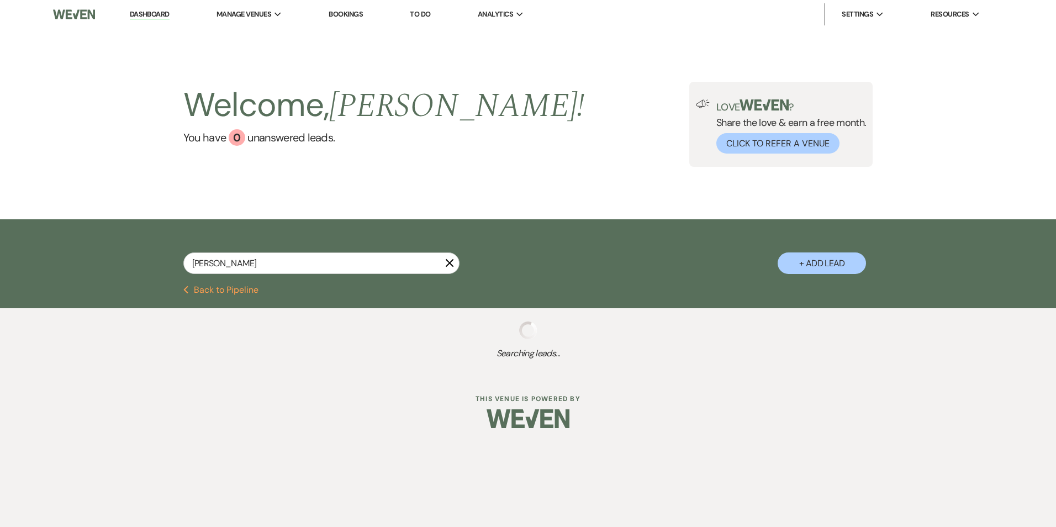
select select "8"
select select "5"
select select "8"
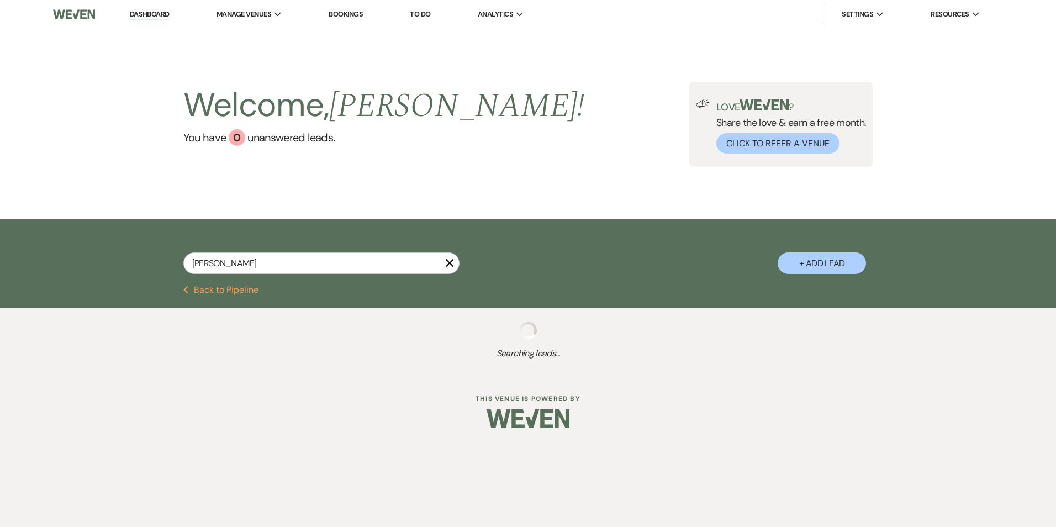
select select "6"
select select "8"
select select "6"
select select "8"
select select "5"
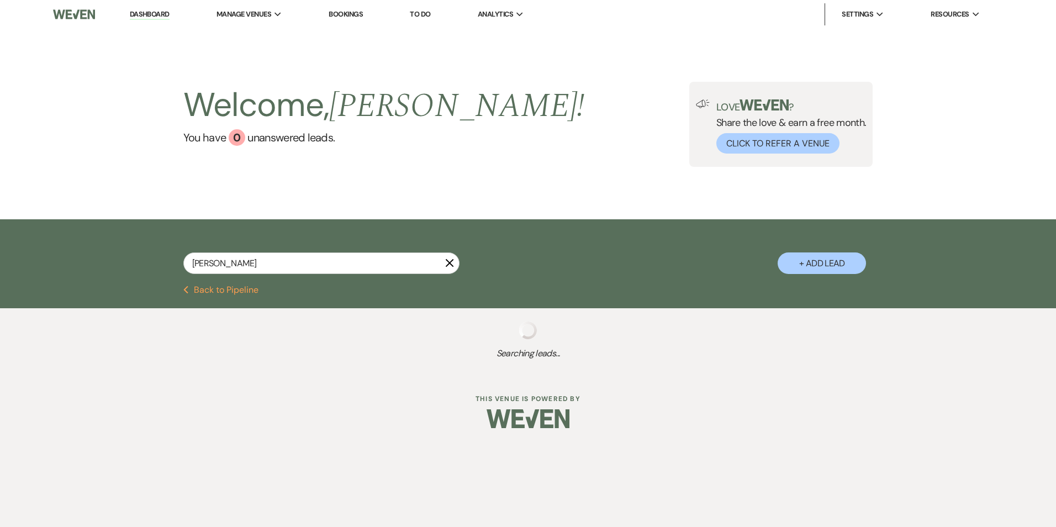
select select "8"
select select "1"
select select "8"
select select "5"
select select "8"
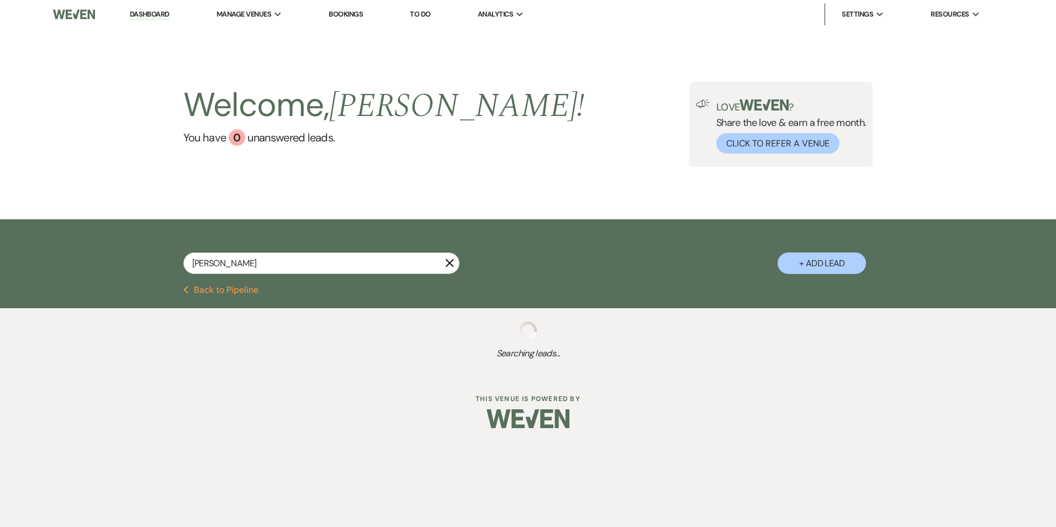
select select "5"
select select "8"
select select "1"
select select "8"
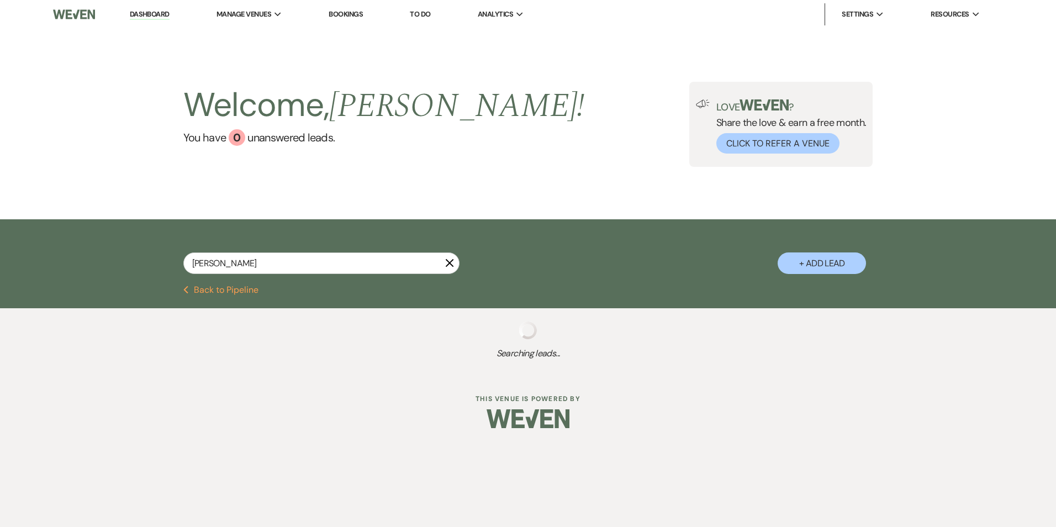
select select "8"
select select "5"
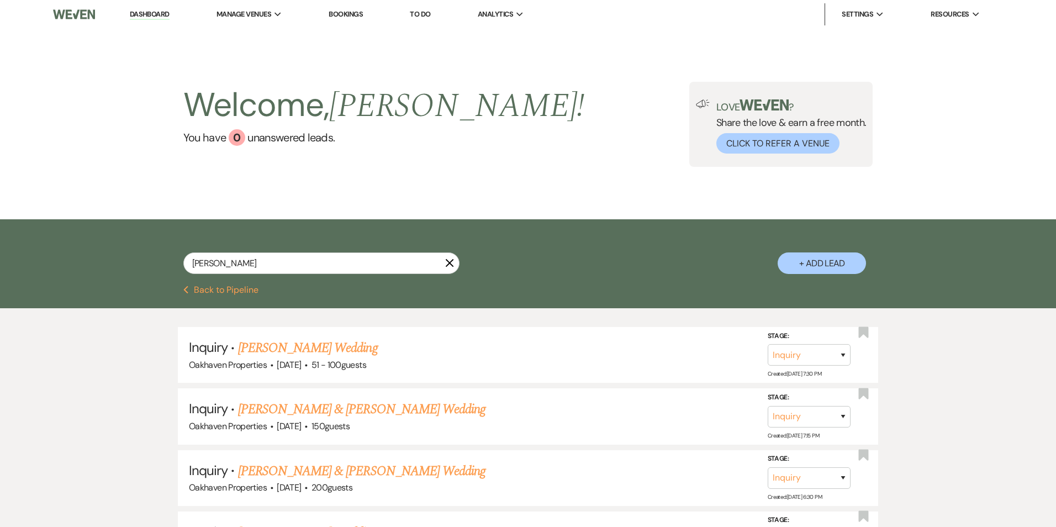
click at [268, 256] on input "jessica" at bounding box center [321, 263] width 276 height 22
click at [241, 265] on input "jessica" at bounding box center [321, 263] width 276 height 22
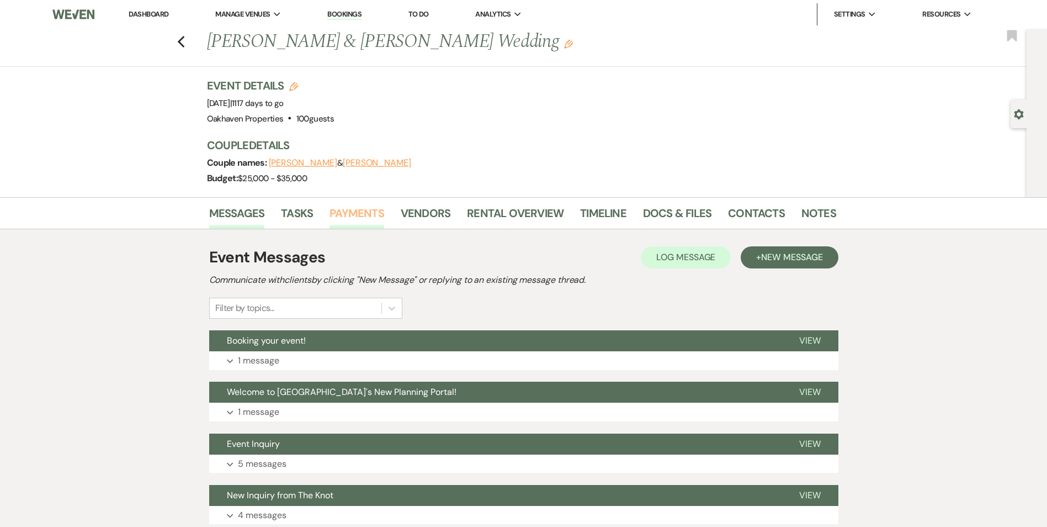
drag, startPoint x: 374, startPoint y: 208, endPoint x: 373, endPoint y: 222, distance: 13.9
click at [374, 208] on link "Payments" at bounding box center [357, 216] width 55 height 24
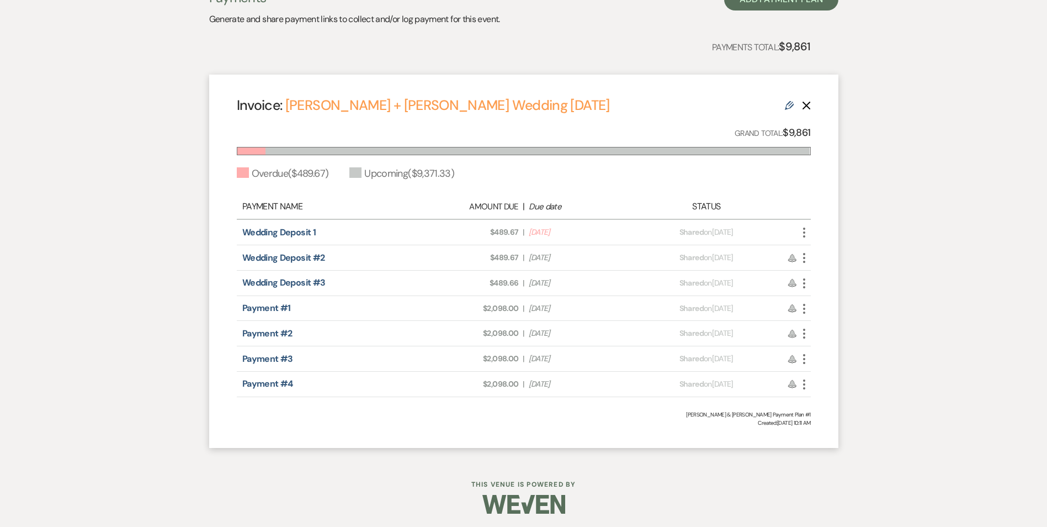
scroll to position [266, 0]
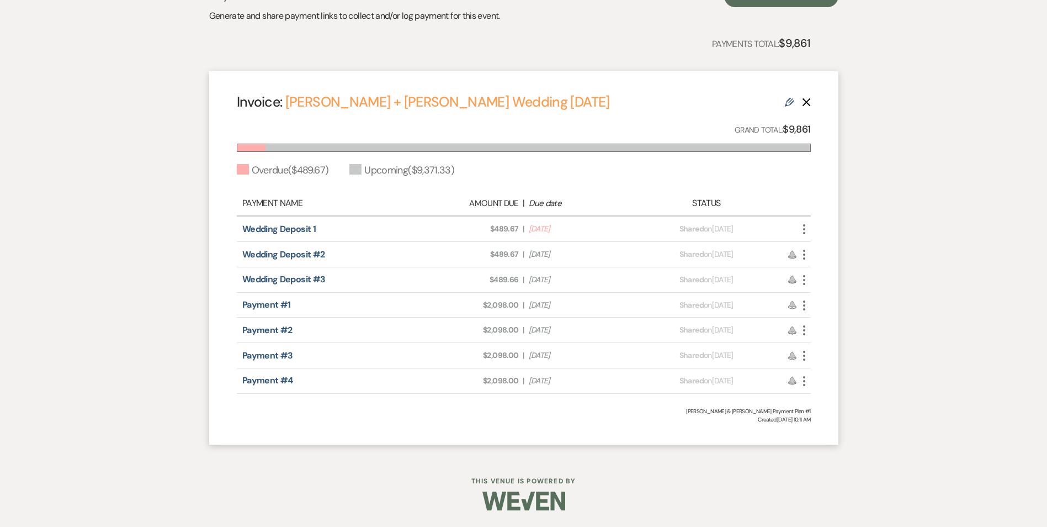
click at [805, 229] on use "button" at bounding box center [804, 229] width 2 height 10
click at [828, 306] on link "Pencil Edit" at bounding box center [854, 307] width 112 height 19
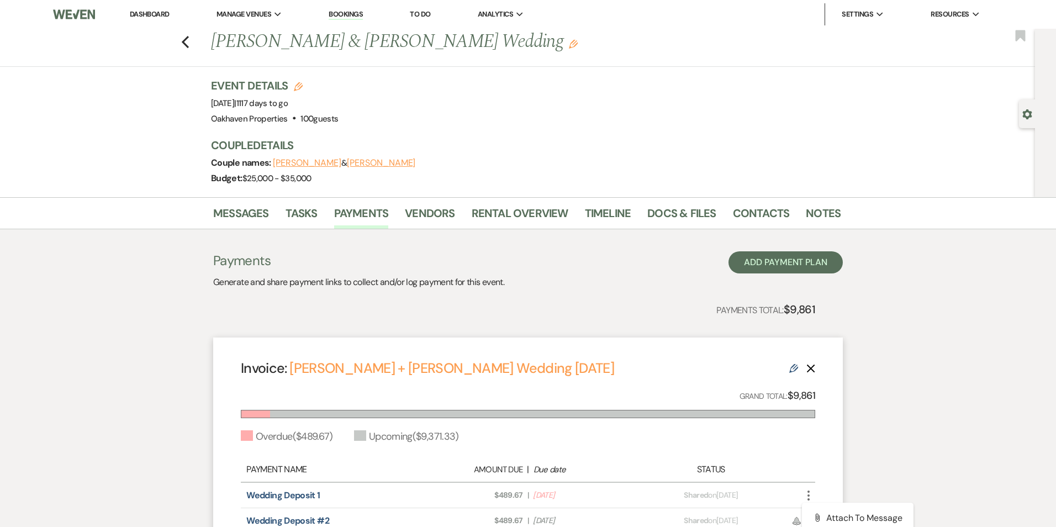
select select "27536"
select select "2"
select select "flat"
select select "true"
select select "2"
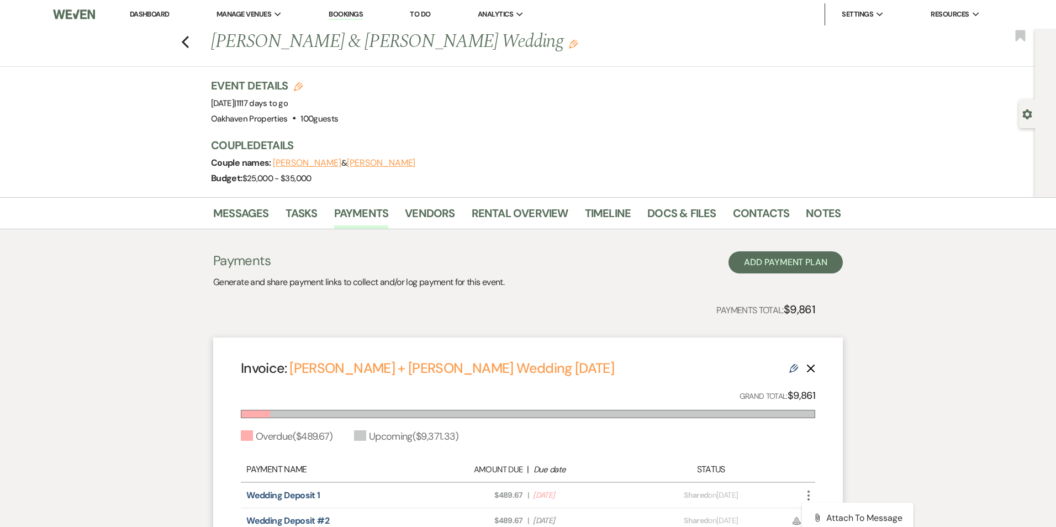
select select "flat"
select select "true"
select select "client"
select select "weeks"
select select "2"
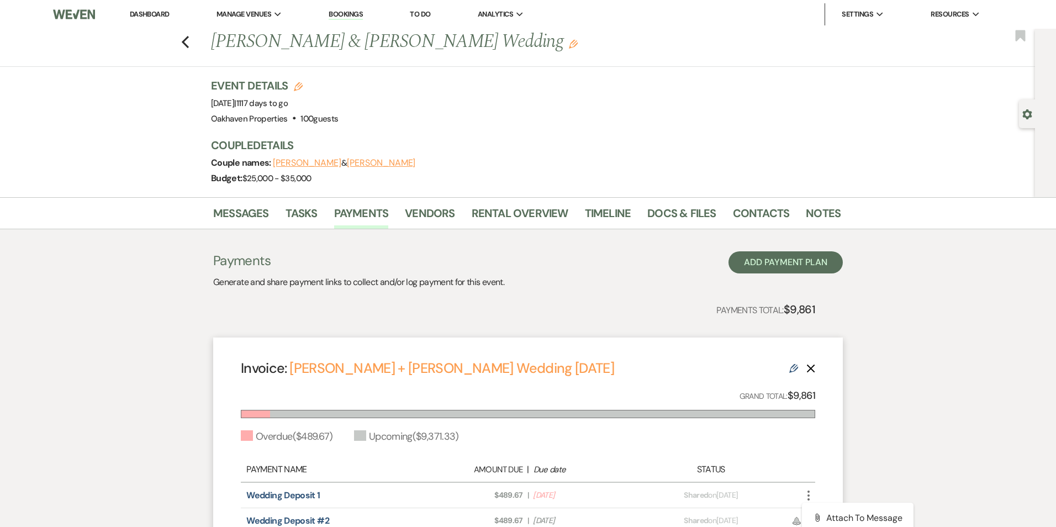
select select "flat"
select select "true"
select select "client"
select select "weeks"
select select "2"
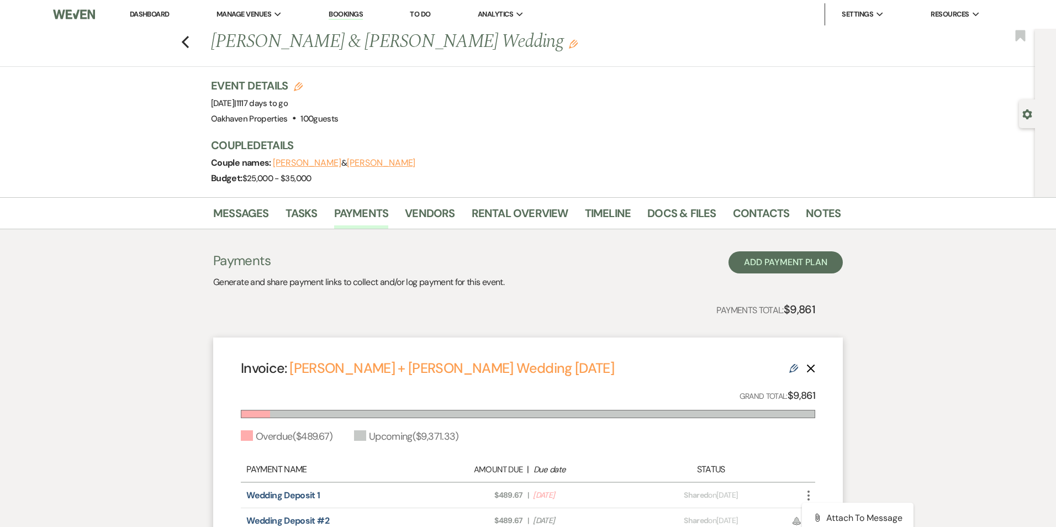
select select "flat"
select select "true"
select select "client"
select select "weeks"
select select "2"
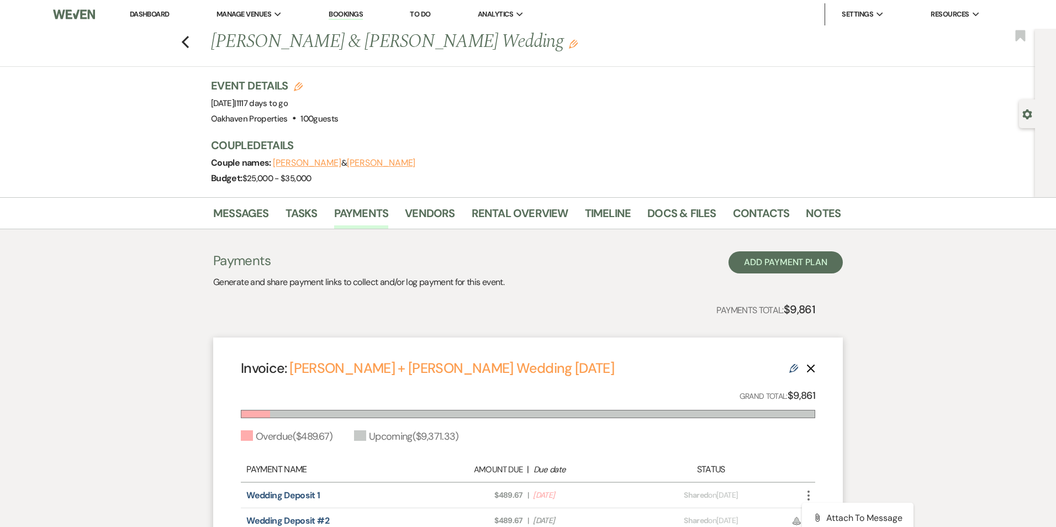
select select "flat"
select select "true"
select select "client"
select select "weeks"
select select "2"
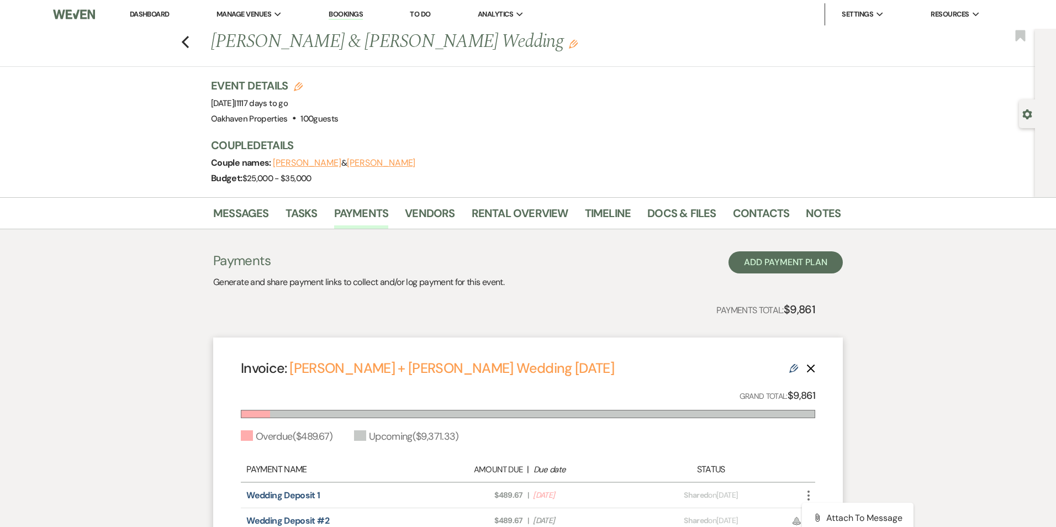
select select "flat"
select select "true"
select select "client"
select select "weeks"
select select "2"
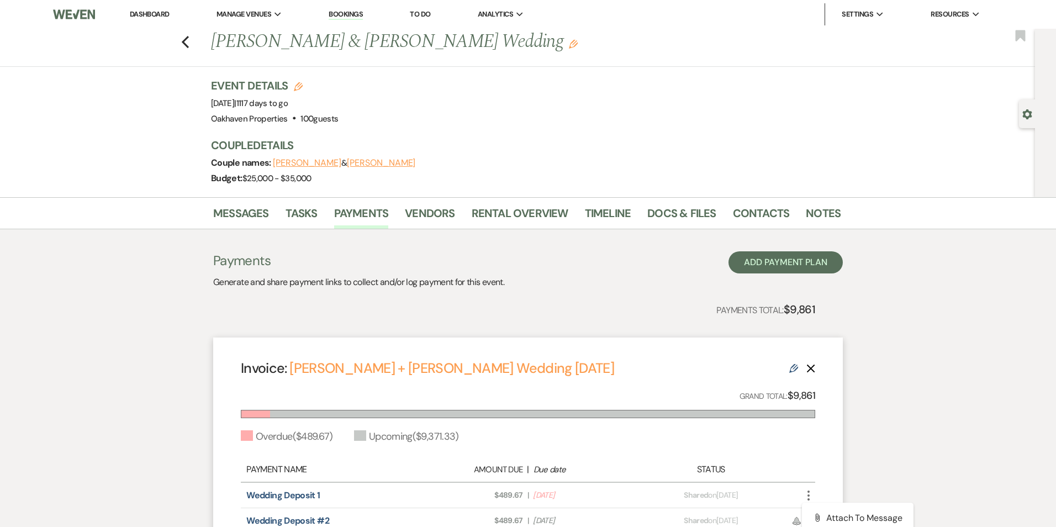
select select "flat"
select select "true"
select select "client"
select select "weeks"
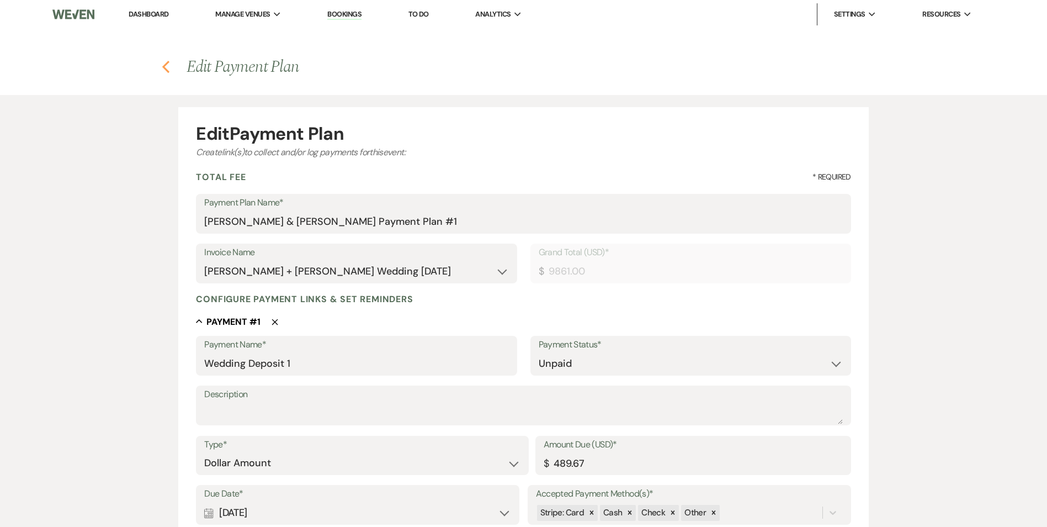
click at [162, 68] on icon "Previous" at bounding box center [166, 66] width 8 height 13
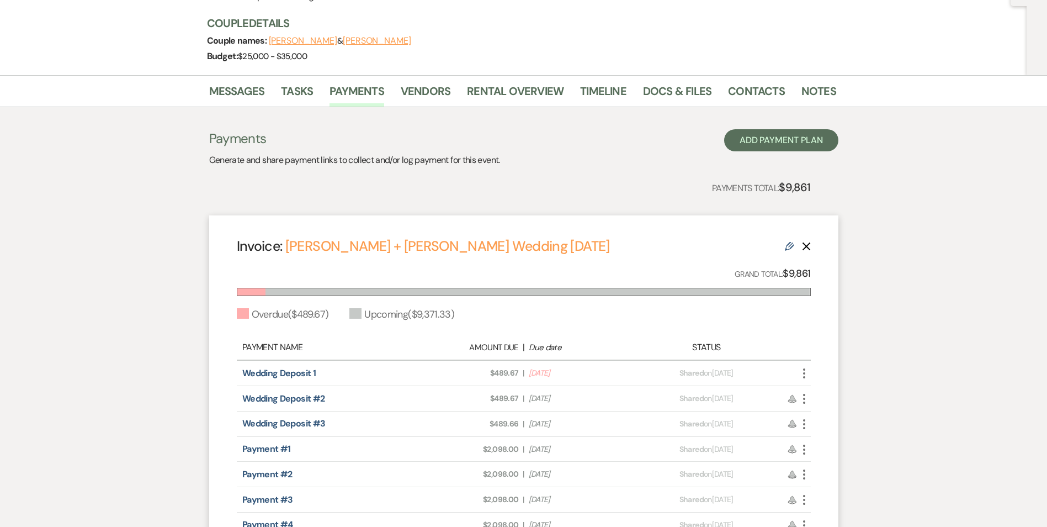
scroll to position [100, 0]
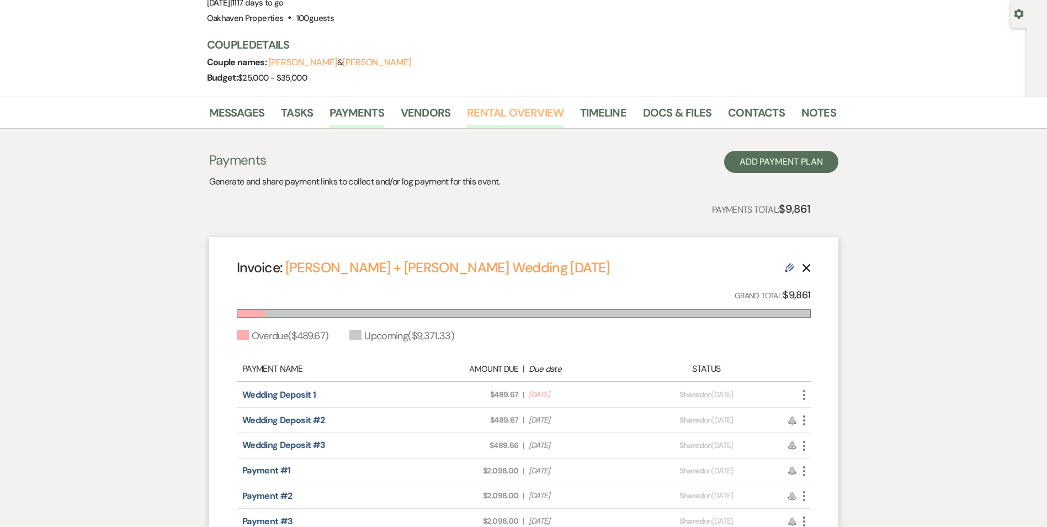
click at [499, 115] on link "Rental Overview" at bounding box center [515, 116] width 97 height 24
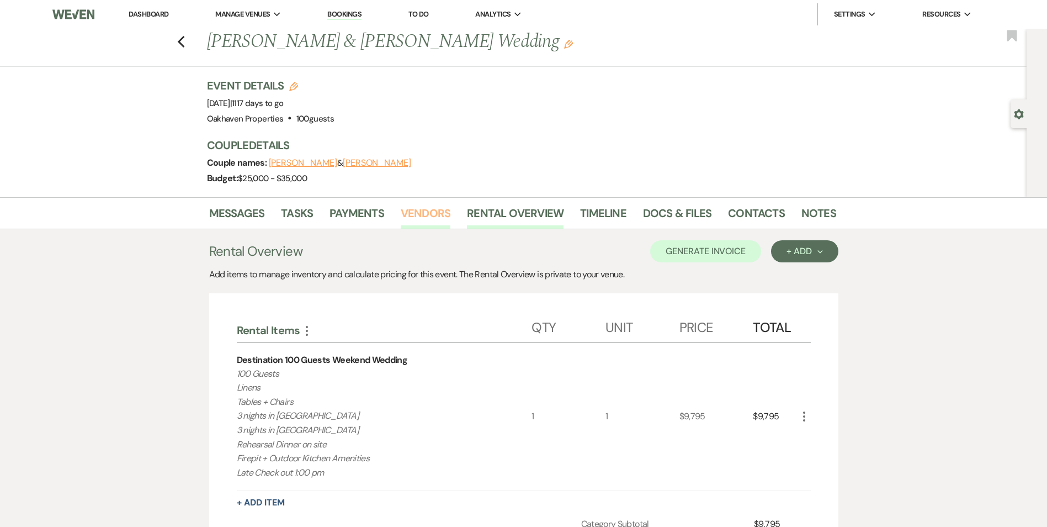
click at [417, 210] on link "Vendors" at bounding box center [426, 216] width 50 height 24
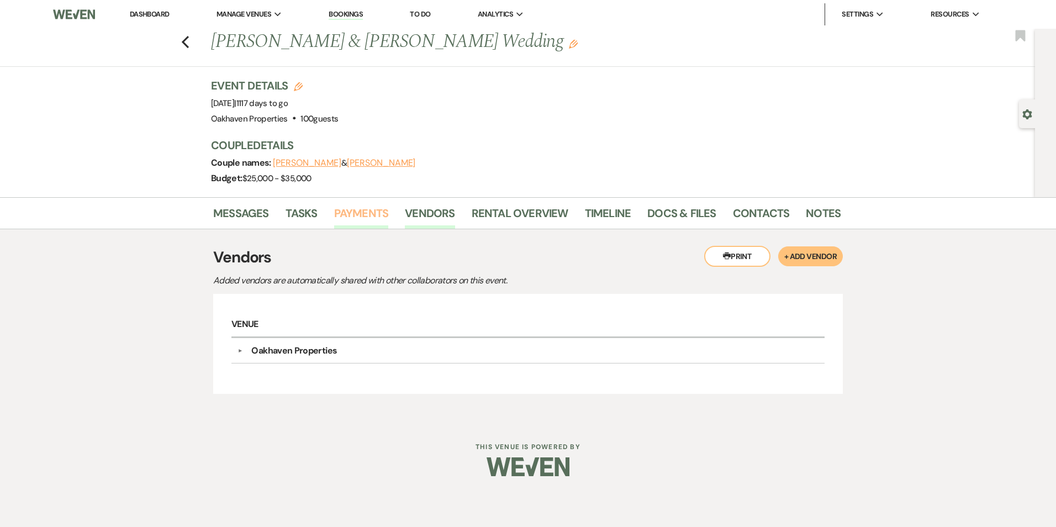
drag, startPoint x: 368, startPoint y: 210, endPoint x: 400, endPoint y: 225, distance: 35.1
click at [368, 211] on link "Payments" at bounding box center [361, 216] width 55 height 24
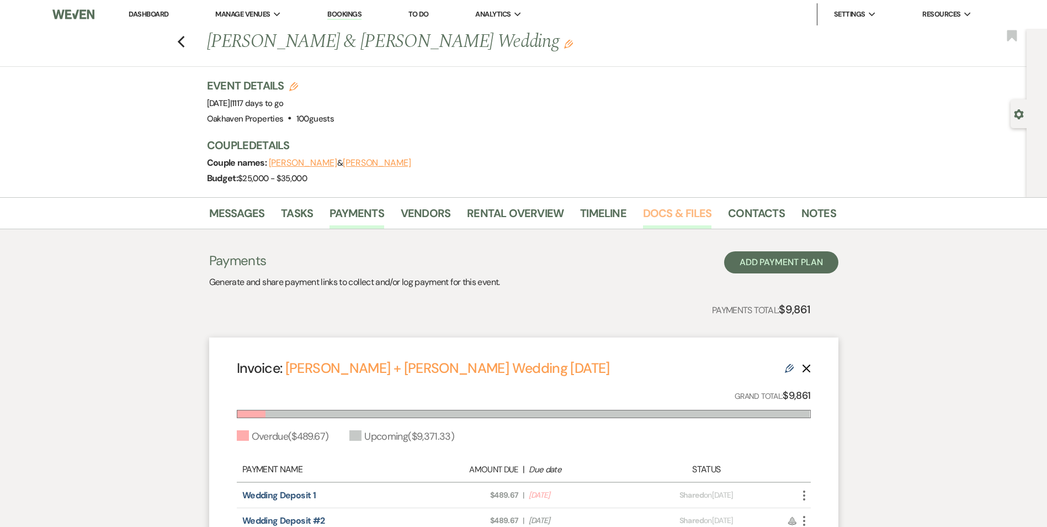
click at [674, 216] on link "Docs & Files" at bounding box center [677, 216] width 68 height 24
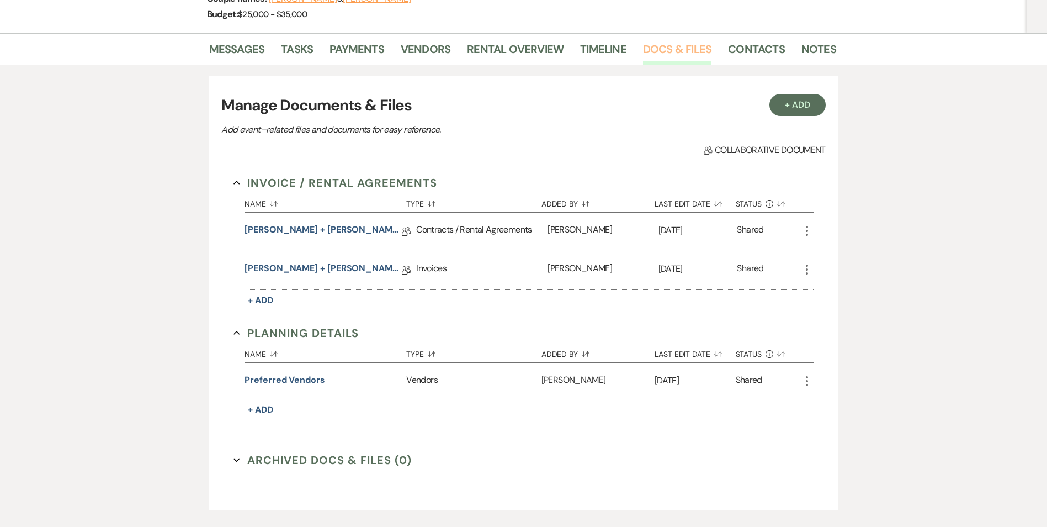
scroll to position [210, 0]
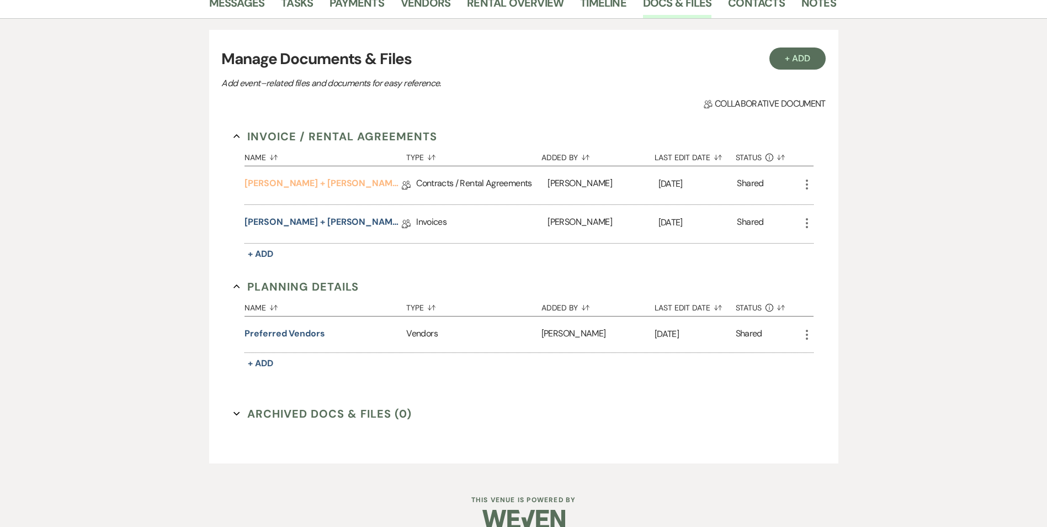
click at [274, 181] on link "Jessica Ethier + Cory Tyo's Destination Wedding Contract" at bounding box center [323, 185] width 157 height 17
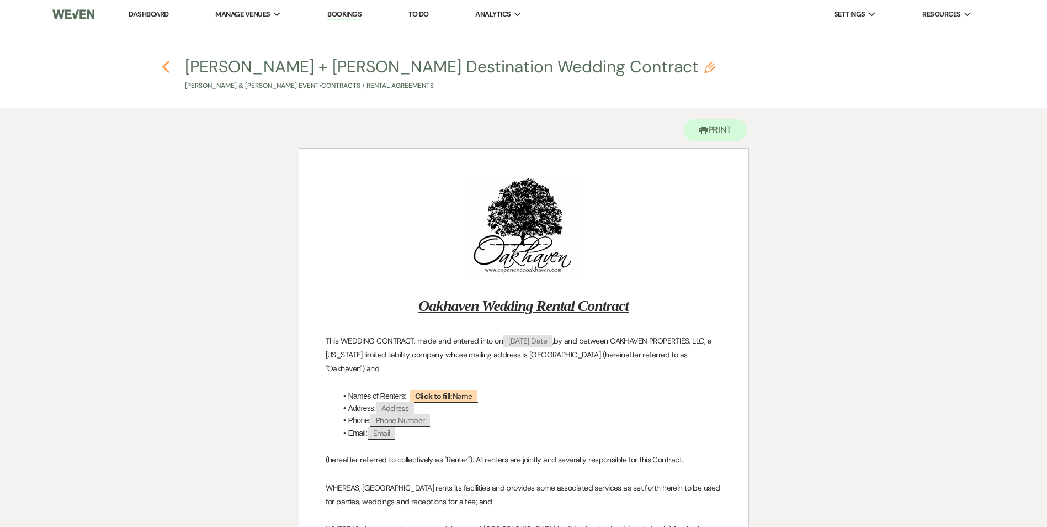
click at [168, 65] on icon "Previous" at bounding box center [166, 66] width 8 height 13
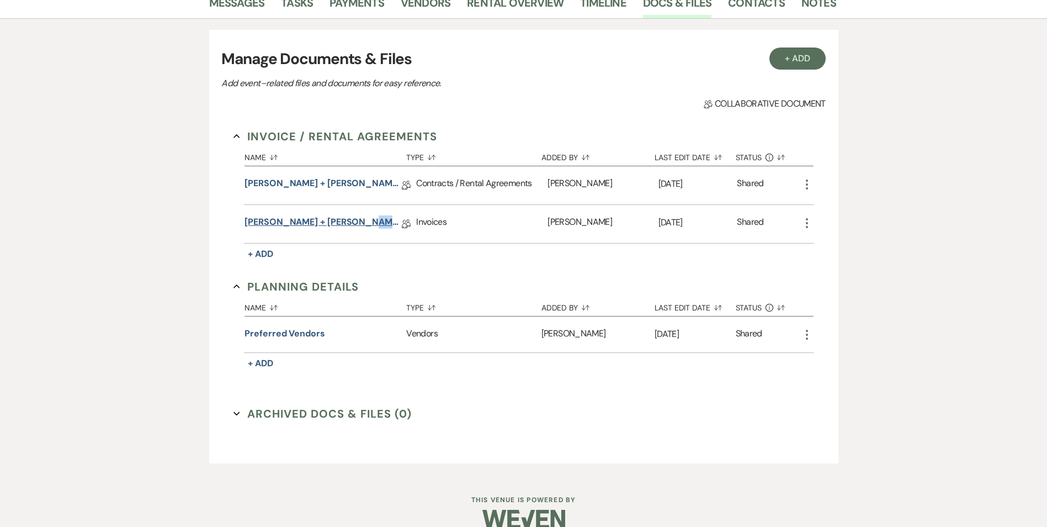
click at [350, 232] on div "Jessica Ethier + Cory Tyo's Wedding 10/7/28" at bounding box center [323, 223] width 157 height 17
drag, startPoint x: 350, startPoint y: 232, endPoint x: 348, endPoint y: 223, distance: 9.0
click at [348, 223] on link "Jessica Ethier + Cory Tyo's Wedding 10/7/28" at bounding box center [323, 223] width 157 height 17
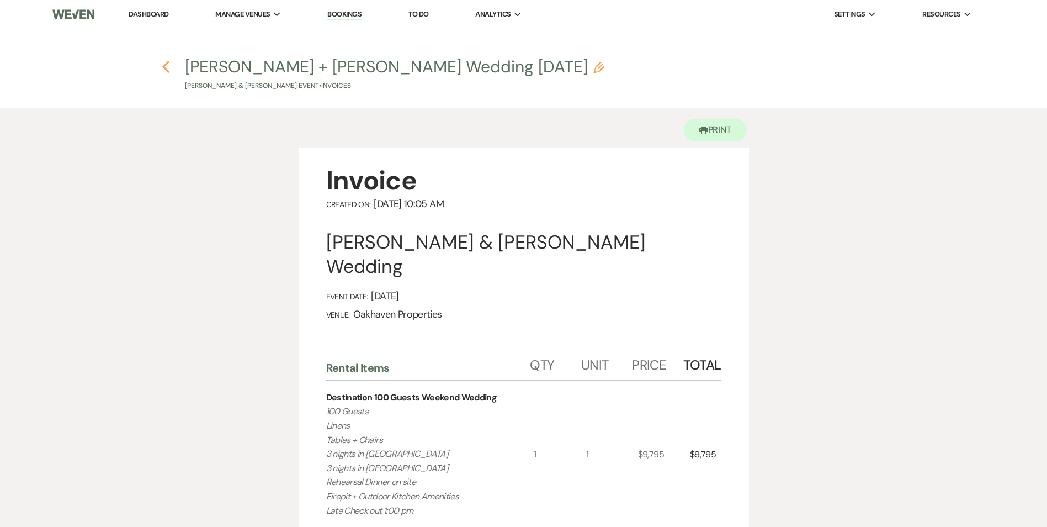
click at [168, 65] on icon "Previous" at bounding box center [166, 66] width 8 height 13
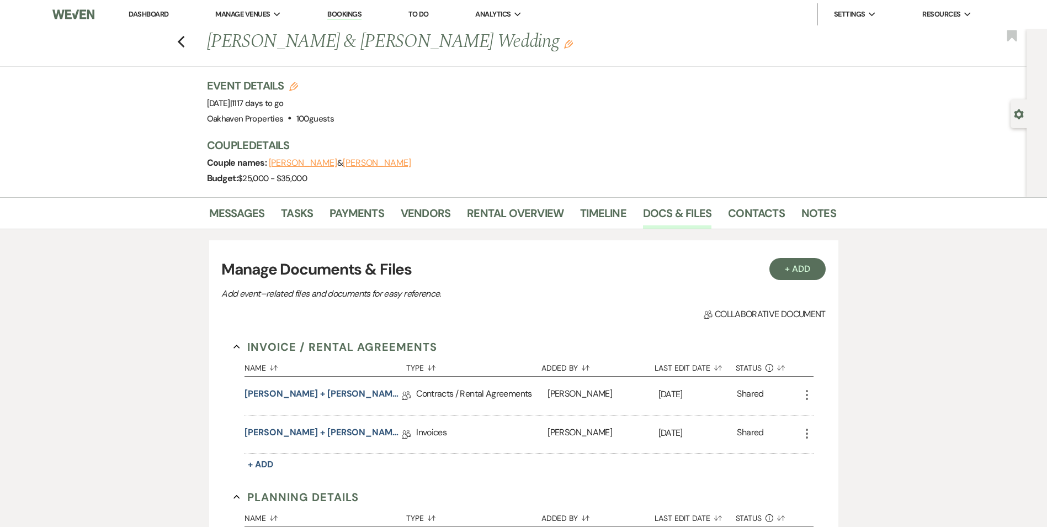
scroll to position [210, 0]
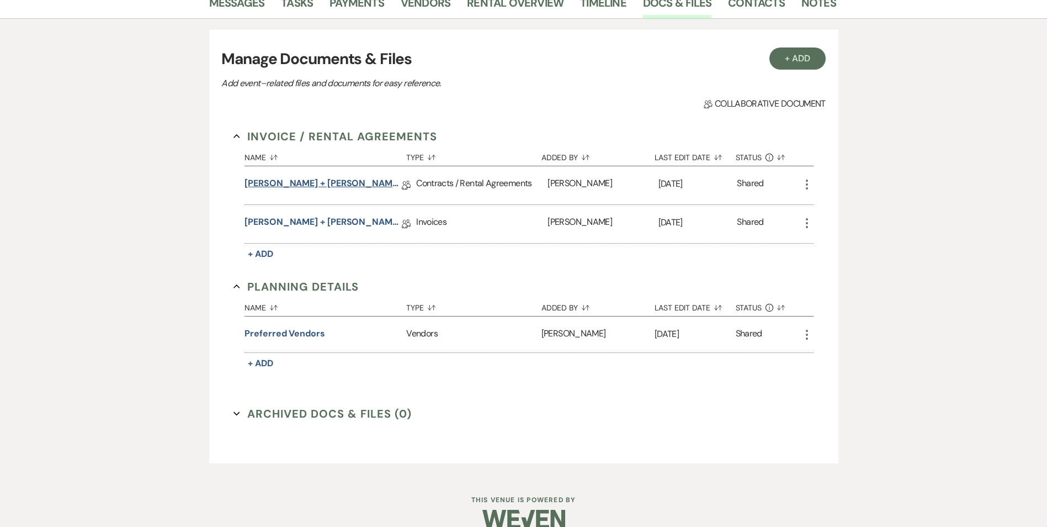
click at [363, 187] on link "Jessica Ethier + Cory Tyo's Destination Wedding Contract" at bounding box center [323, 185] width 157 height 17
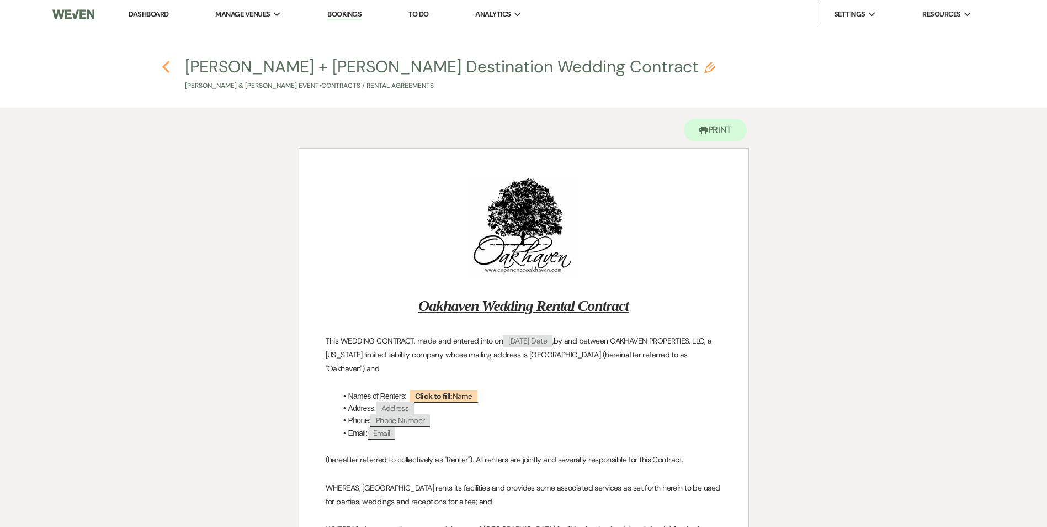
click at [165, 65] on use "button" at bounding box center [165, 67] width 7 height 12
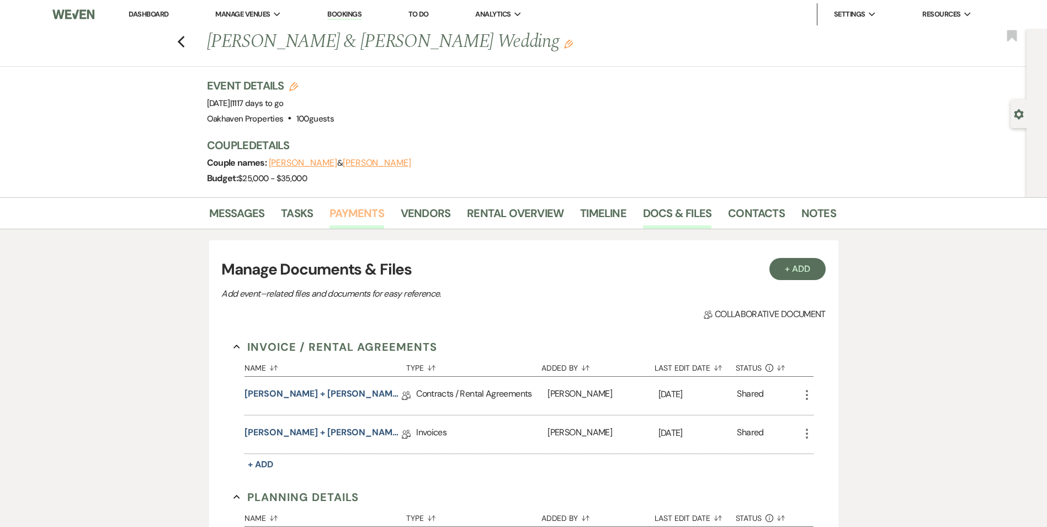
click at [352, 214] on link "Payments" at bounding box center [357, 216] width 55 height 24
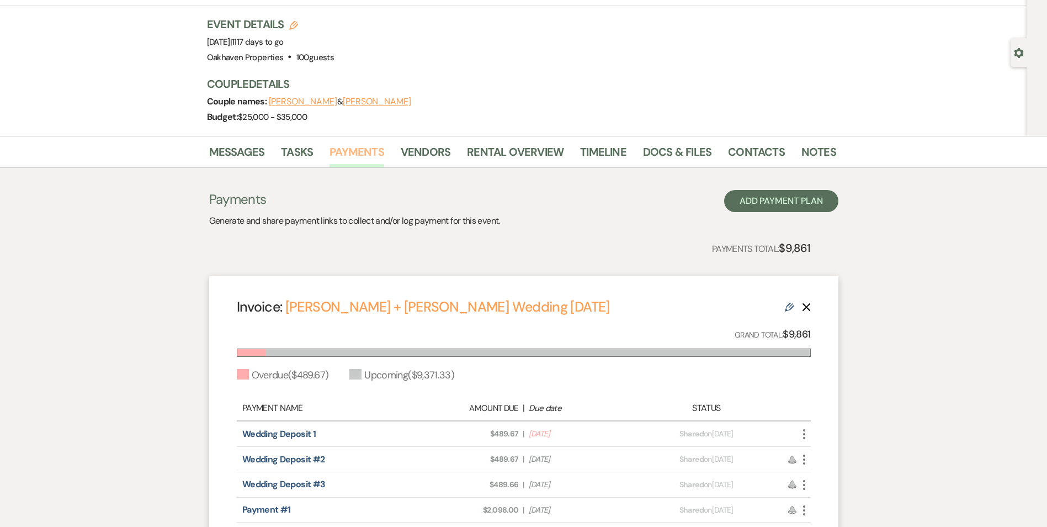
scroll to position [166, 0]
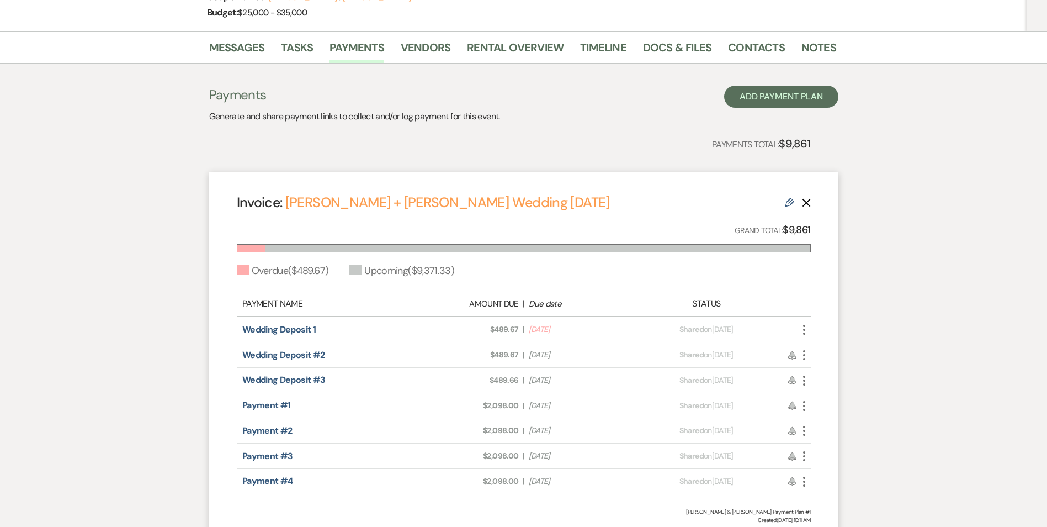
click at [805, 331] on use "button" at bounding box center [804, 330] width 2 height 10
drag, startPoint x: 816, startPoint y: 405, endPoint x: 697, endPoint y: 418, distance: 119.9
click at [814, 405] on use at bounding box center [815, 408] width 8 height 8
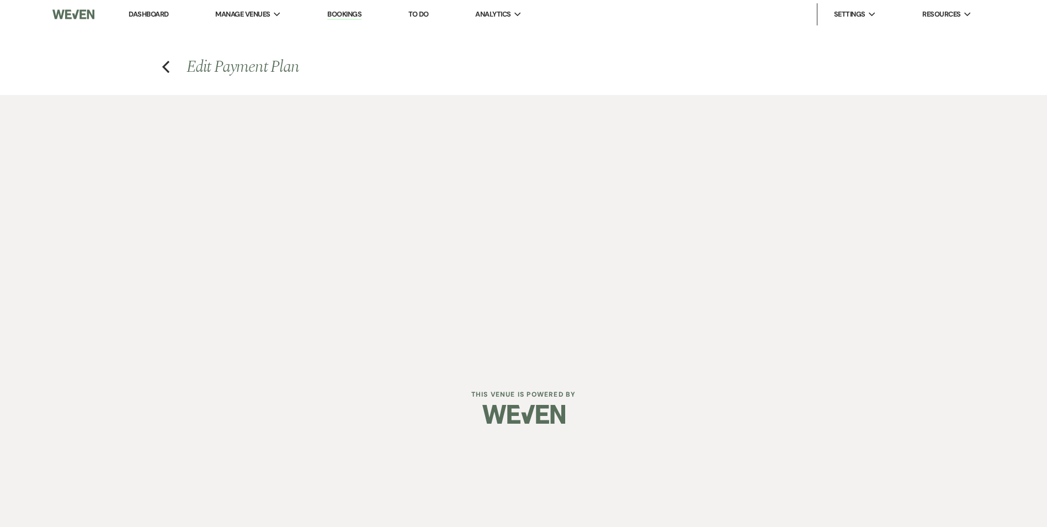
select select "27536"
select select "2"
select select "flat"
select select "true"
select select "2"
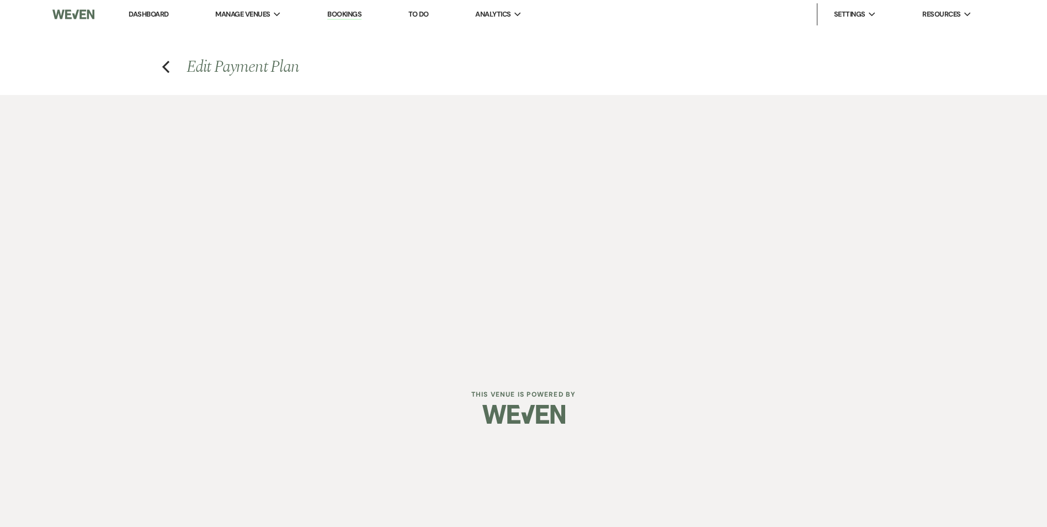
select select "flat"
select select "true"
select select "client"
select select "weeks"
select select "2"
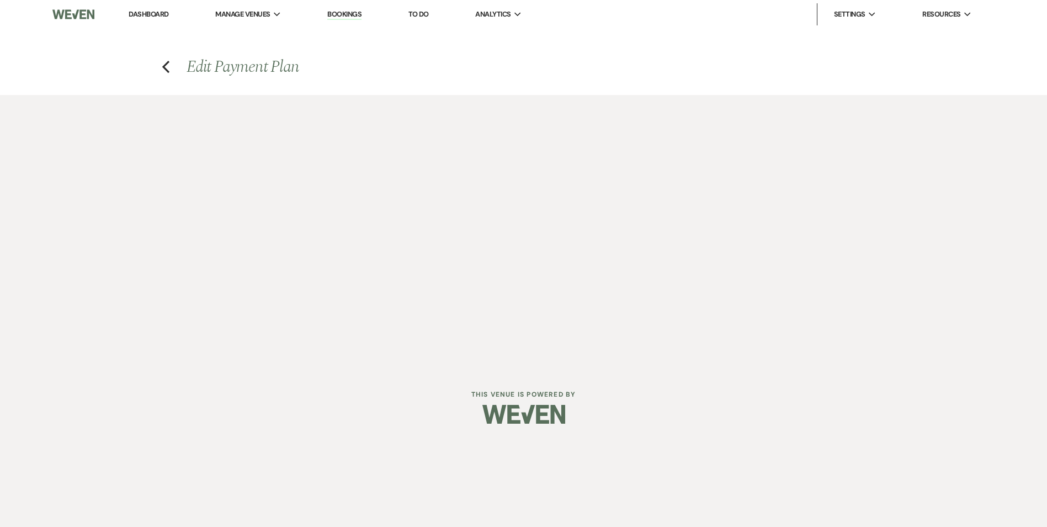
select select "flat"
select select "true"
select select "client"
select select "weeks"
select select "2"
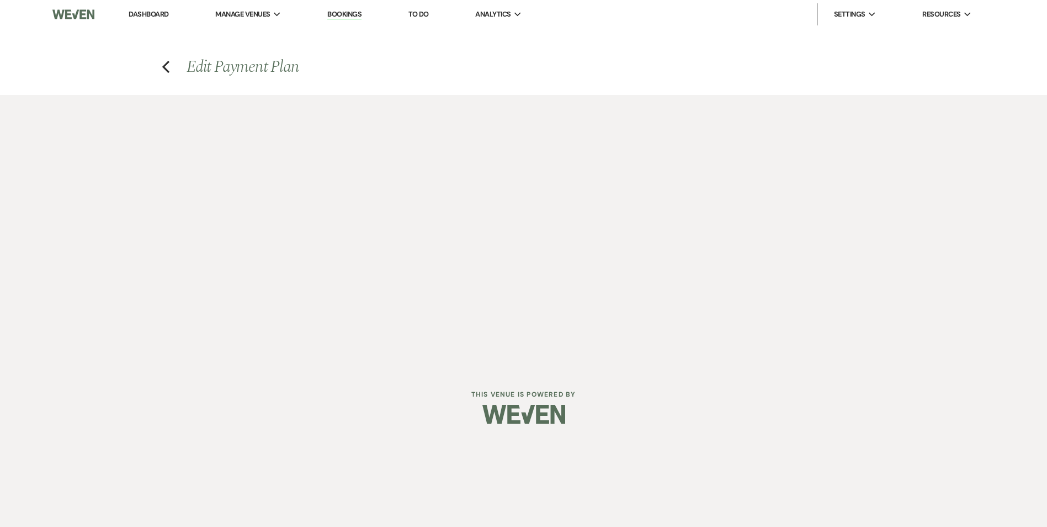
select select "flat"
select select "true"
select select "client"
select select "weeks"
select select "2"
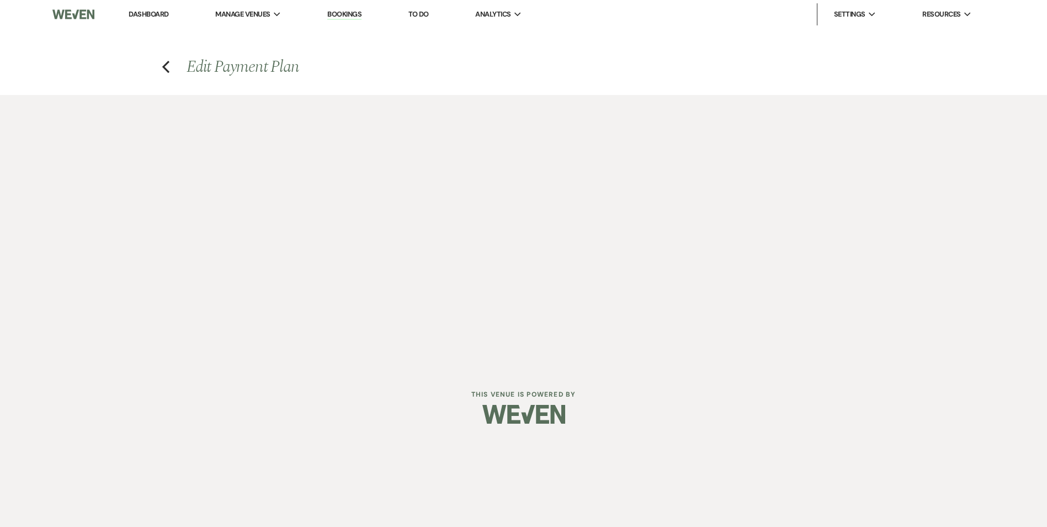
select select "flat"
select select "true"
select select "client"
select select "weeks"
select select "2"
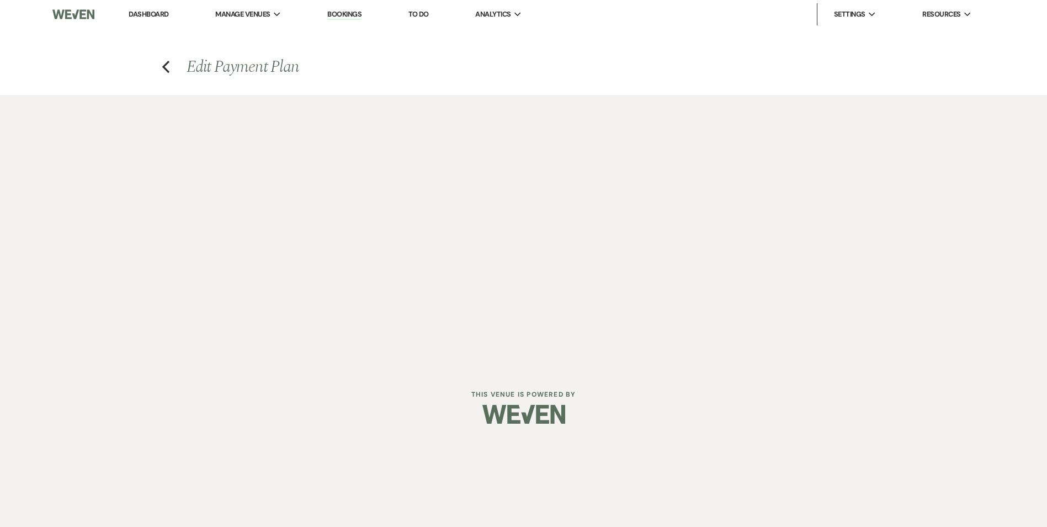
select select "flat"
select select "true"
select select "client"
select select "weeks"
select select "2"
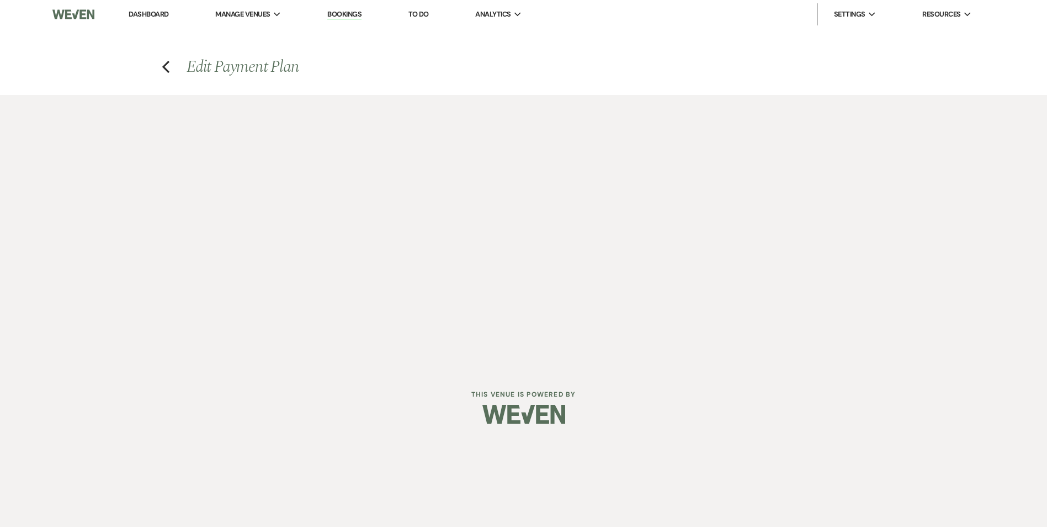
select select "flat"
select select "true"
select select "client"
select select "weeks"
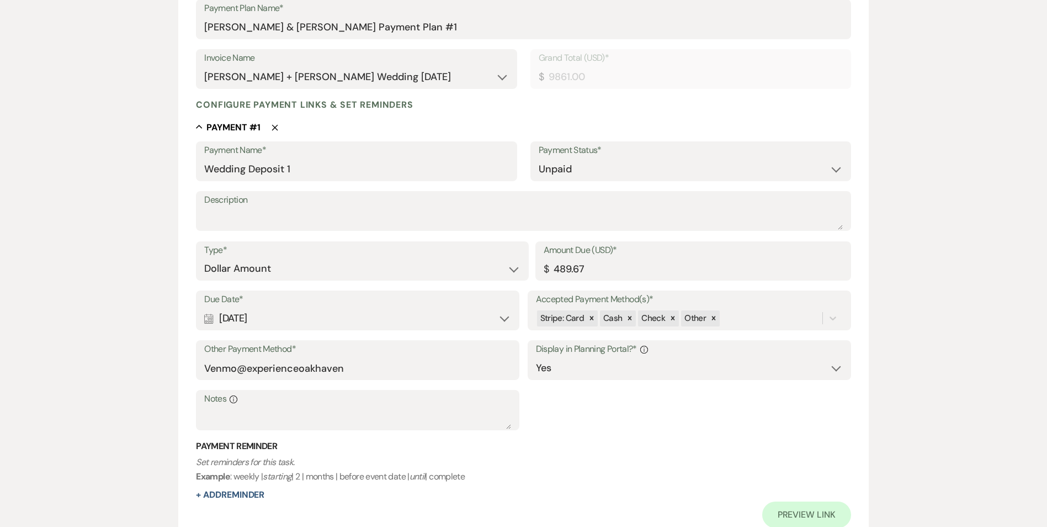
scroll to position [221, 0]
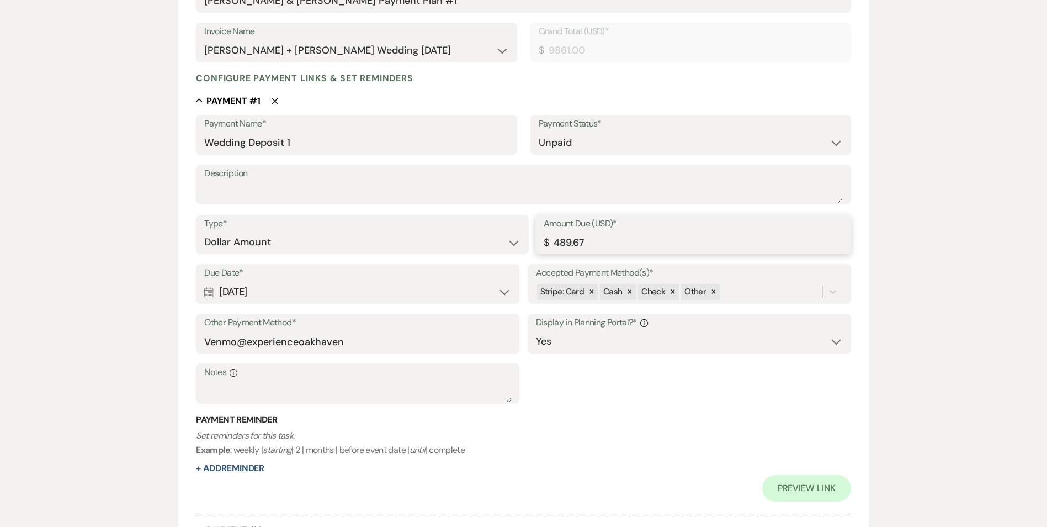
click at [570, 243] on input "489.67" at bounding box center [693, 242] width 299 height 22
type input "4"
type input "367.25"
click at [629, 462] on div "Payment Reminder Set reminders for this task. Example : weekly | starting | 2 |…" at bounding box center [523, 444] width 655 height 61
click at [323, 288] on div "Calendar Sep 10, 2025 Expand" at bounding box center [357, 292] width 307 height 22
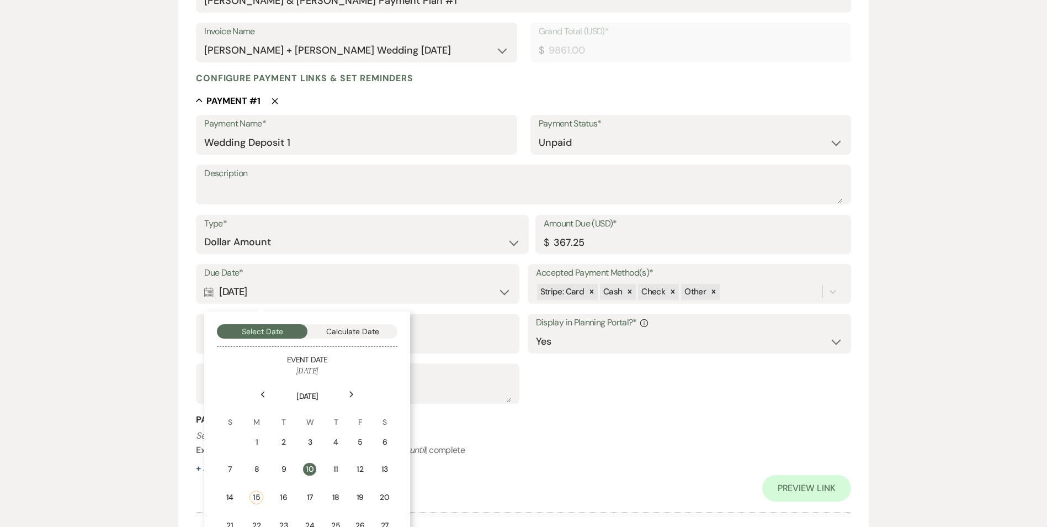
click at [366, 491] on td "19" at bounding box center [359, 497] width 23 height 28
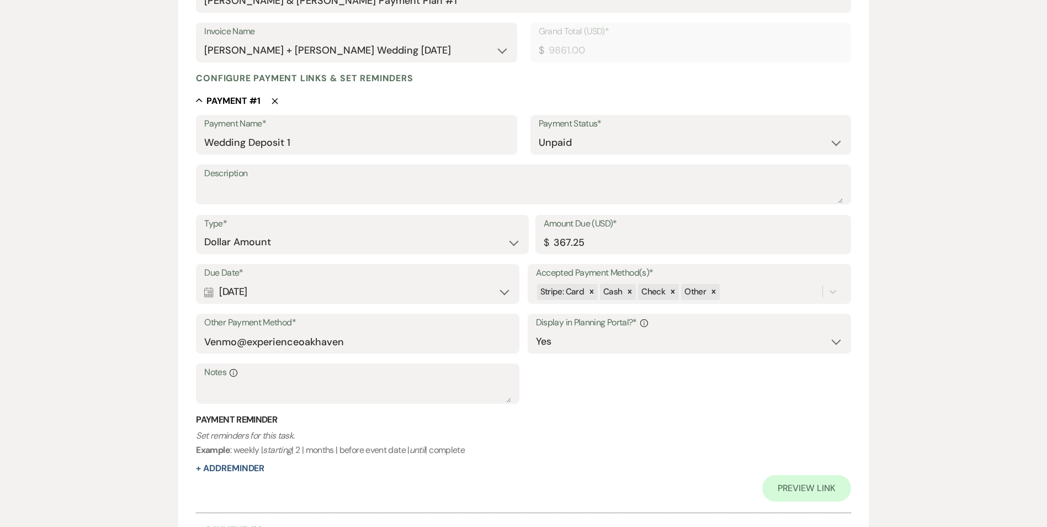
click at [691, 434] on p "Set reminders for this task. Example : weekly | starting | 2 | months | before …" at bounding box center [523, 442] width 655 height 28
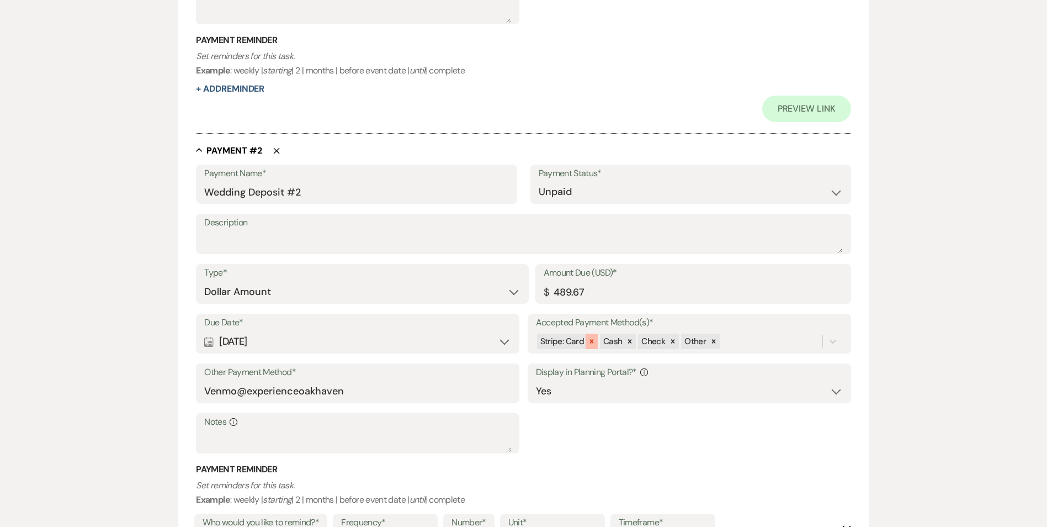
scroll to position [607, 0]
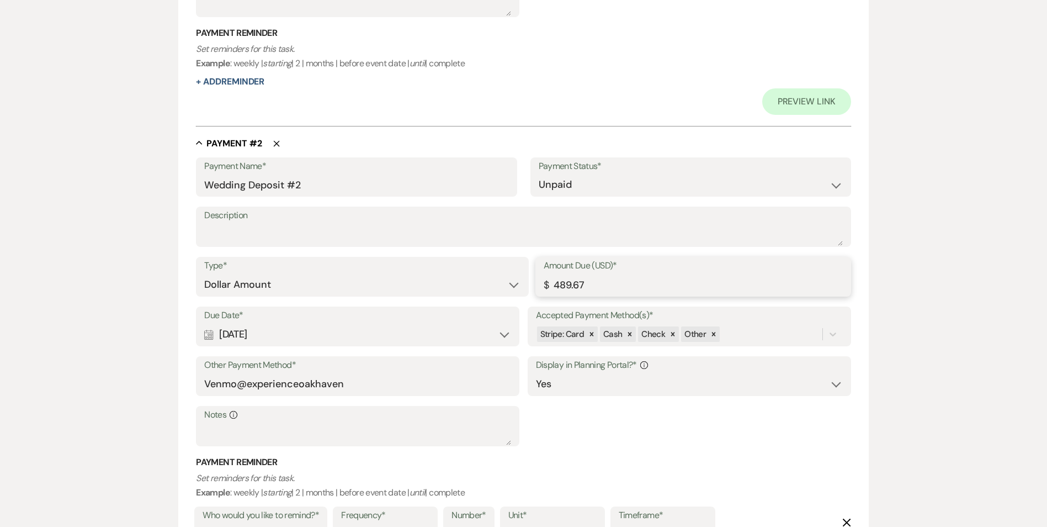
drag, startPoint x: 589, startPoint y: 285, endPoint x: 545, endPoint y: 288, distance: 43.7
click at [545, 286] on div "Amount Due (USD)* $ 489.67" at bounding box center [694, 277] width 316 height 40
type input "367.25"
click at [489, 336] on div "Calendar Sep 24, 2025 Expand" at bounding box center [357, 335] width 307 height 22
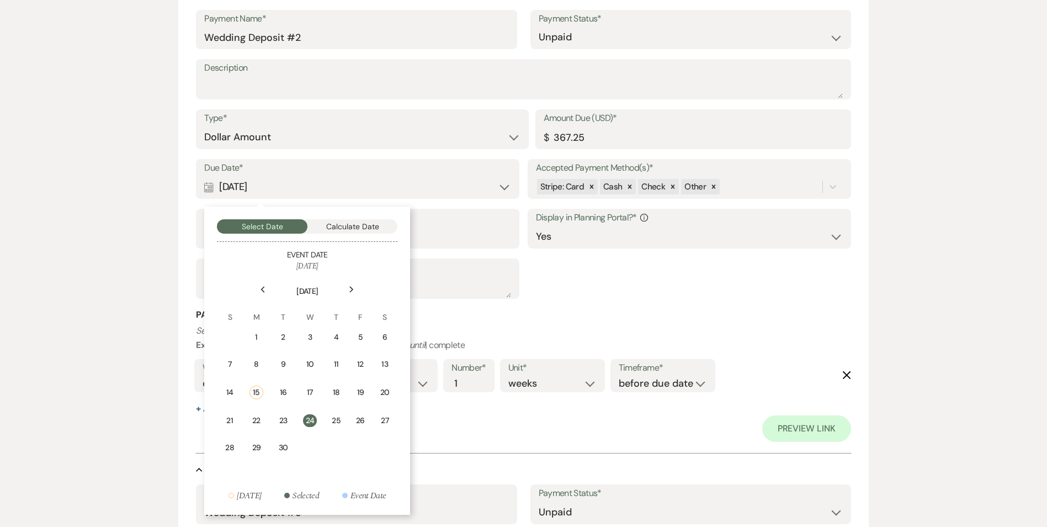
scroll to position [773, 0]
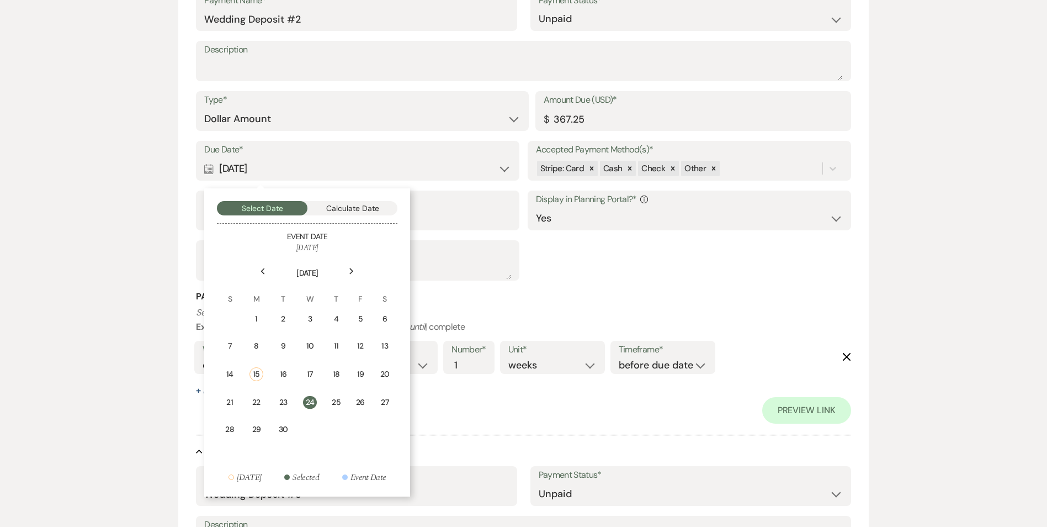
click at [350, 274] on icon "Next" at bounding box center [352, 271] width 6 height 7
click at [362, 319] on div "3" at bounding box center [359, 319] width 10 height 12
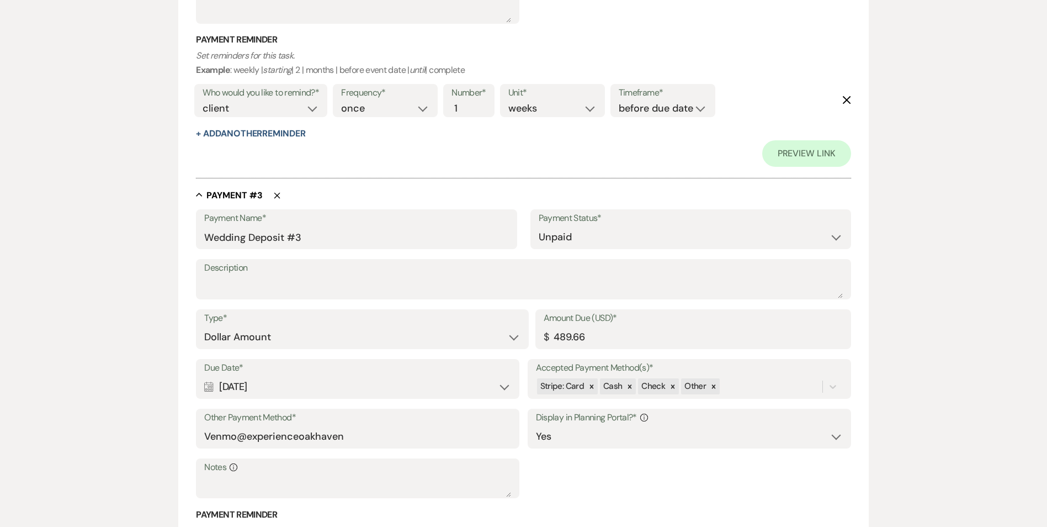
scroll to position [1049, 0]
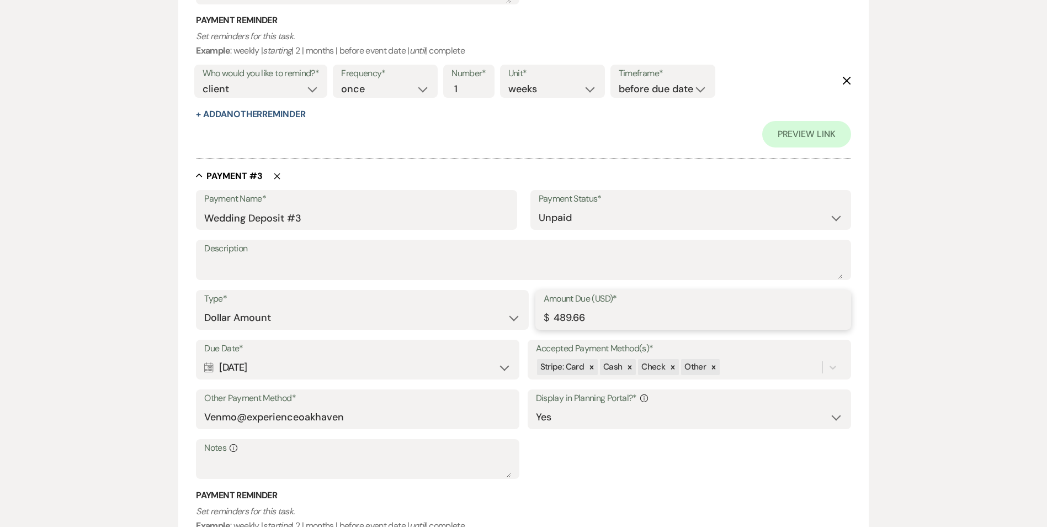
drag, startPoint x: 594, startPoint y: 315, endPoint x: 554, endPoint y: 324, distance: 41.3
click at [554, 324] on input "489.66" at bounding box center [693, 318] width 299 height 22
type input "367.25"
click at [442, 366] on div "Calendar Oct 08, 2025 Expand" at bounding box center [357, 368] width 307 height 22
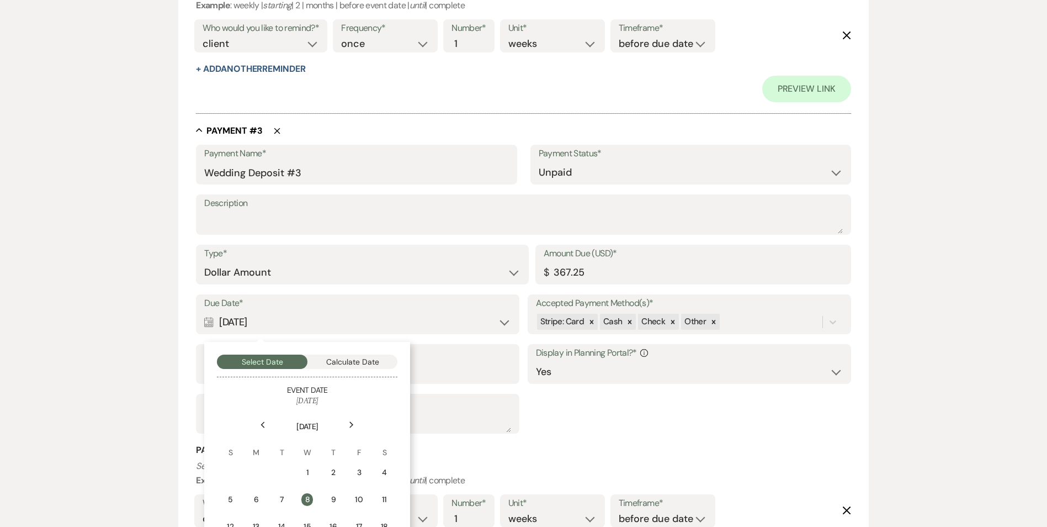
scroll to position [1160, 0]
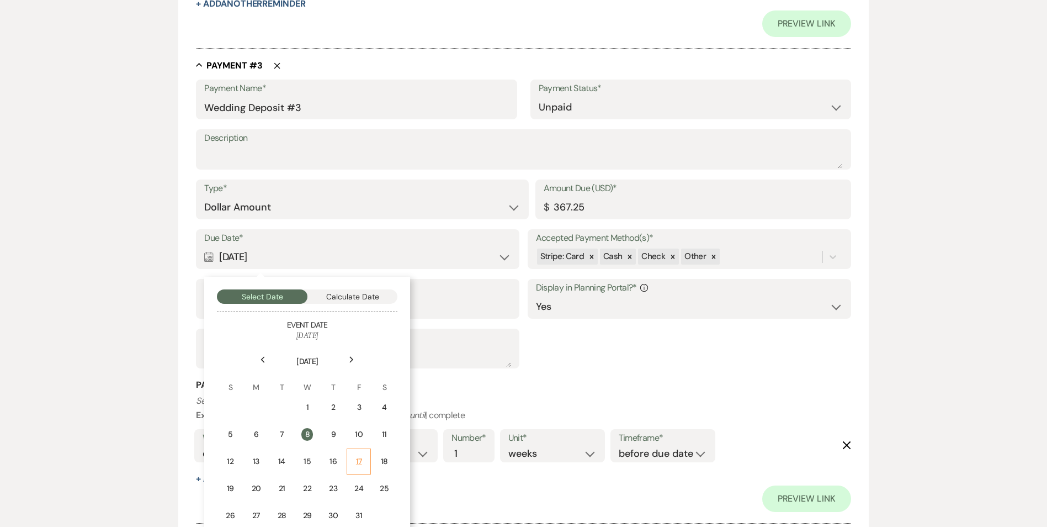
click at [361, 454] on td "17" at bounding box center [359, 461] width 24 height 26
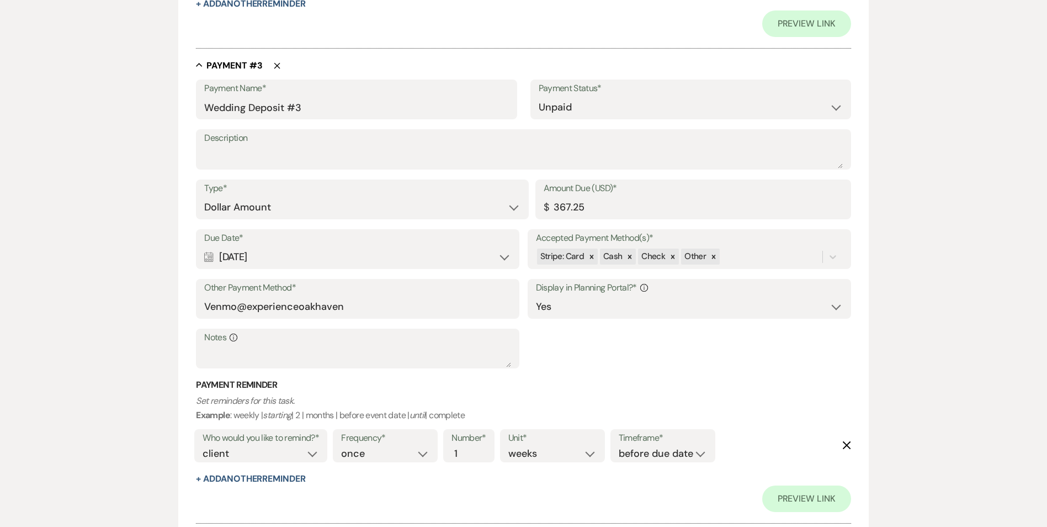
click at [605, 390] on h3 "Payment Reminder" at bounding box center [523, 385] width 655 height 12
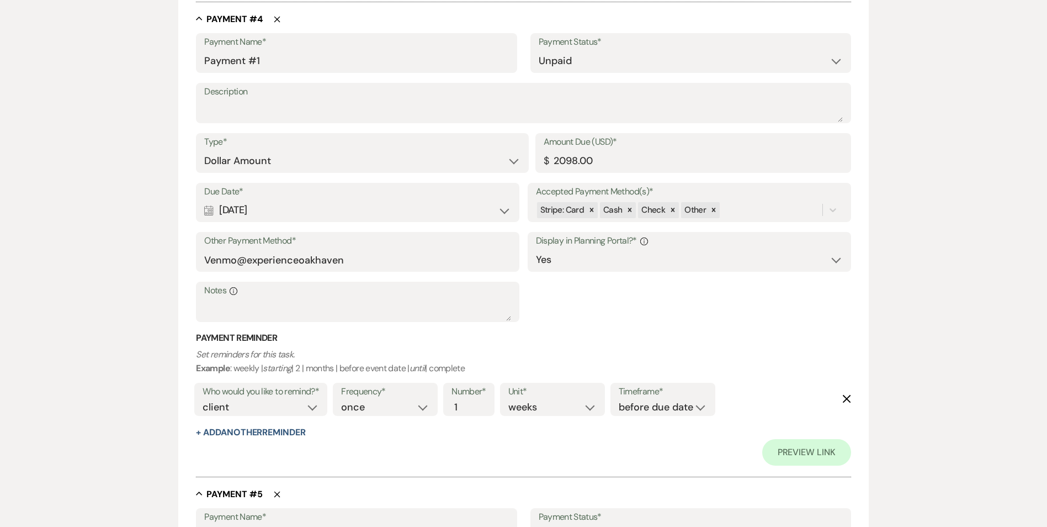
scroll to position [1767, 0]
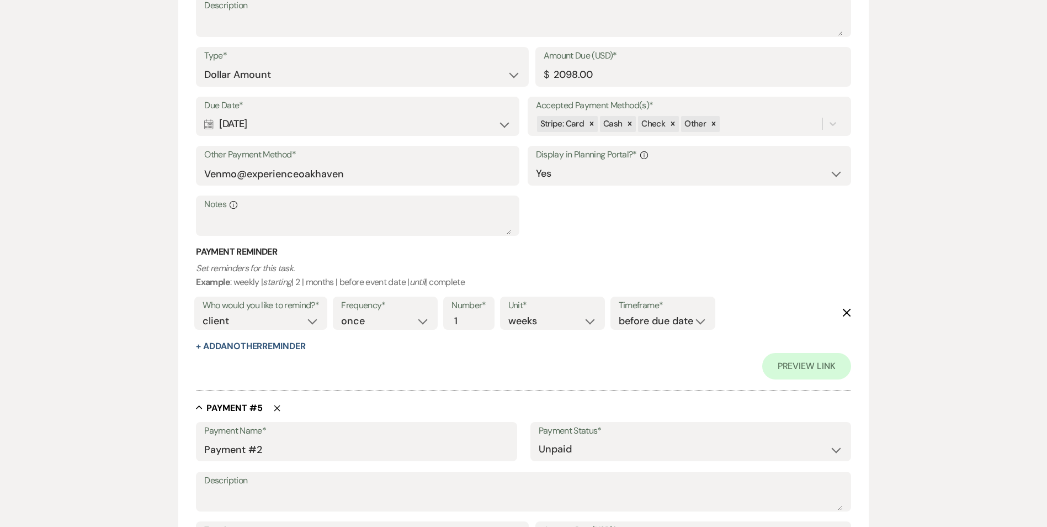
click at [729, 241] on div "Due Date* Calendar Apr 17, 2027 Expand Accepted Payment Method(s)* Stripe: Card…" at bounding box center [523, 172] width 655 height 150
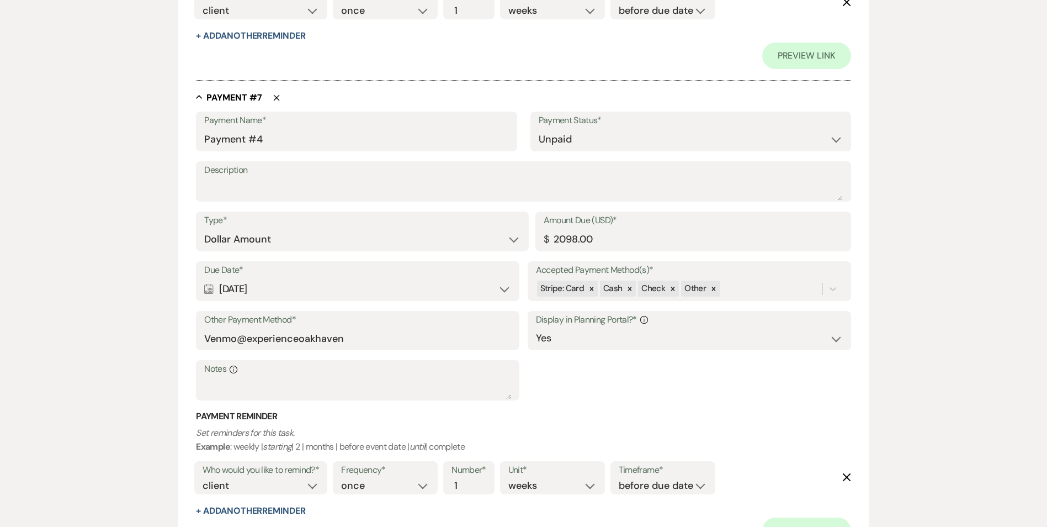
scroll to position [3203, 0]
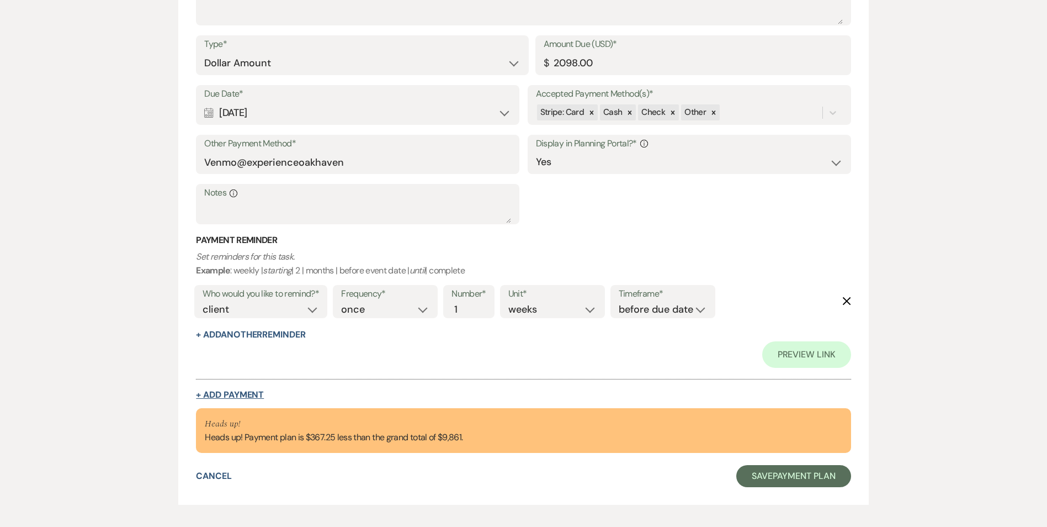
click at [237, 395] on button "+ Add Payment" at bounding box center [230, 394] width 68 height 9
select select "2"
select select "flat"
select select "true"
select select "client"
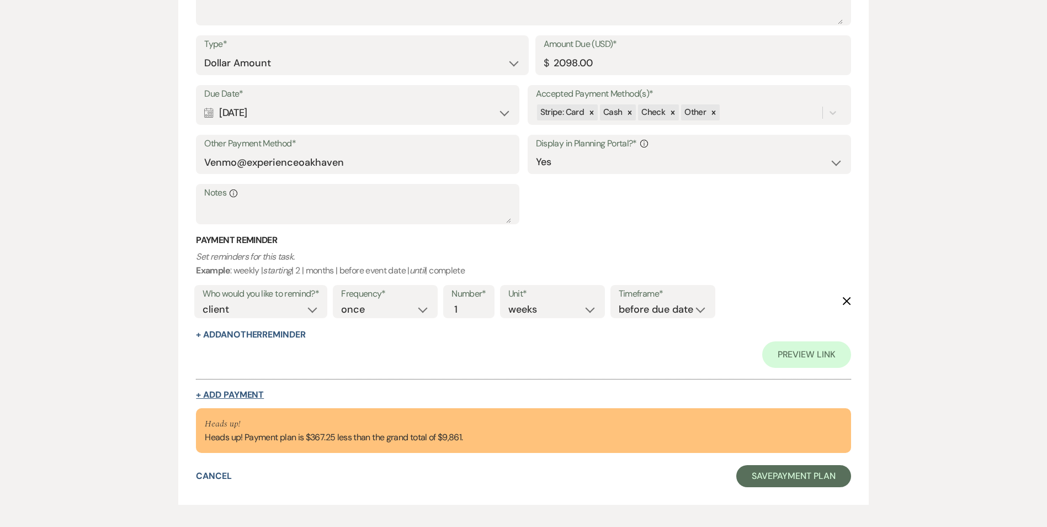
select select "weeks"
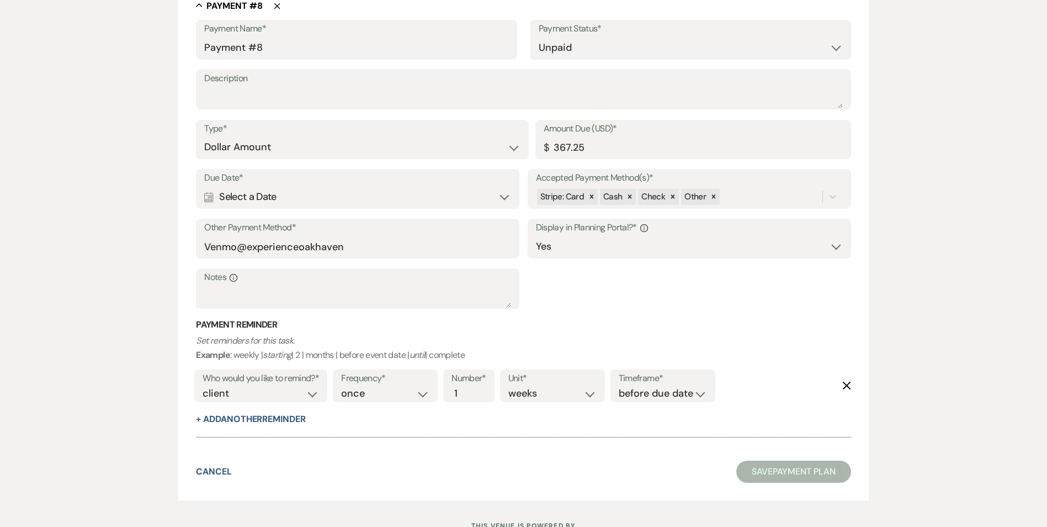
scroll to position [3341, 0]
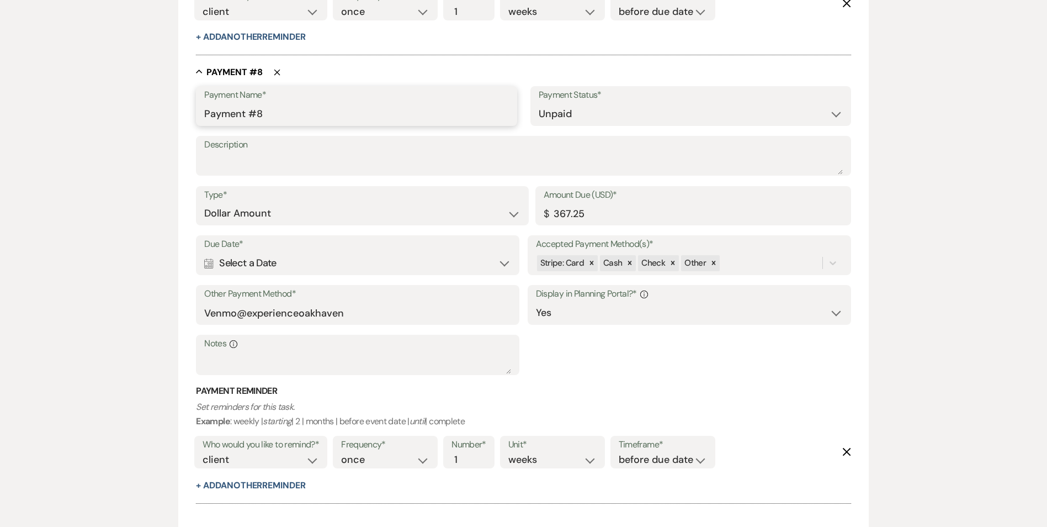
click at [284, 112] on input "Payment #8" at bounding box center [356, 114] width 304 height 22
drag, startPoint x: 284, startPoint y: 112, endPoint x: 218, endPoint y: 110, distance: 66.3
click at [218, 110] on input "Payment #8" at bounding box center [356, 114] width 304 height 22
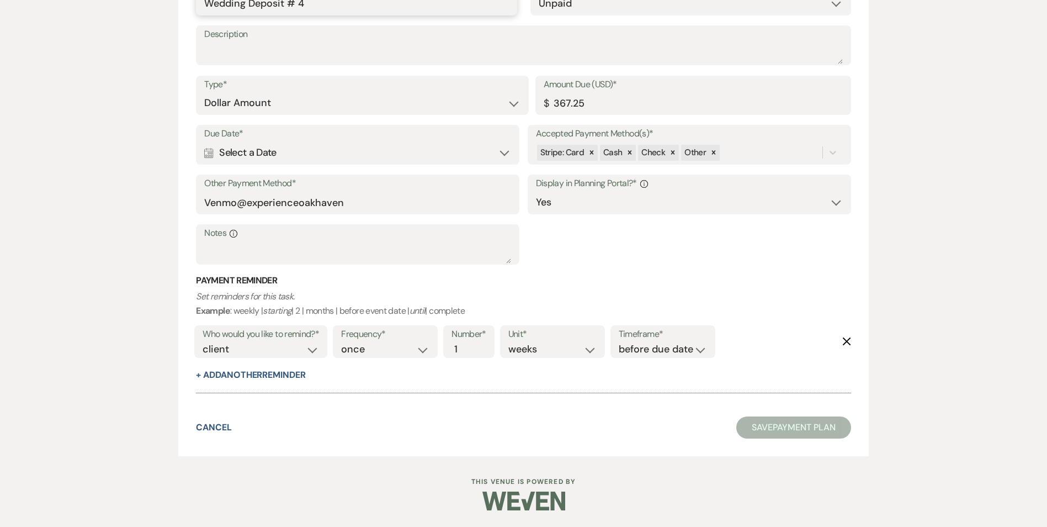
scroll to position [3396, 0]
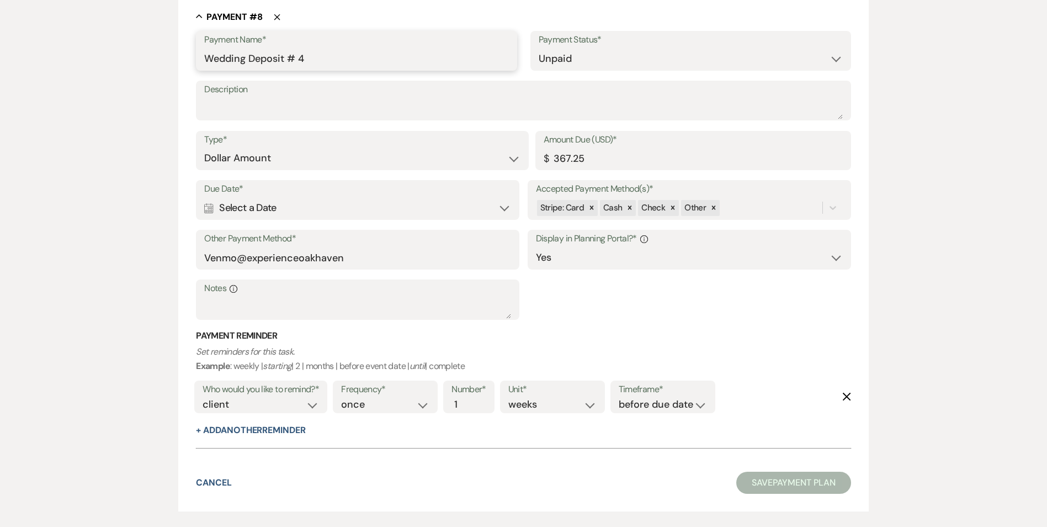
type input "Wedding Deposit # 4"
click at [504, 209] on div "Calendar Select a Date Expand" at bounding box center [357, 208] width 307 height 22
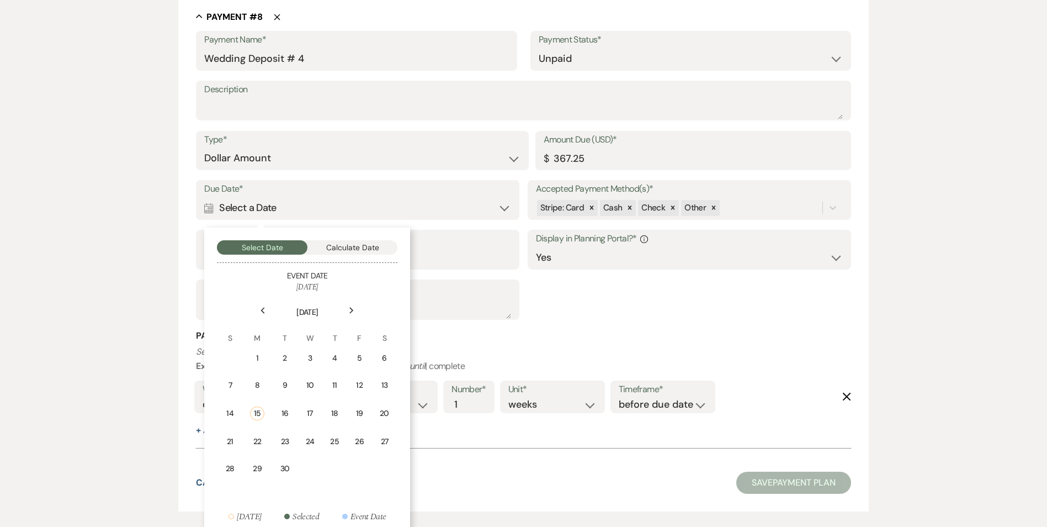
click at [349, 311] on icon "Next" at bounding box center [352, 310] width 6 height 7
click at [359, 460] on td "31" at bounding box center [359, 466] width 24 height 26
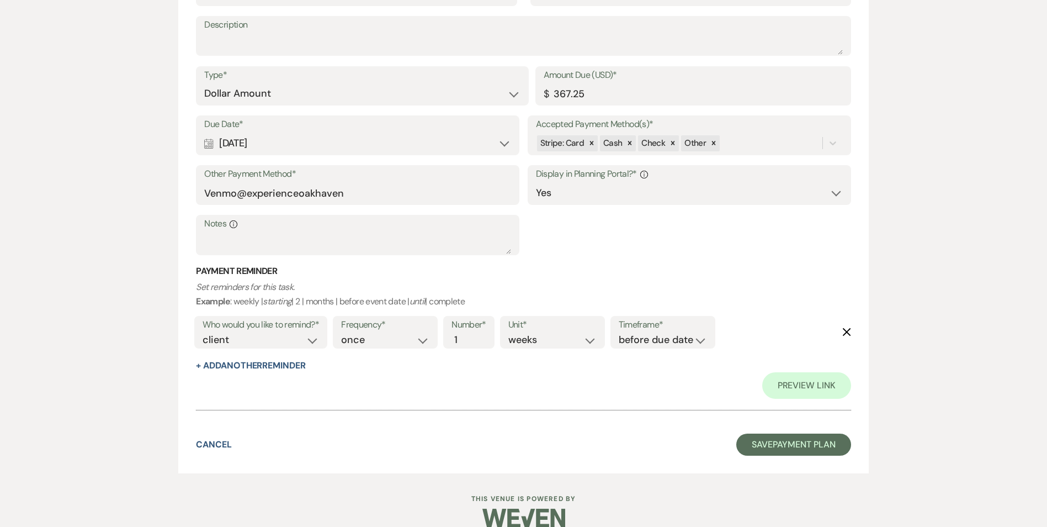
scroll to position [3664, 0]
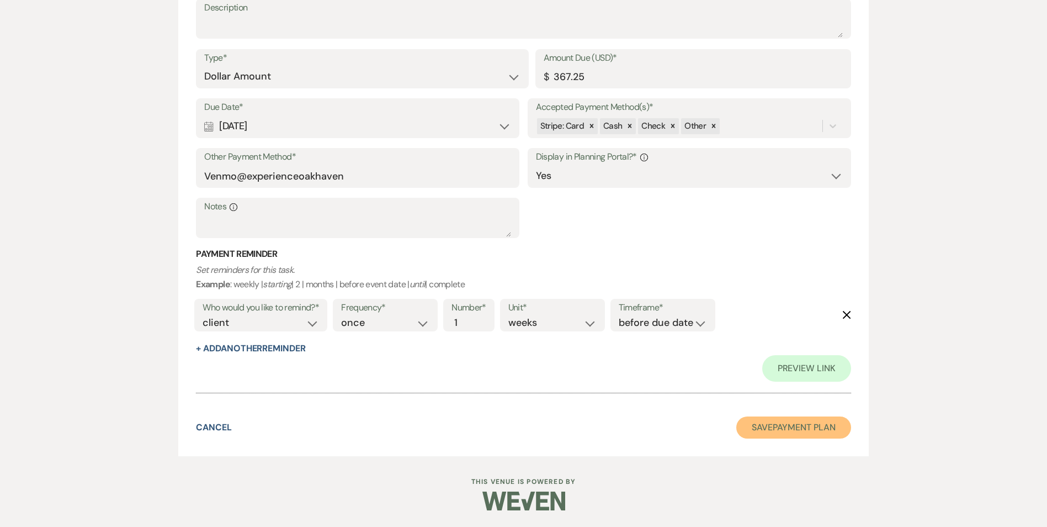
click at [834, 429] on button "Save Payment Plan" at bounding box center [794, 427] width 115 height 22
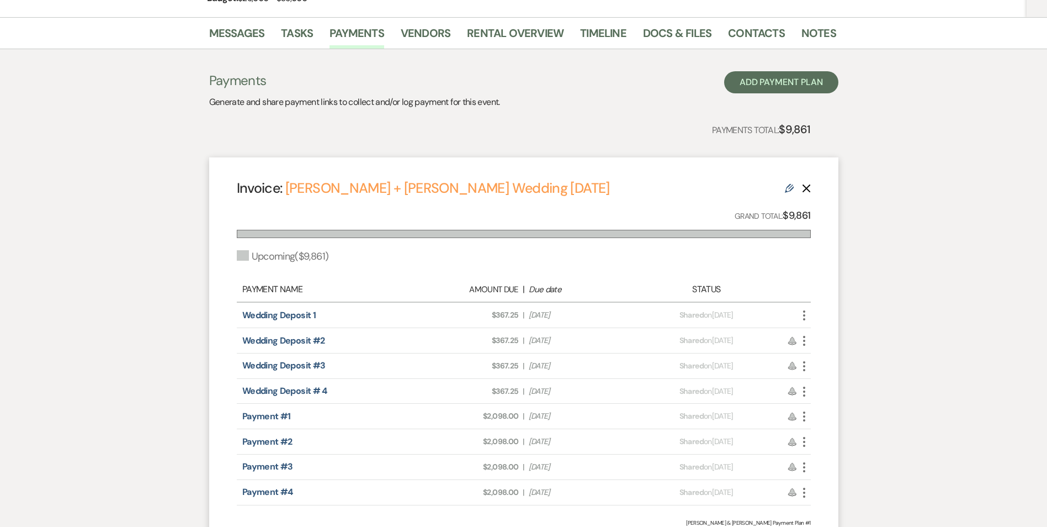
scroll to position [221, 0]
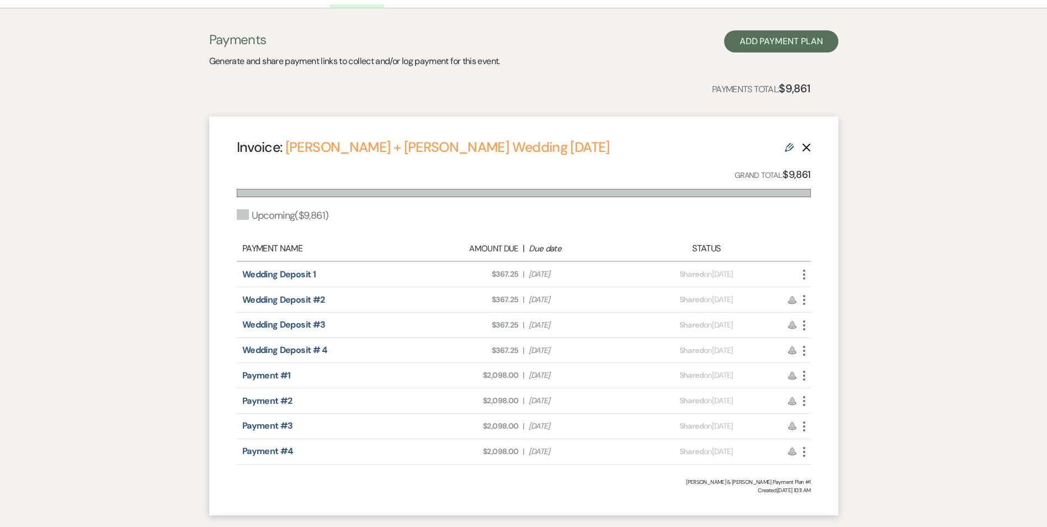
click at [806, 277] on icon "More" at bounding box center [804, 274] width 13 height 13
click at [834, 351] on link "Pencil Edit" at bounding box center [854, 352] width 112 height 19
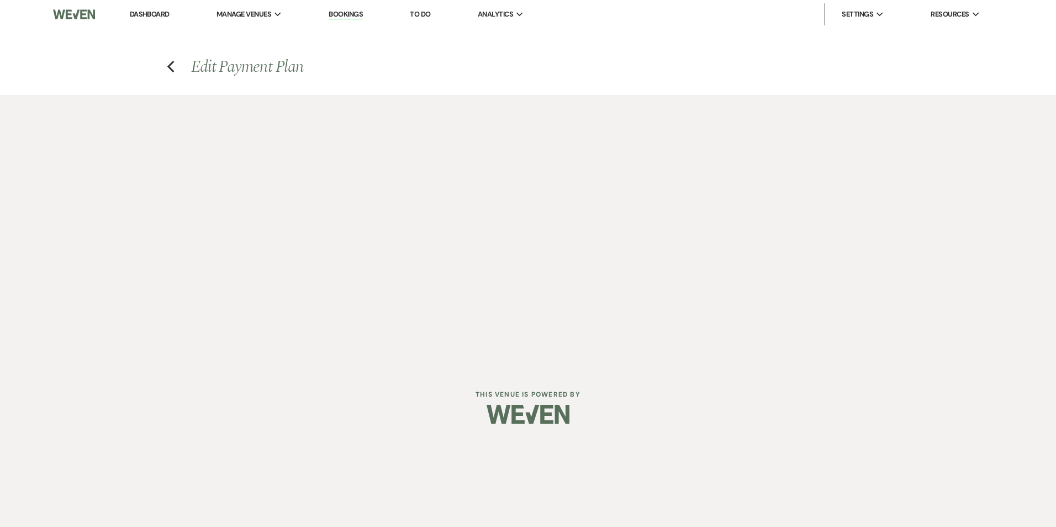
select select "27536"
select select "2"
select select "flat"
select select "true"
select select "2"
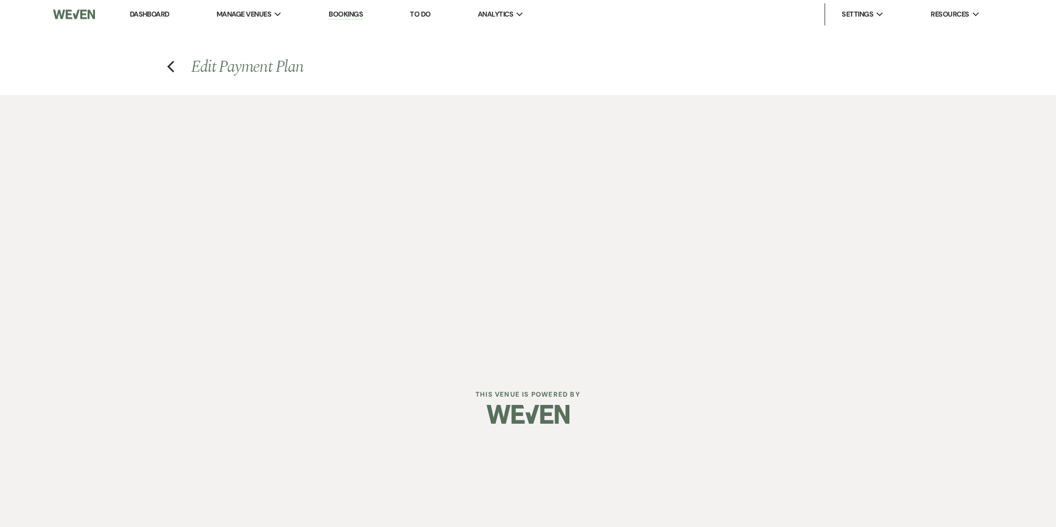
select select "flat"
select select "true"
select select "client"
select select "weeks"
select select "2"
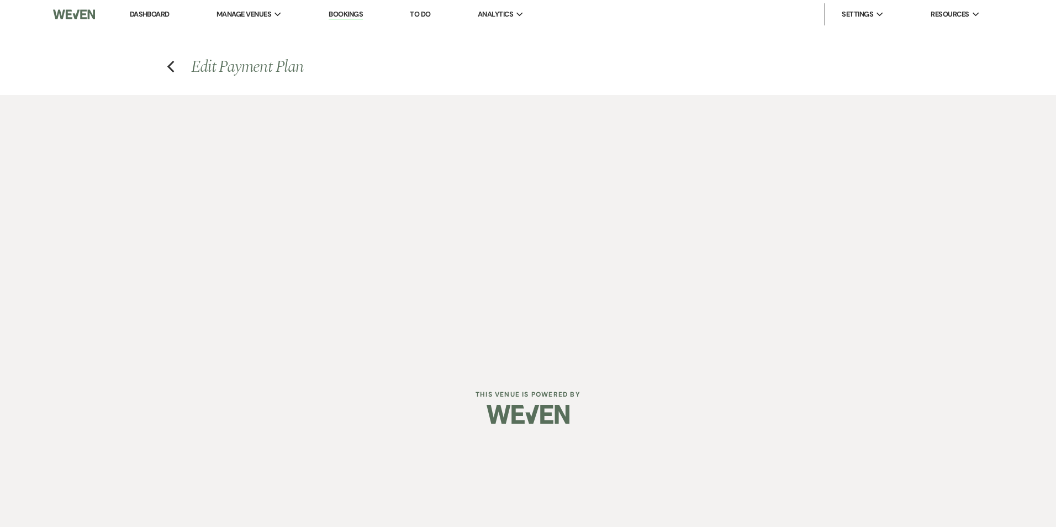
select select "flat"
select select "true"
select select "client"
select select "weeks"
select select "2"
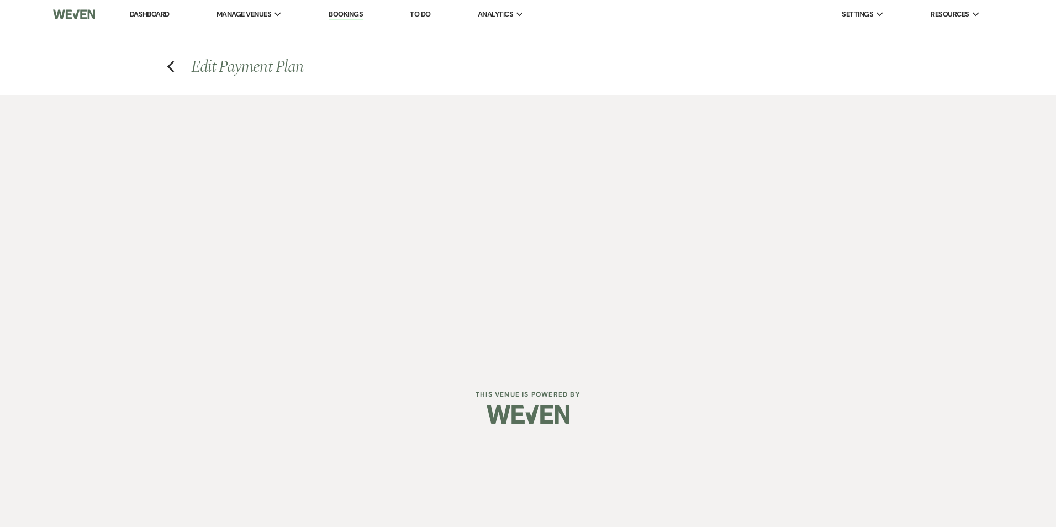
select select "flat"
select select "true"
select select "client"
select select "weeks"
select select "2"
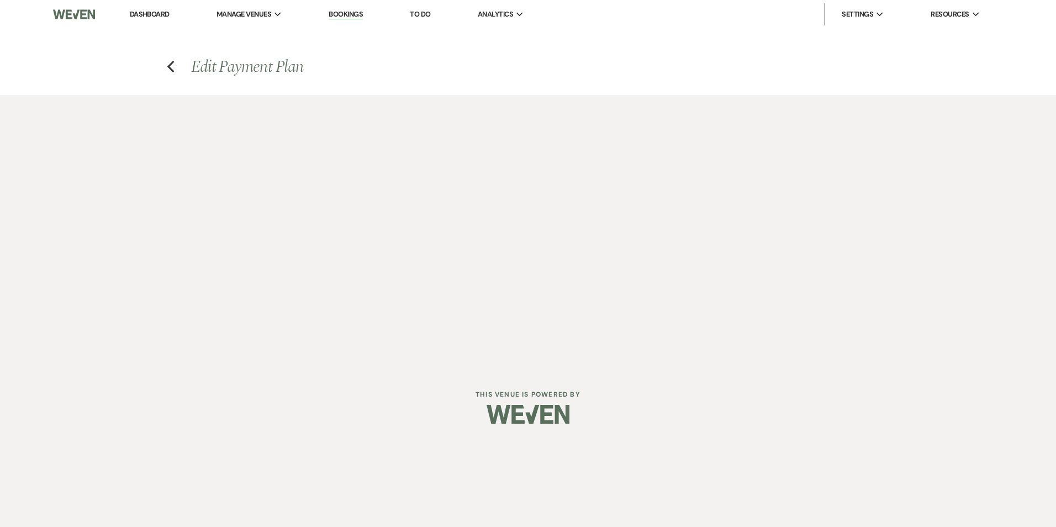
select select "flat"
select select "true"
select select "client"
select select "weeks"
select select "2"
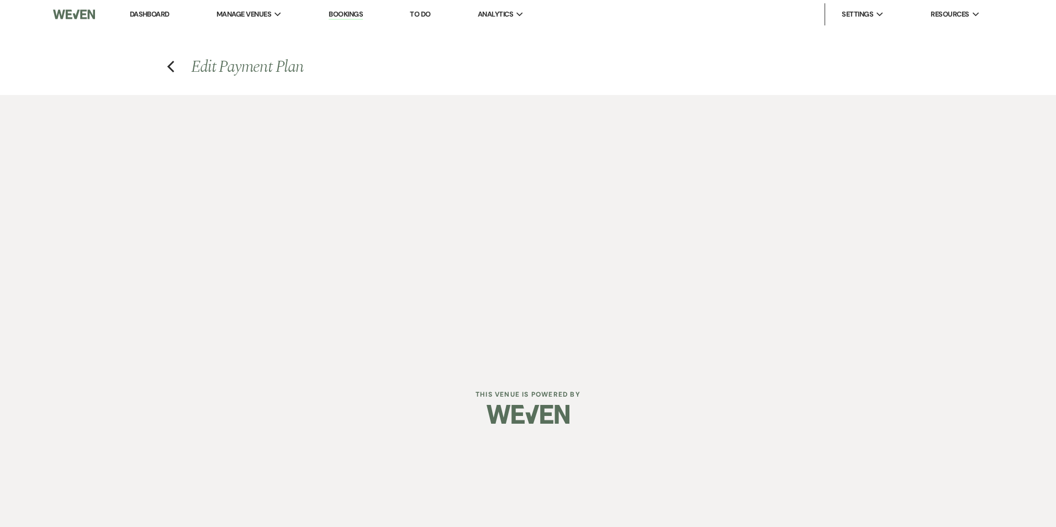
select select "flat"
select select "true"
select select "client"
select select "weeks"
select select "2"
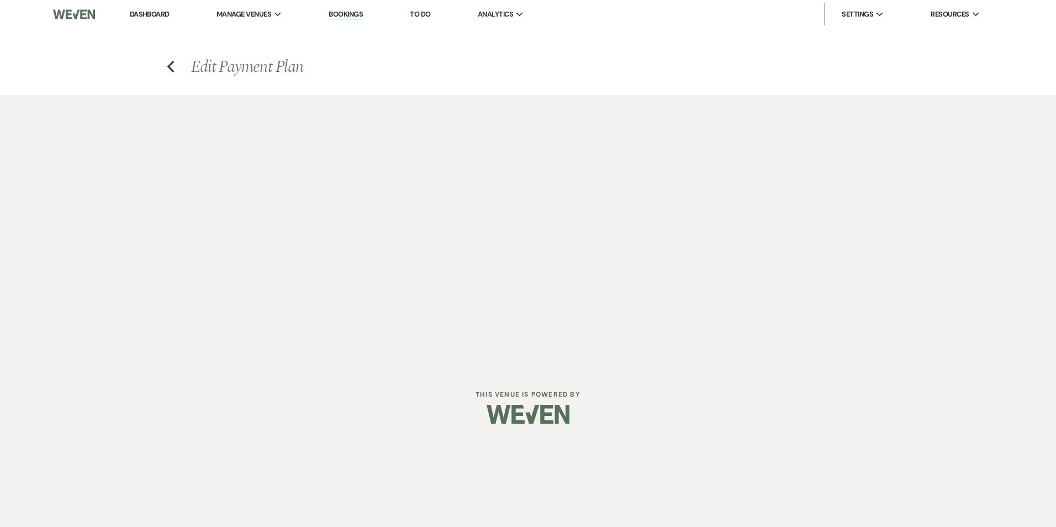
select select "flat"
select select "true"
select select "client"
select select "weeks"
select select "2"
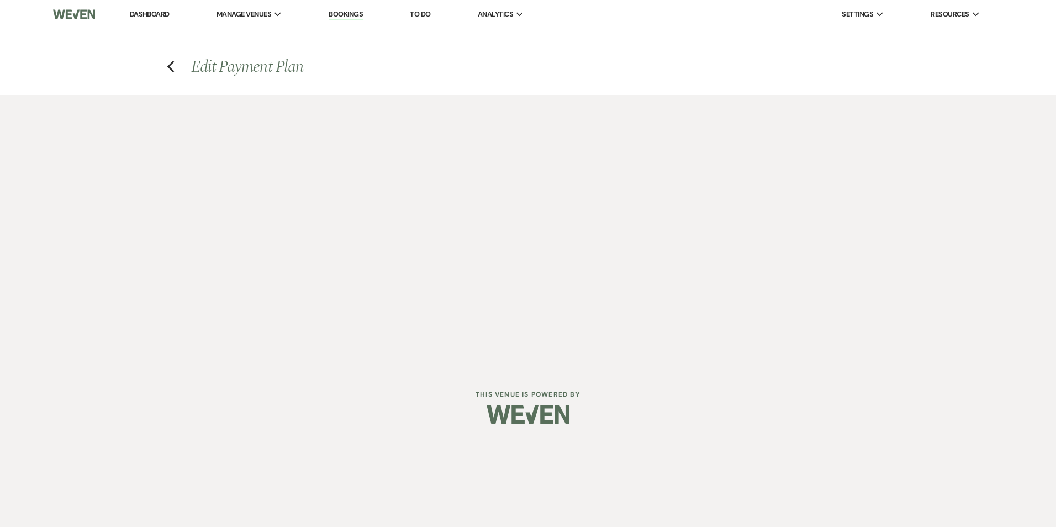
select select "flat"
select select "true"
select select "client"
select select "weeks"
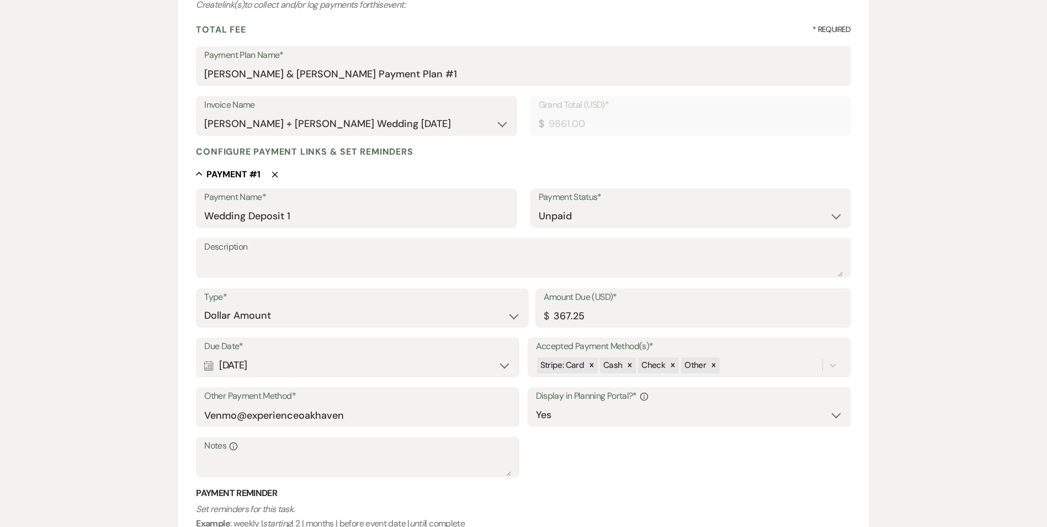
scroll to position [166, 0]
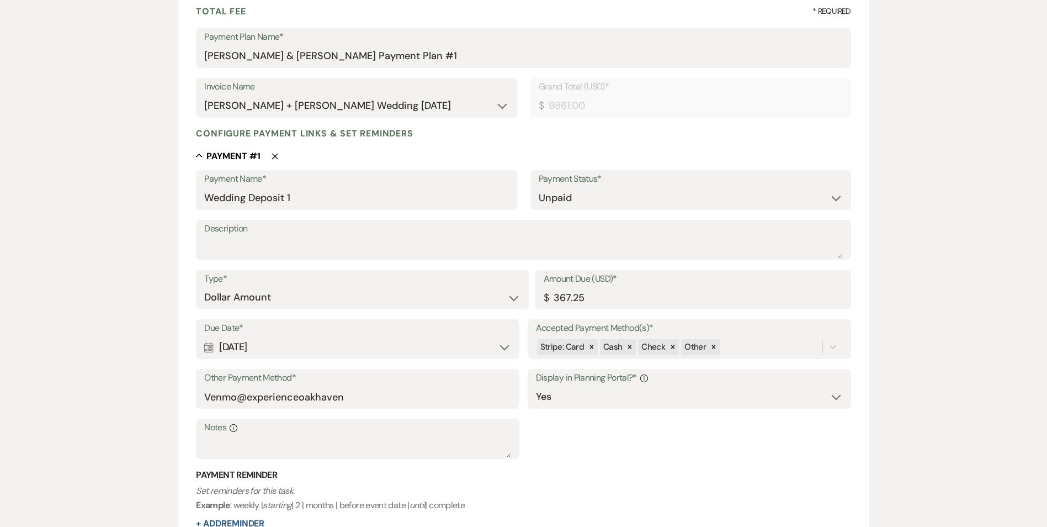
click at [504, 345] on div "Calendar Sep 19, 2025 Expand" at bounding box center [357, 347] width 307 height 22
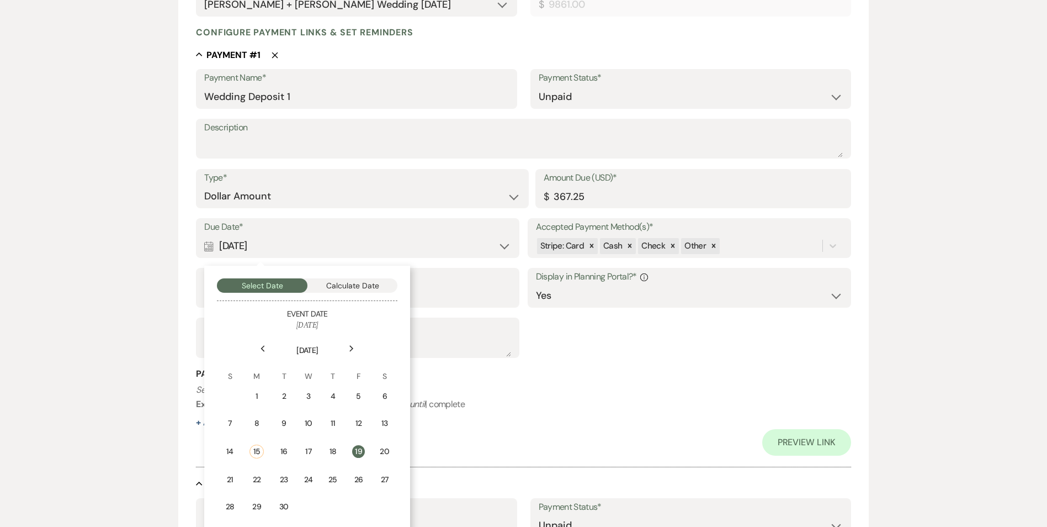
scroll to position [276, 0]
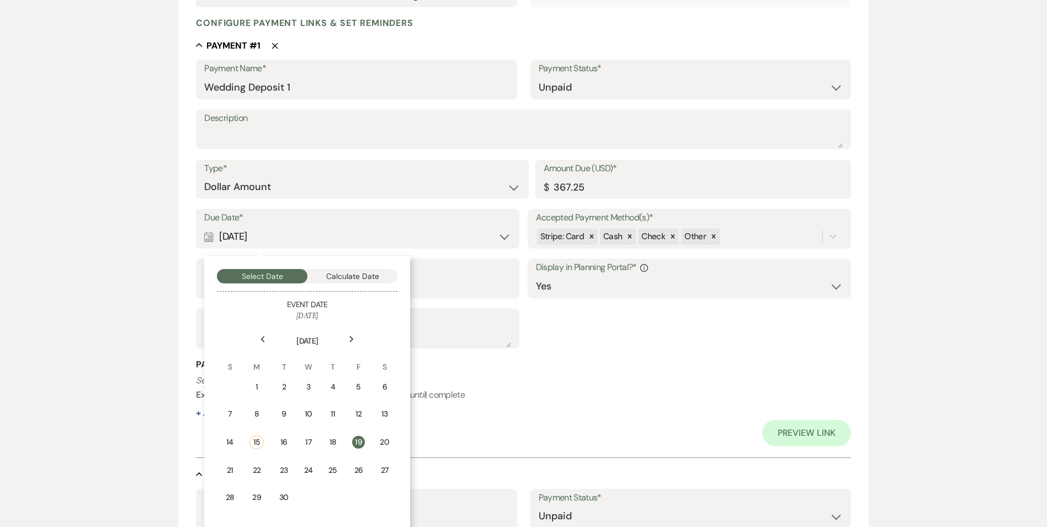
click at [292, 469] on td "23" at bounding box center [284, 470] width 24 height 26
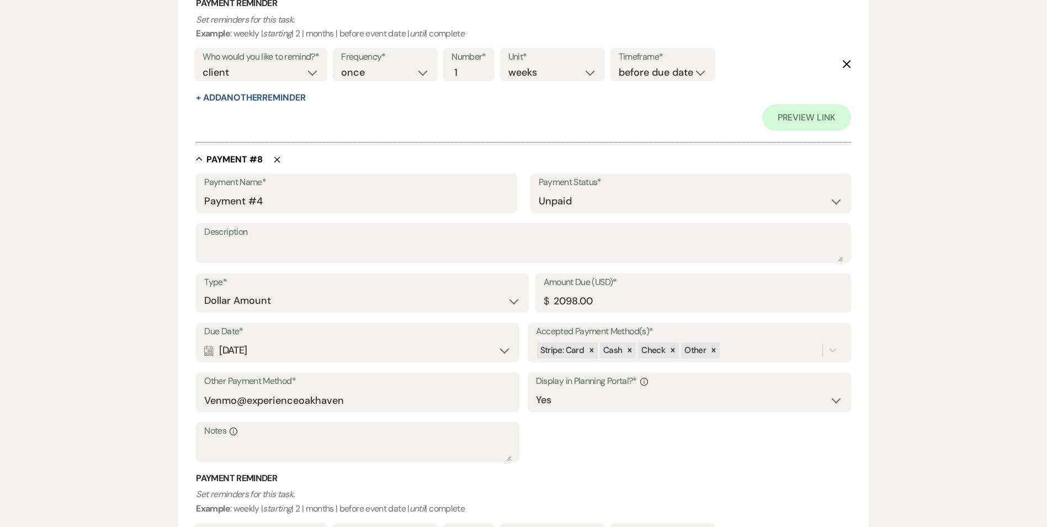
scroll to position [3664, 0]
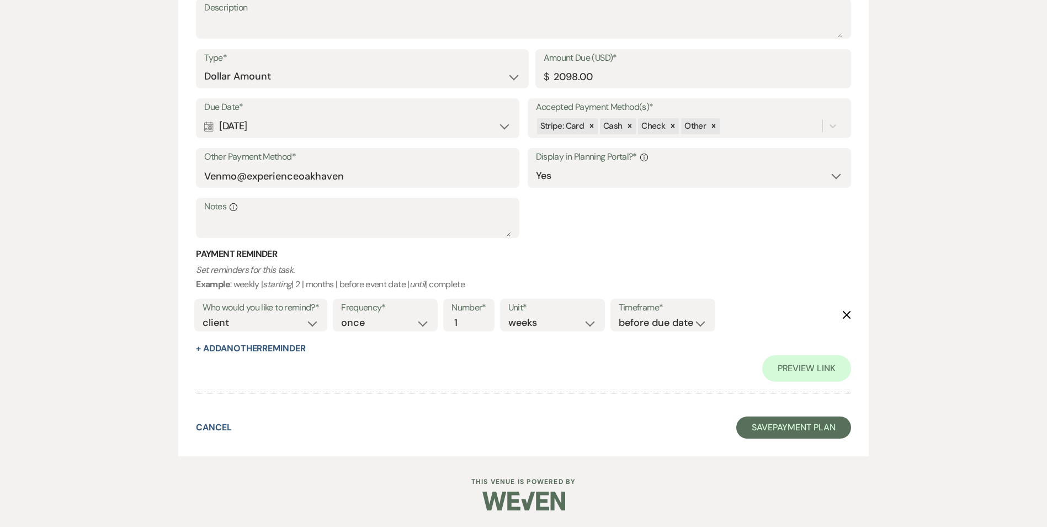
click at [821, 434] on button "Save Payment Plan" at bounding box center [794, 427] width 115 height 22
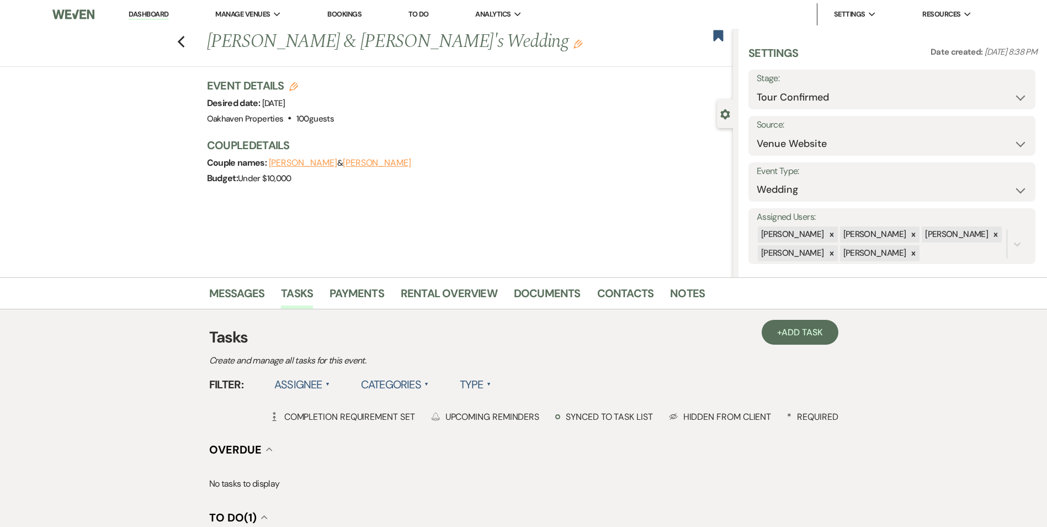
select select "4"
select select "5"
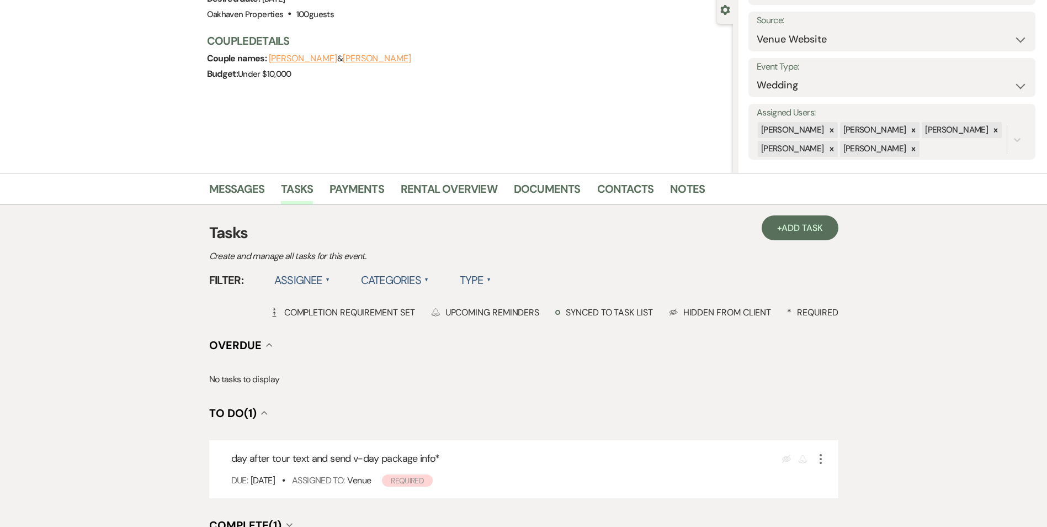
scroll to position [247, 0]
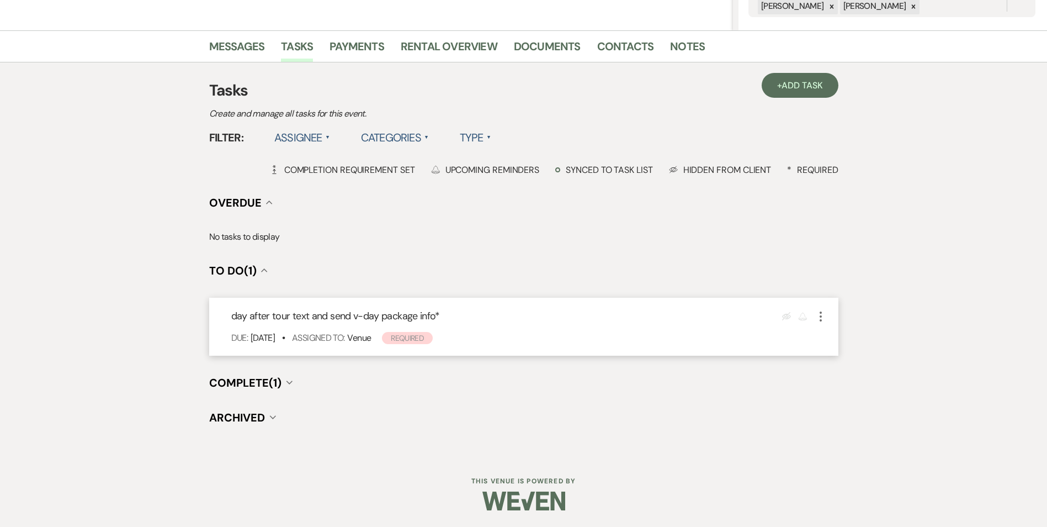
click at [819, 315] on icon "More" at bounding box center [820, 316] width 13 height 13
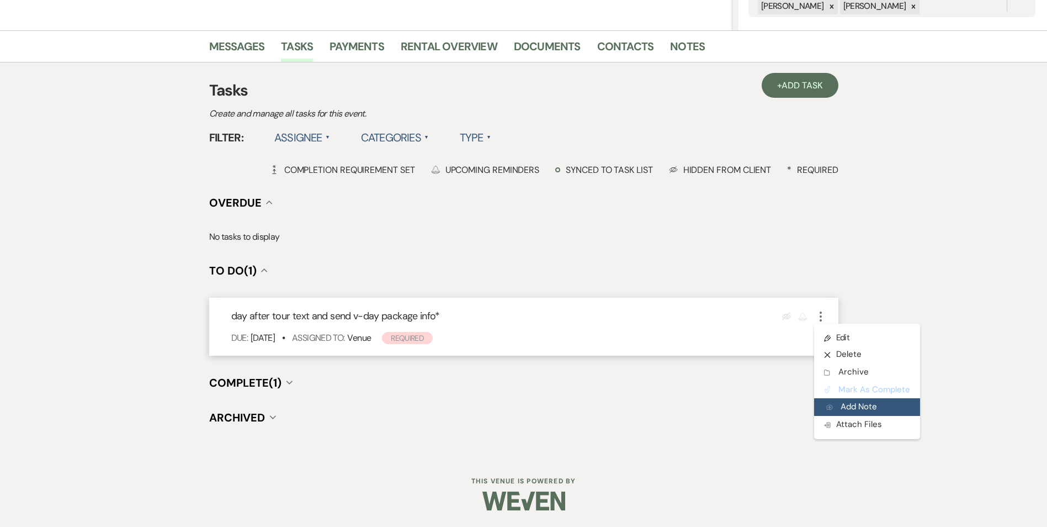
drag, startPoint x: 838, startPoint y: 388, endPoint x: 884, endPoint y: 403, distance: 48.6
click at [838, 389] on button "Plan Portal Link Mark As Complete" at bounding box center [867, 390] width 106 height 18
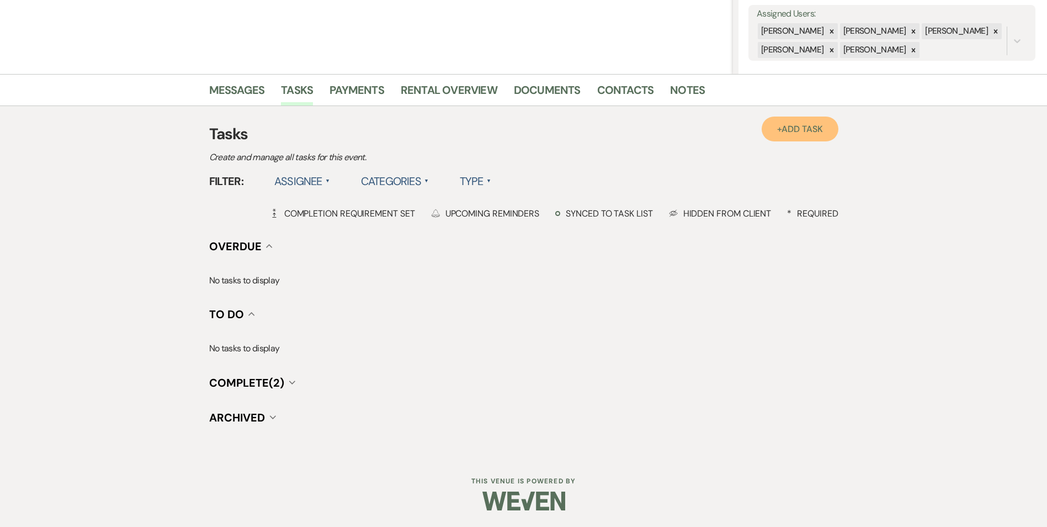
click at [785, 120] on link "+ Add Task" at bounding box center [800, 129] width 76 height 25
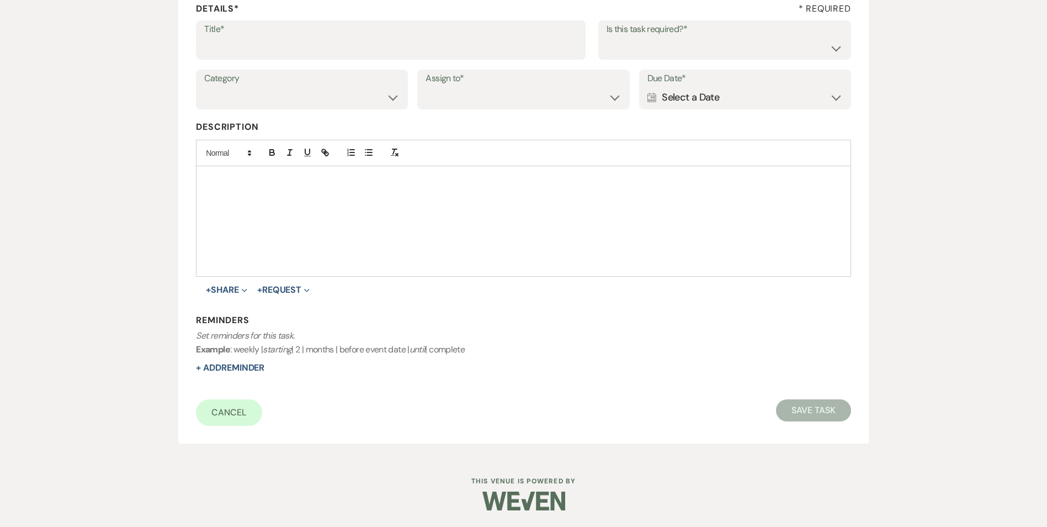
scroll to position [170, 0]
click at [297, 46] on input "Title*" at bounding box center [390, 48] width 373 height 22
type input "mid week text"
click at [641, 54] on select "Yes No" at bounding box center [725, 48] width 236 height 22
select select "true"
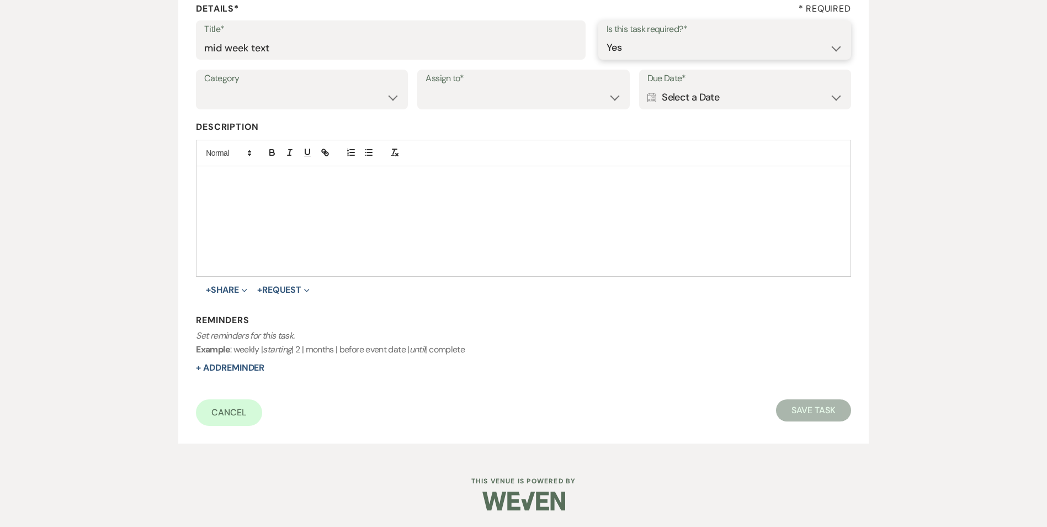
click at [607, 37] on select "Yes No" at bounding box center [725, 48] width 236 height 22
click at [359, 102] on select "Venue Vendors Guests Details Finalize & Share" at bounding box center [301, 98] width 195 height 22
select select "31"
click at [204, 87] on select "Venue Vendors Guests Details Finalize & Share" at bounding box center [301, 98] width 195 height 22
click at [481, 102] on select "Venue Client" at bounding box center [523, 98] width 195 height 22
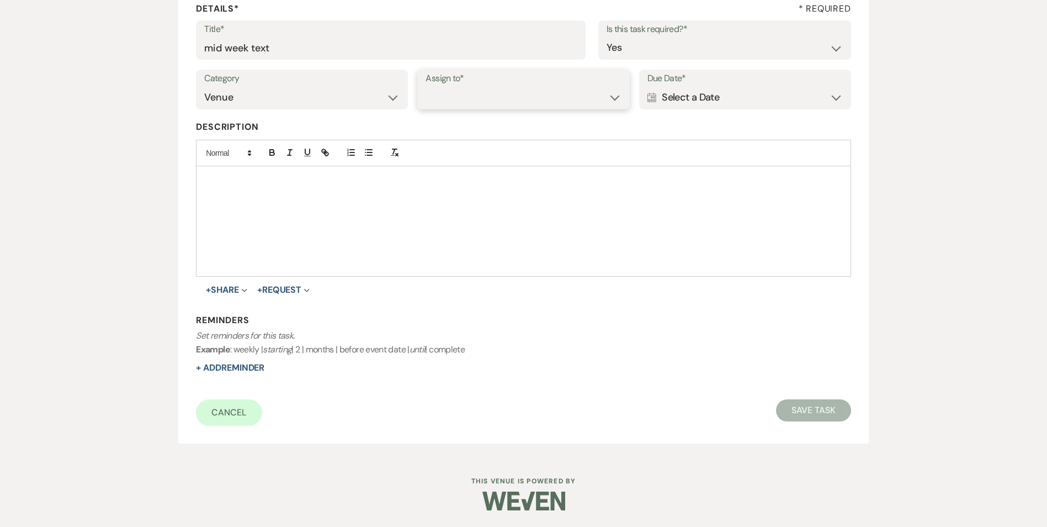
select select "venueHost"
click at [426, 87] on select "Venue Client" at bounding box center [523, 98] width 195 height 22
click at [721, 102] on div "Calendar Select a Date Expand" at bounding box center [745, 98] width 195 height 22
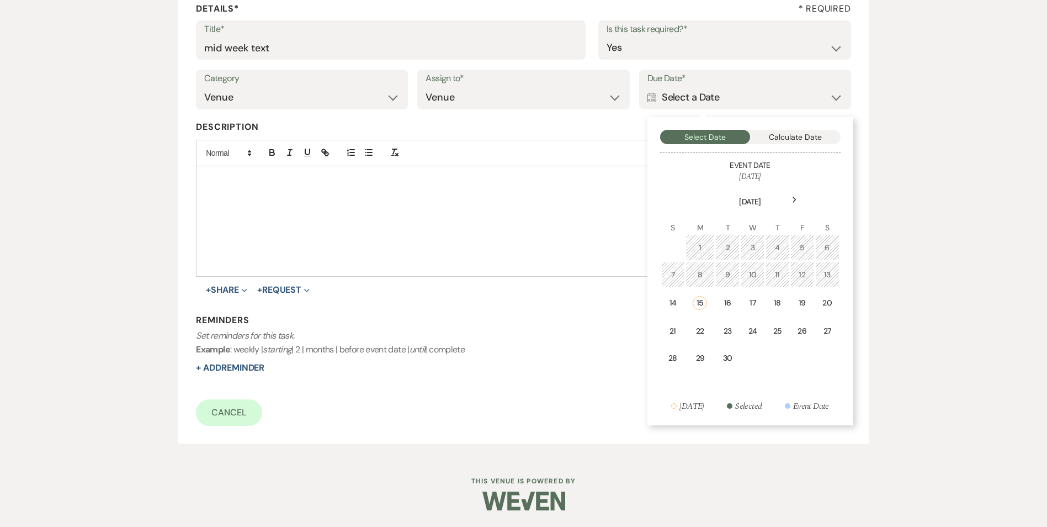
drag, startPoint x: 776, startPoint y: 308, endPoint x: 504, endPoint y: 322, distance: 272.0
click at [771, 307] on td "18" at bounding box center [778, 303] width 24 height 28
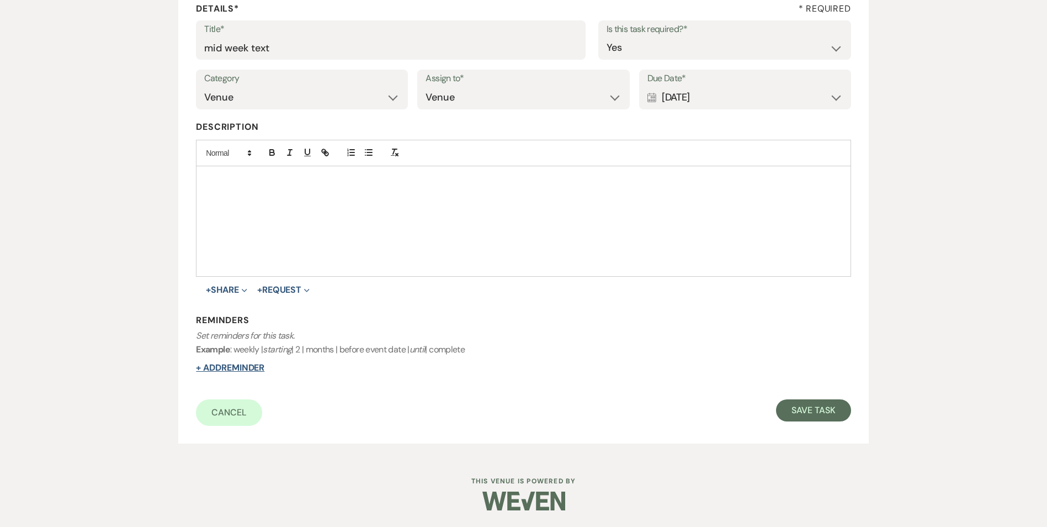
click at [225, 368] on button "+ Add Reminder" at bounding box center [230, 367] width 68 height 9
select select "host"
select select "days"
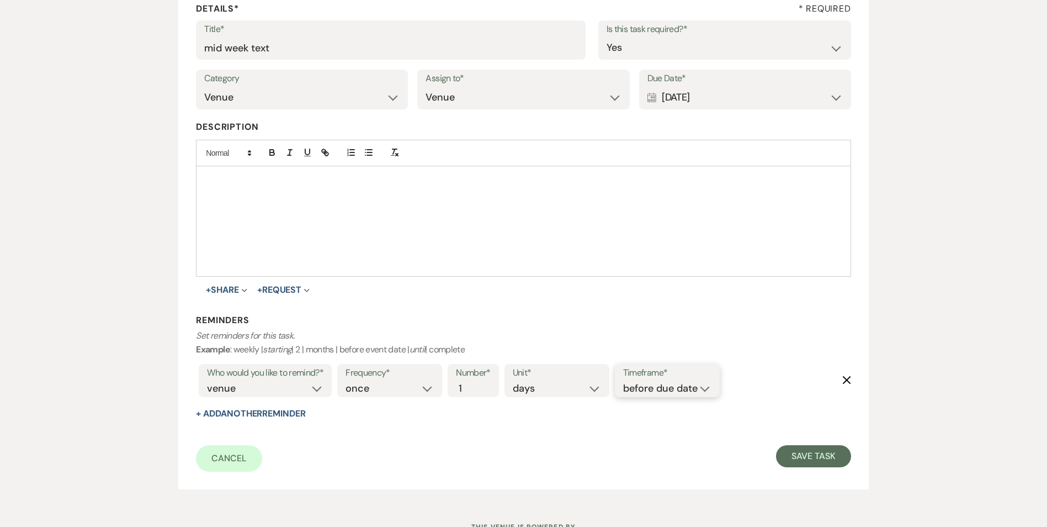
click at [679, 391] on select "before due date after due date on due date on custom date" at bounding box center [667, 388] width 88 height 15
select select "onDueDate"
click at [623, 381] on select "before due date after due date on due date on custom date" at bounding box center [667, 388] width 88 height 15
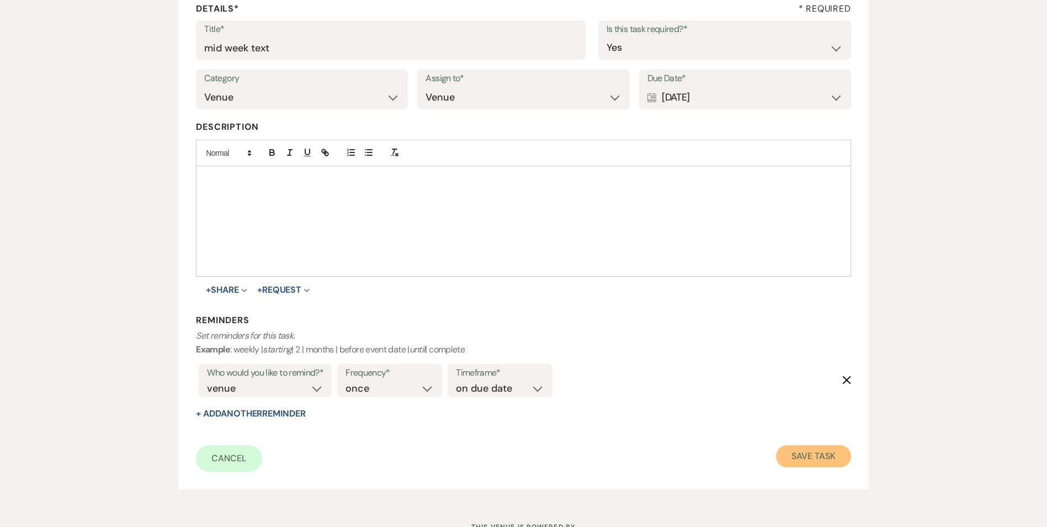
click at [832, 455] on button "Save Task" at bounding box center [813, 456] width 75 height 22
select select "4"
select select "5"
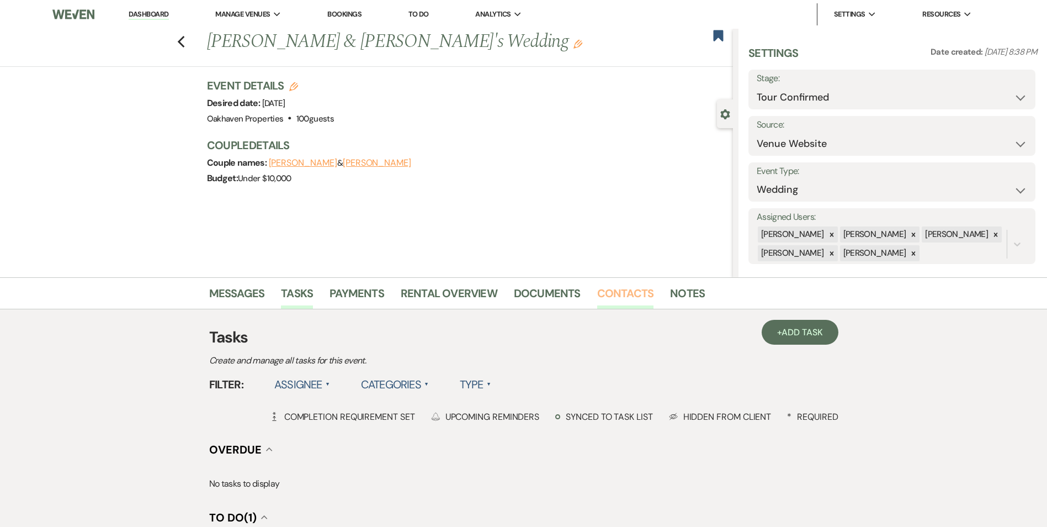
click at [608, 286] on link "Contacts" at bounding box center [625, 296] width 57 height 24
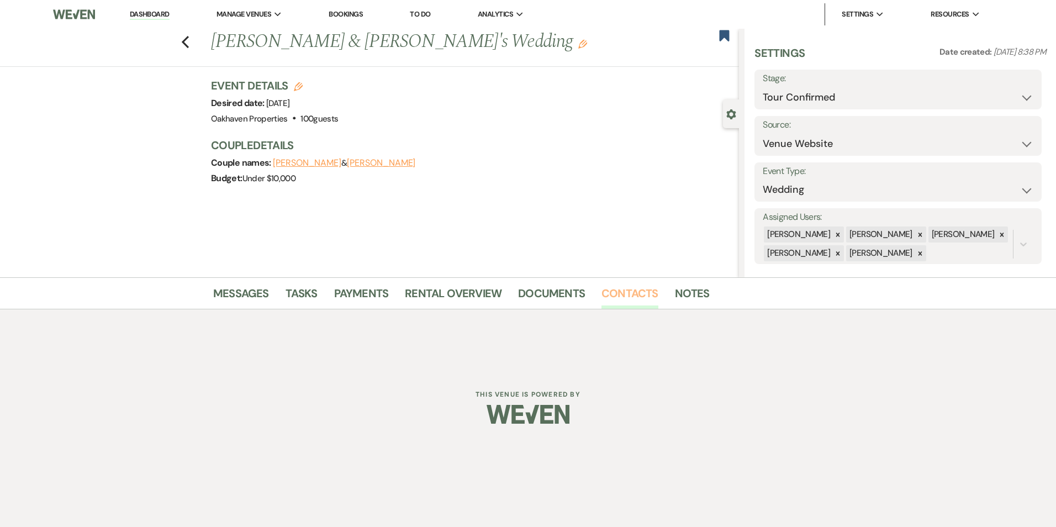
select select "5"
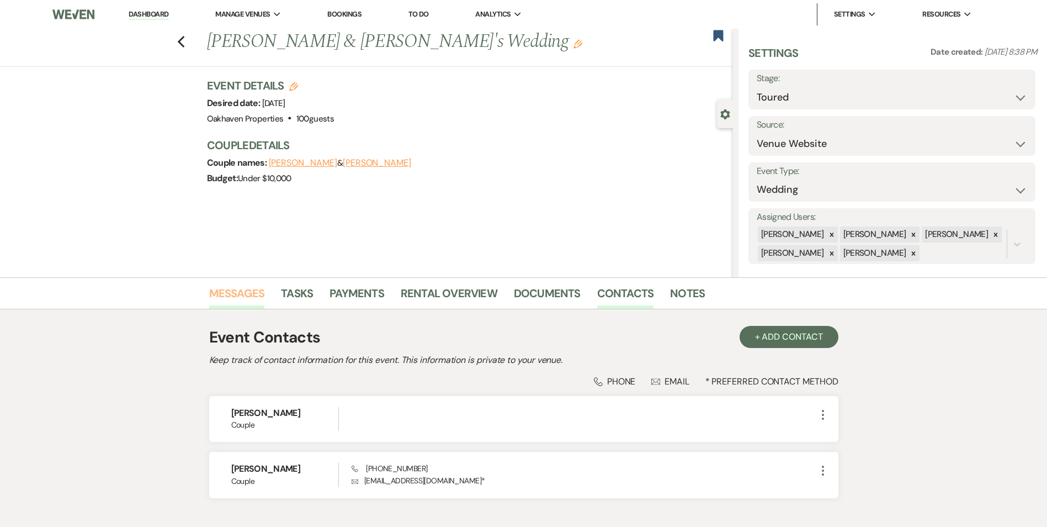
click at [237, 295] on link "Messages" at bounding box center [237, 296] width 56 height 24
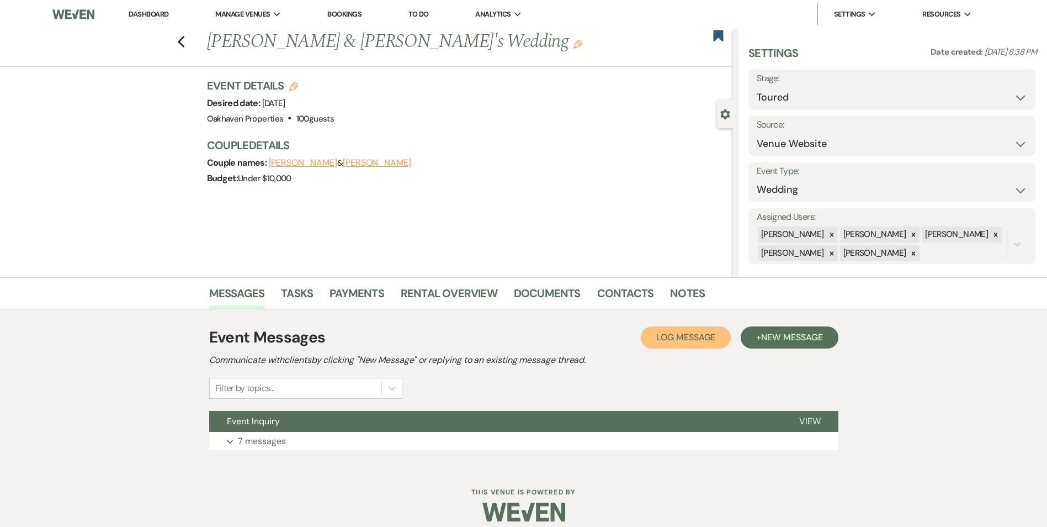
click at [710, 332] on button "Log Log Message" at bounding box center [686, 337] width 90 height 22
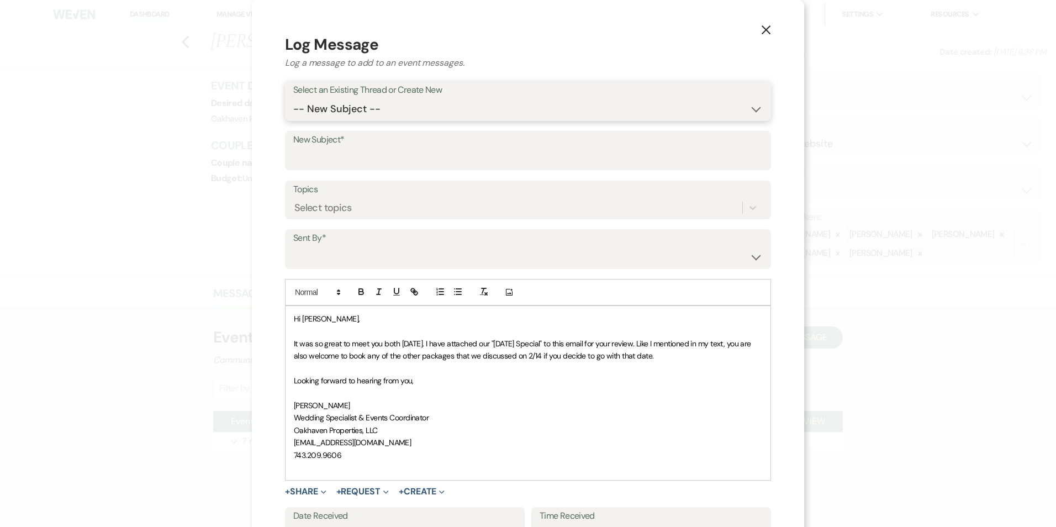
click at [382, 110] on select "-- New Subject -- Event Inquiry" at bounding box center [527, 109] width 469 height 22
select select "457344"
click at [293, 98] on select "-- New Subject -- Event Inquiry" at bounding box center [527, 109] width 469 height 22
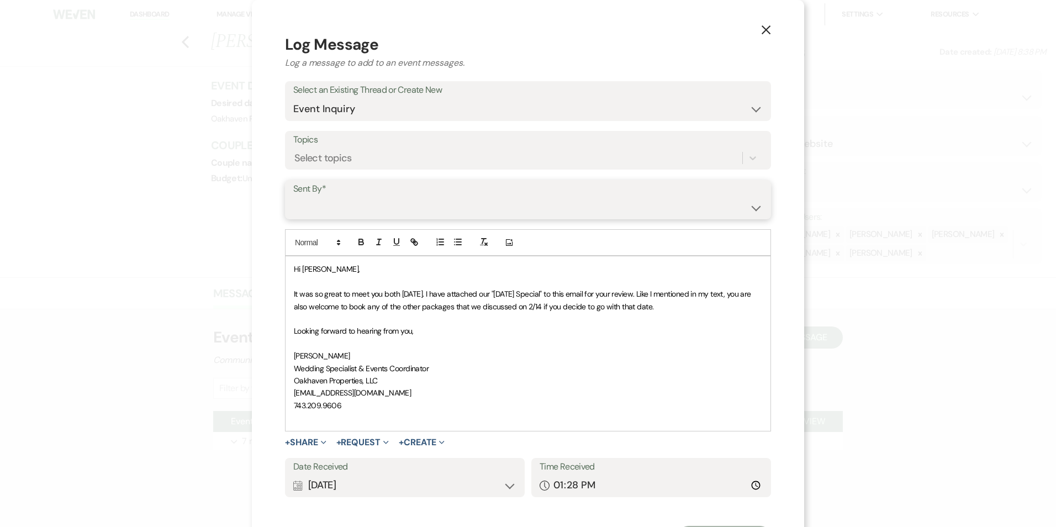
click at [364, 204] on select "[PERSON_NAME] ([EMAIL_ADDRESS][DOMAIN_NAME]) [PERSON_NAME] ([PERSON_NAME][EMAIL…" at bounding box center [527, 208] width 469 height 22
select select "user-127923"
click at [293, 197] on select "[PERSON_NAME] ([EMAIL_ADDRESS][DOMAIN_NAME]) [PERSON_NAME] ([PERSON_NAME][EMAIL…" at bounding box center [527, 208] width 469 height 22
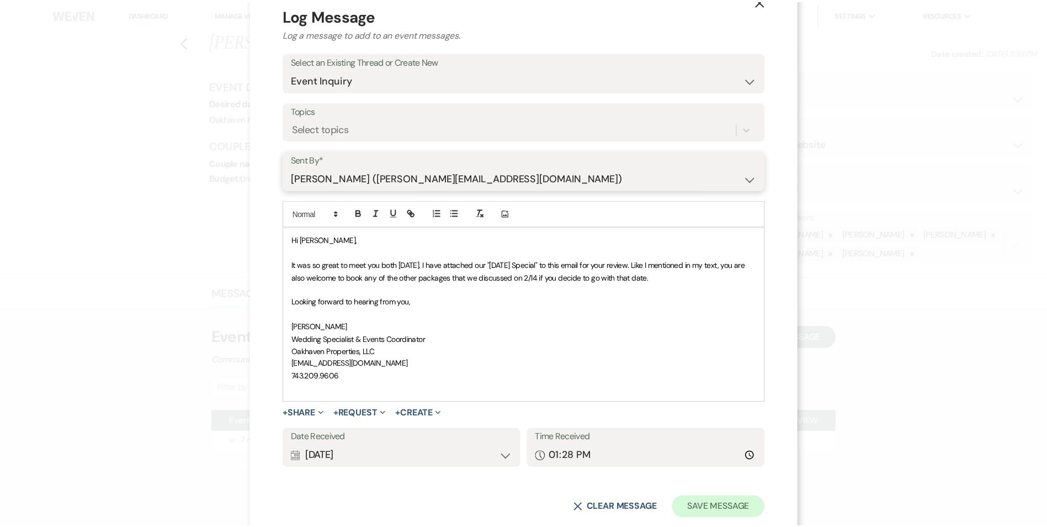
scroll to position [54, 0]
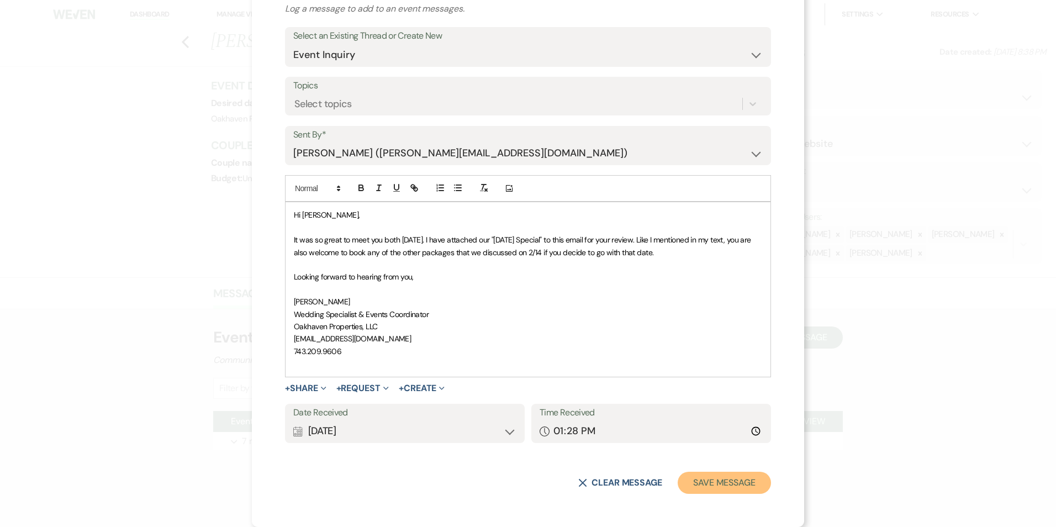
click at [732, 484] on button "Save Message" at bounding box center [724, 483] width 93 height 22
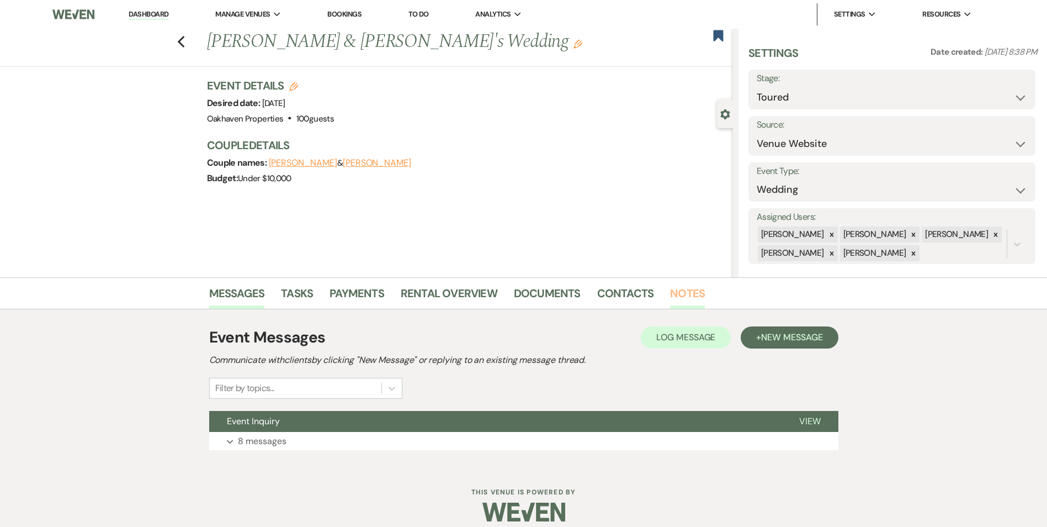
click at [674, 292] on link "Notes" at bounding box center [687, 296] width 35 height 24
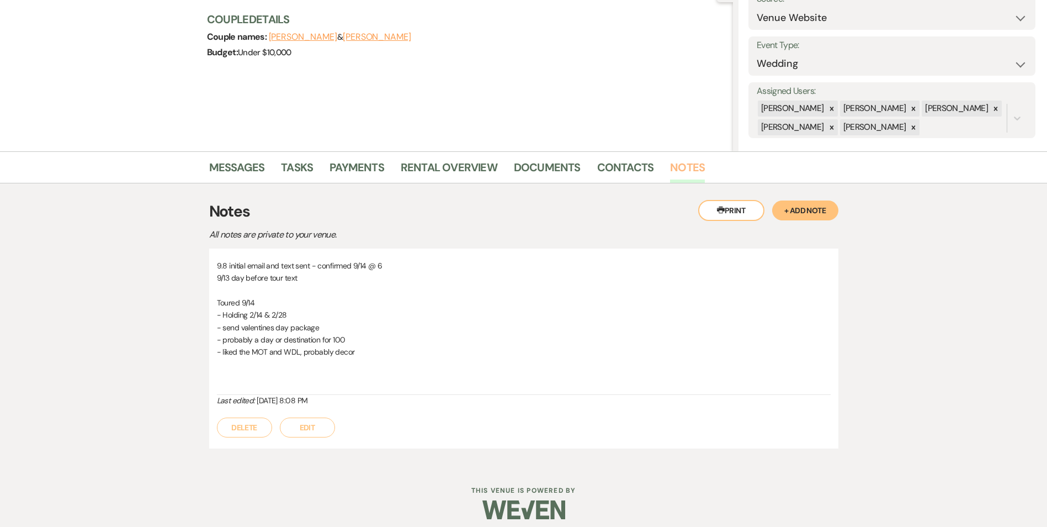
scroll to position [135, 0]
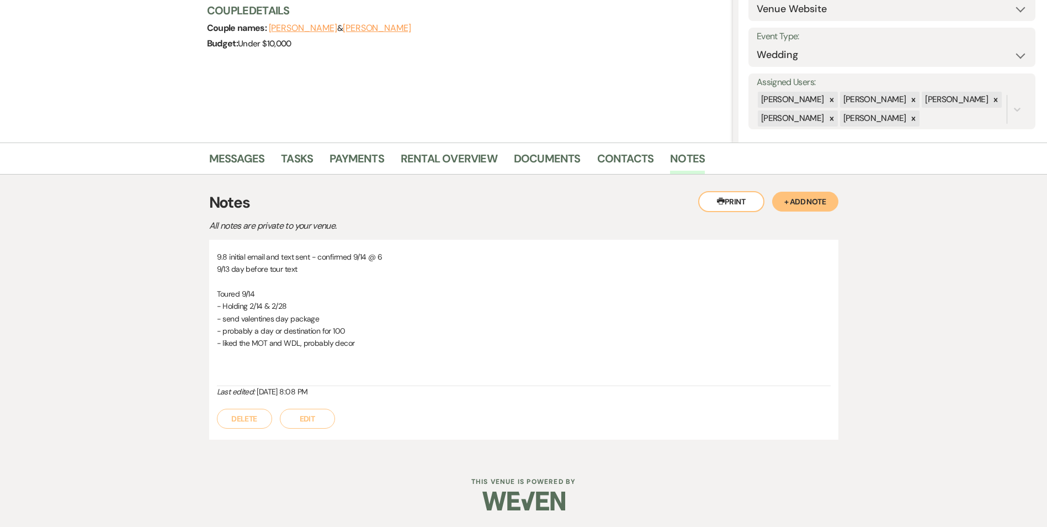
click at [330, 421] on button "Edit" at bounding box center [307, 419] width 55 height 20
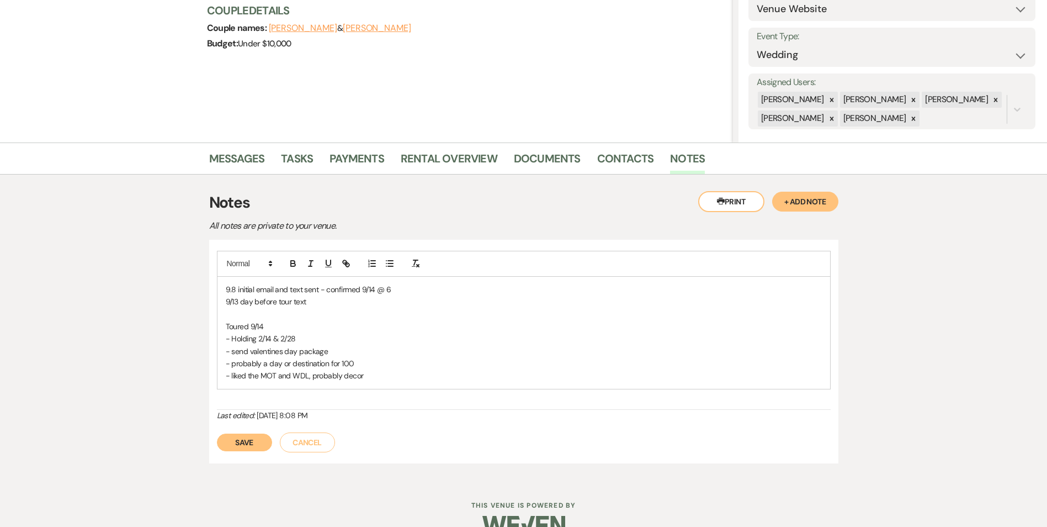
drag, startPoint x: 363, startPoint y: 375, endPoint x: 369, endPoint y: 375, distance: 6.6
click at [367, 373] on p "- liked the MOT and WDL, probably decor" at bounding box center [524, 375] width 596 height 12
